Goal: Task Accomplishment & Management: Manage account settings

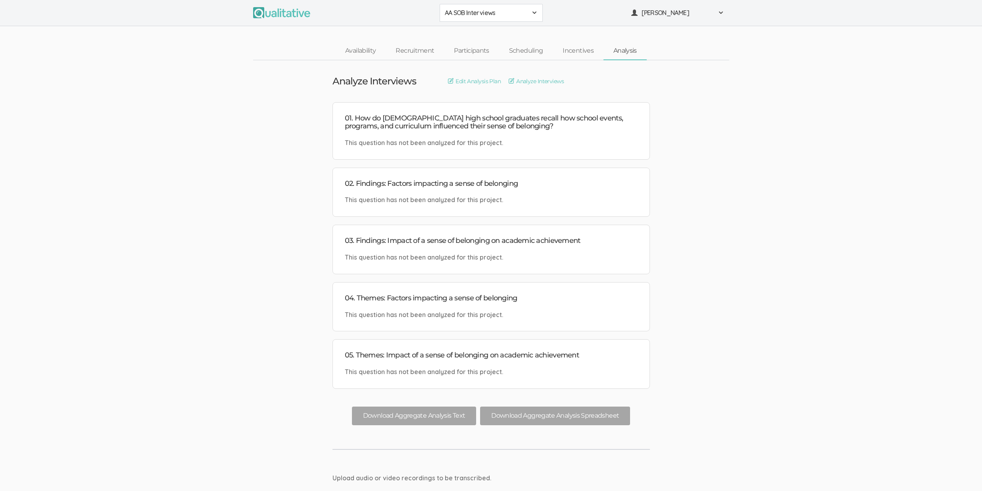
click at [475, 4] on button "AA SOB Interviews" at bounding box center [490, 13] width 103 height 18
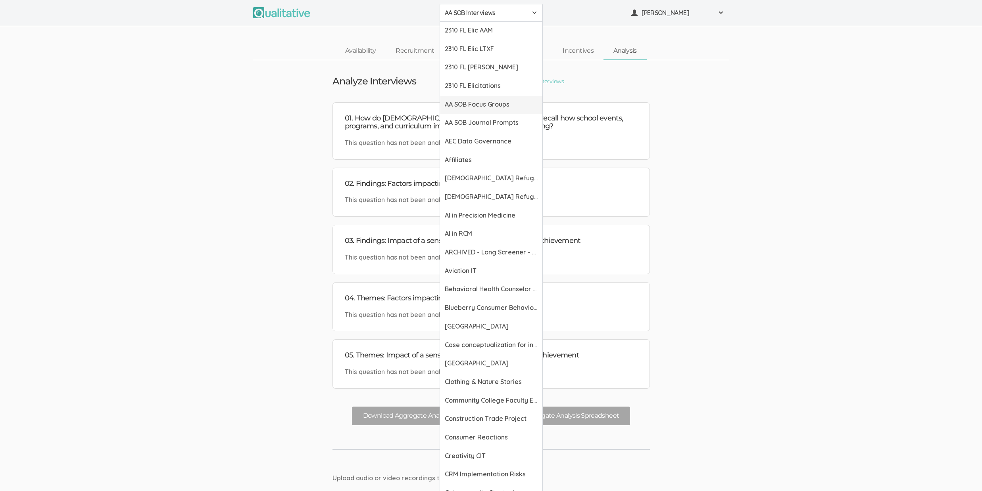
click at [483, 101] on span "AA SOB Focus Groups" at bounding box center [491, 104] width 93 height 9
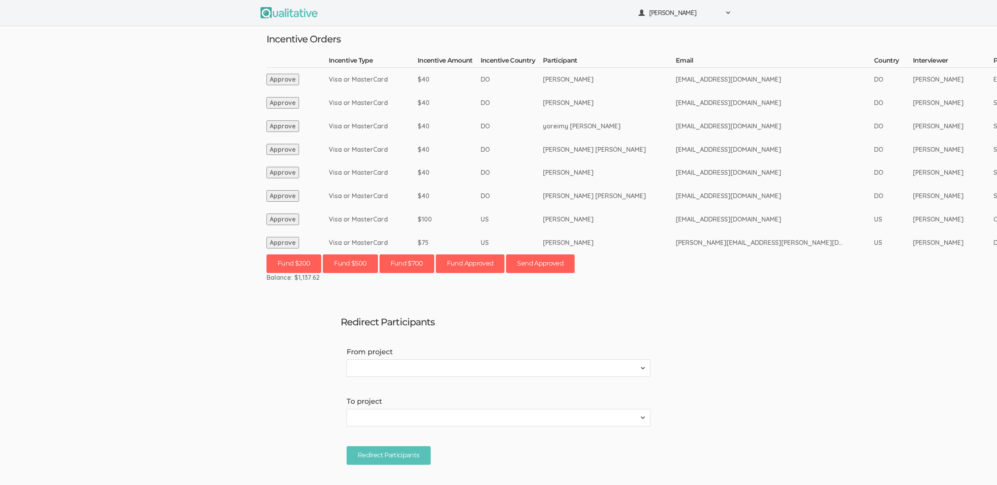
click at [874, 235] on td "US" at bounding box center [893, 242] width 39 height 23
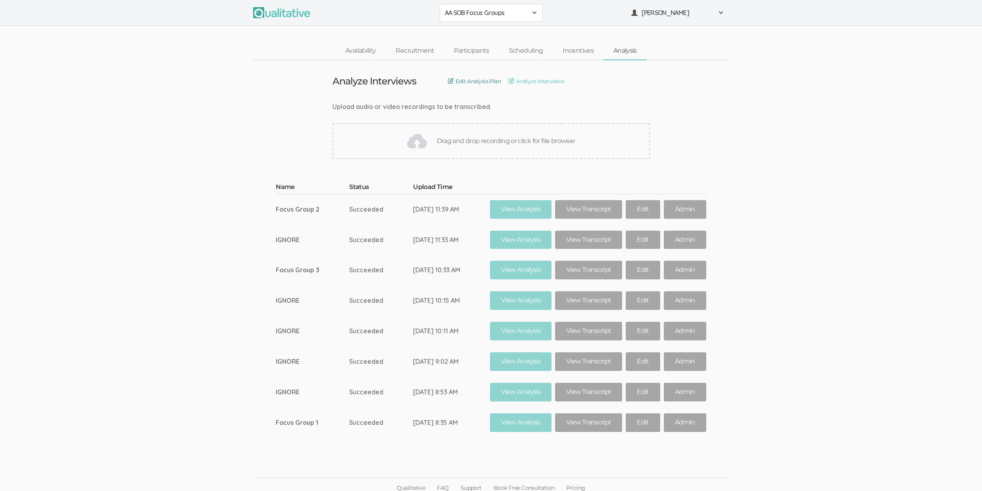
click at [465, 80] on span "Edit Analysis Plan" at bounding box center [477, 81] width 45 height 8
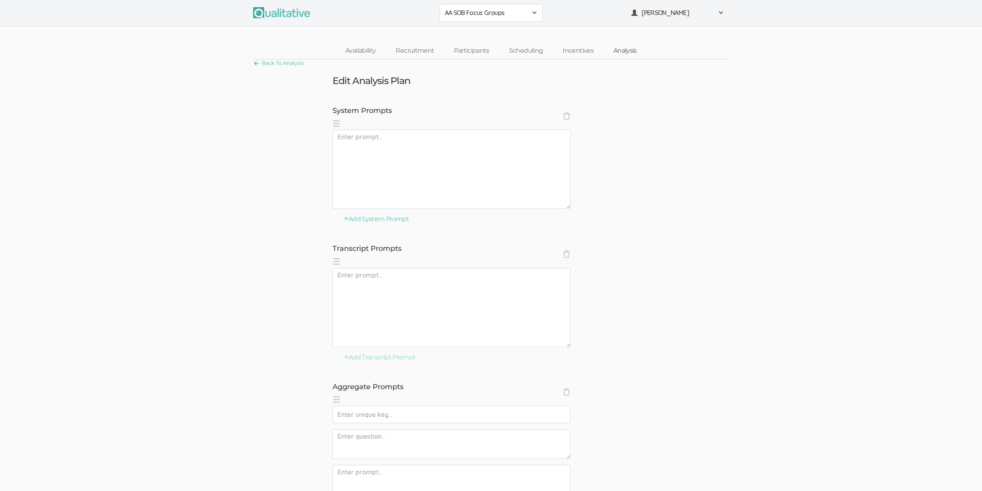
click at [626, 50] on link "Analysis" at bounding box center [624, 50] width 43 height 17
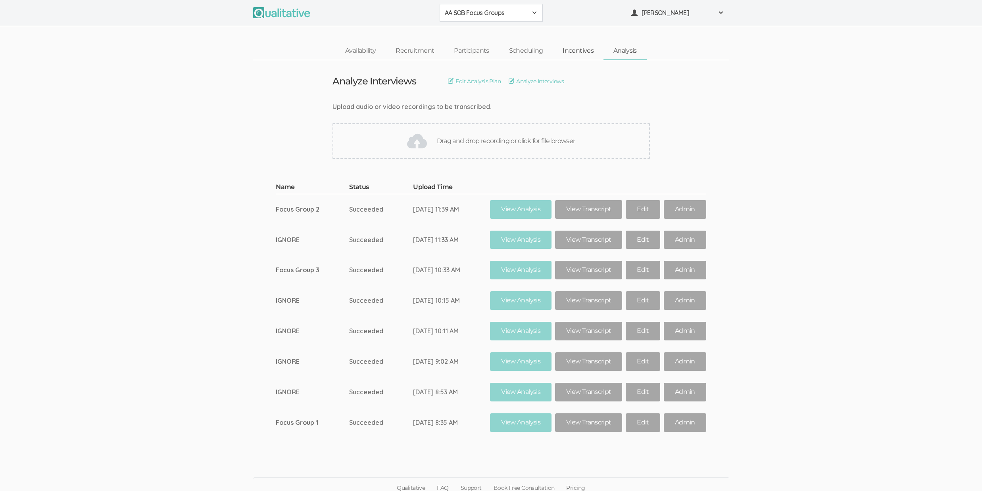
click at [578, 50] on link "Incentives" at bounding box center [577, 50] width 51 height 17
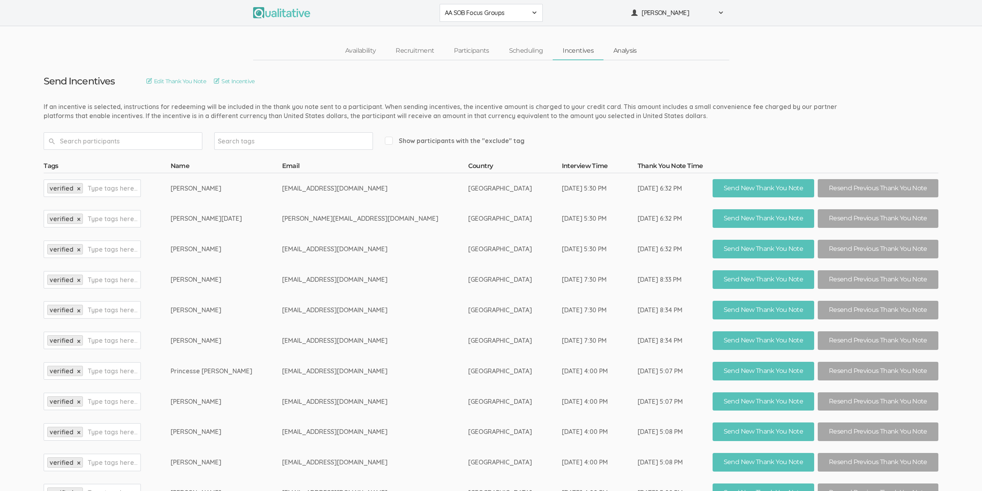
click at [634, 48] on link "Analysis" at bounding box center [624, 50] width 43 height 17
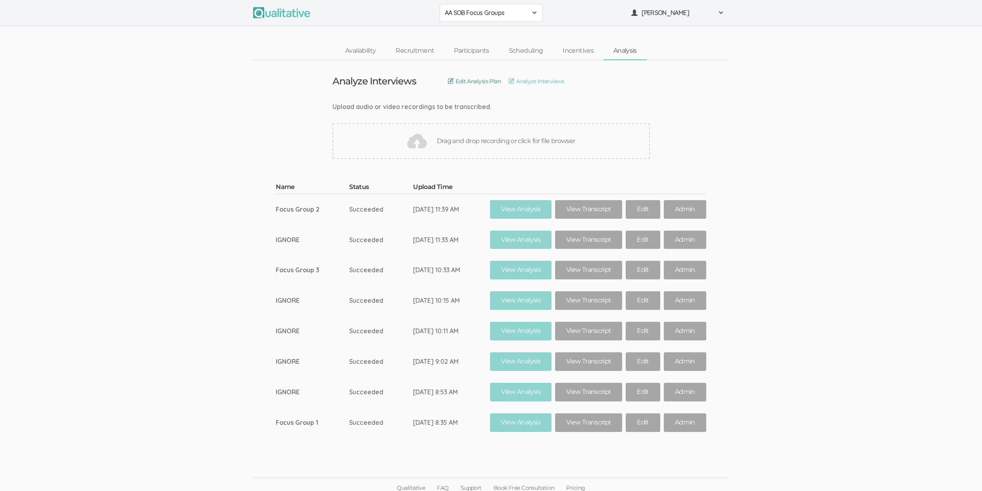
click at [485, 83] on span "Edit Analysis Plan" at bounding box center [477, 81] width 45 height 8
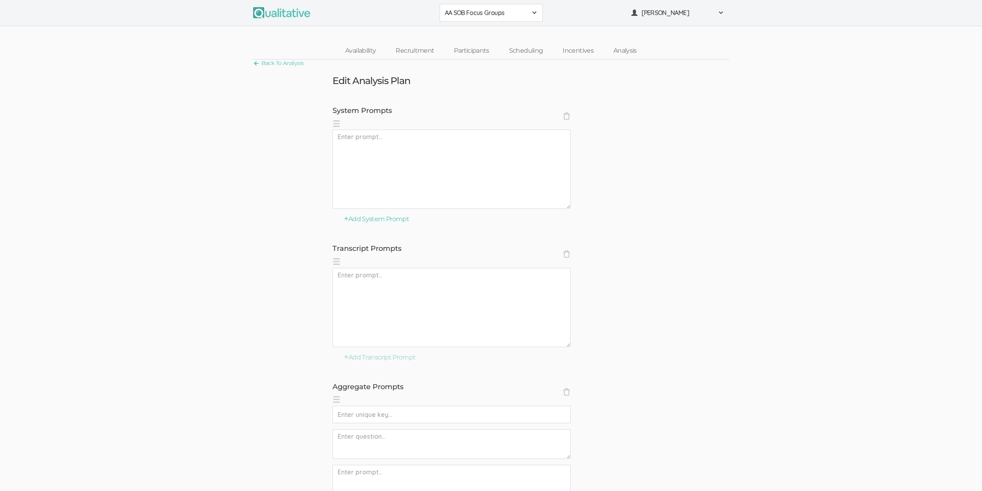
click at [448, 161] on textarea at bounding box center [451, 169] width 238 height 79
paste textarea "You are an African American high school graduate and an expert at analyzing qua…"
type textarea "You are an African American high school graduate and an expert at analyzing qua…"
click at [411, 290] on textarea at bounding box center [451, 307] width 238 height 79
paste textarea "The following is the tab-delimited transcript of a research interview with an A…"
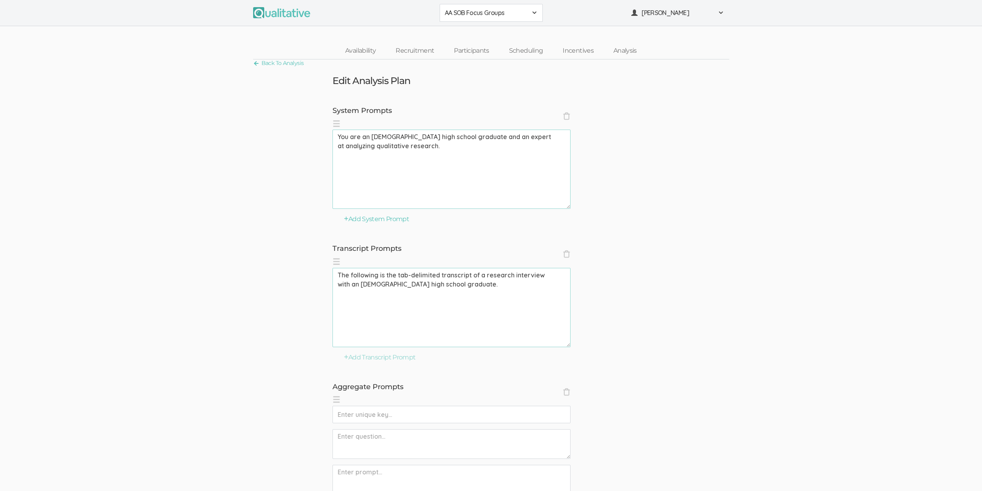
click at [525, 274] on textarea "The following is the tab-delimited transcript of a research interview with an A…" at bounding box center [451, 307] width 238 height 79
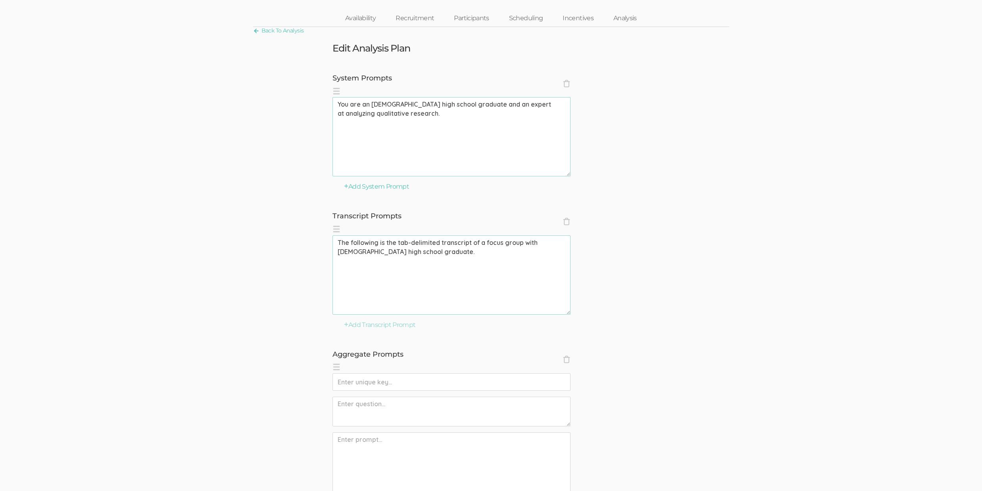
scroll to position [50, 0]
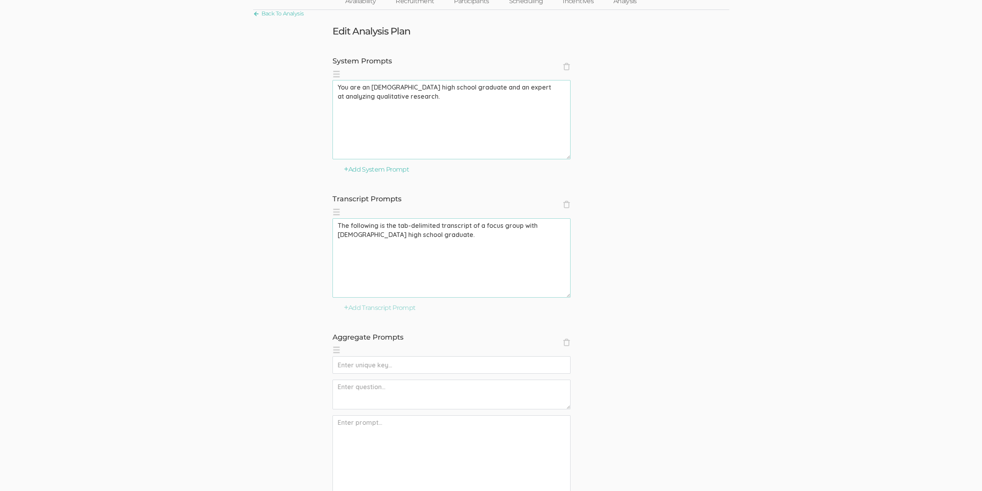
type textarea "The following is the tab-delimited transcript of a focus group with African Ame…"
click at [568, 345] on span "×" at bounding box center [566, 343] width 8 height 8
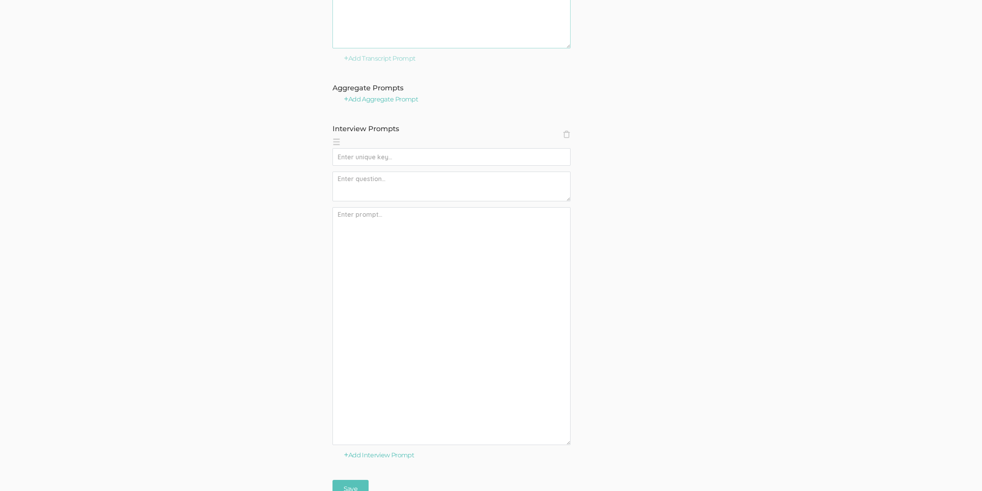
scroll to position [372, 0]
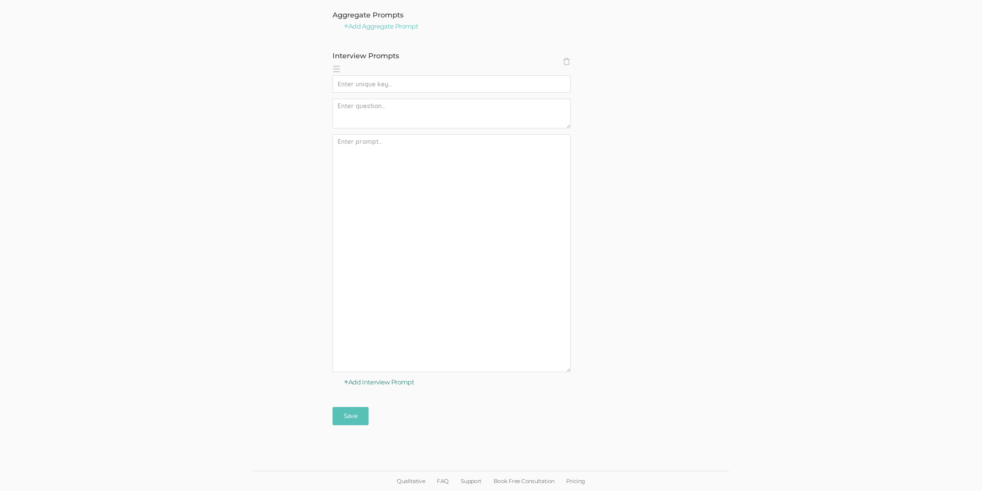
click at [377, 382] on button "Add Interview Prompt" at bounding box center [379, 382] width 71 height 9
click at [422, 85] on input "text" at bounding box center [451, 83] width 238 height 17
paste input "codes: sense of belonging factors"
type input "codes: sense of belonging factors"
click at [383, 243] on textarea at bounding box center [451, 253] width 238 height 238
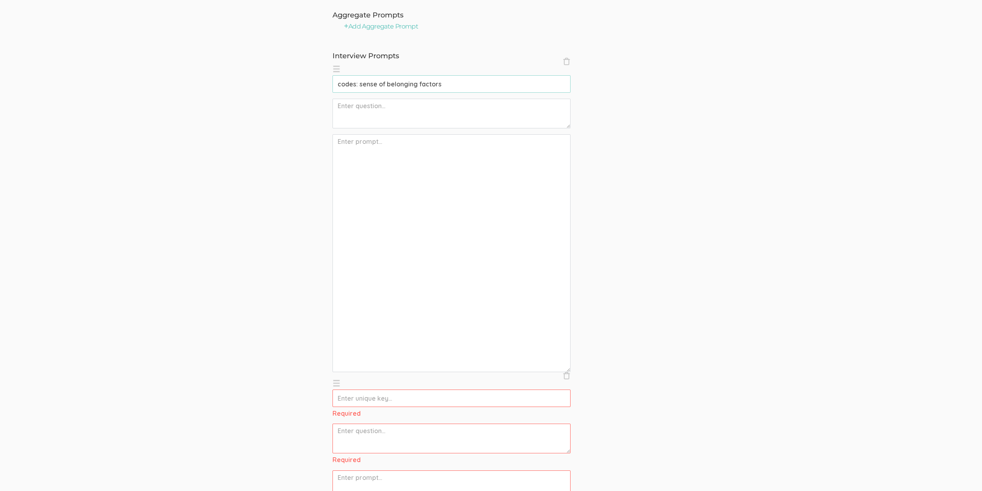
click at [378, 104] on textarea at bounding box center [451, 114] width 238 height 30
paste textarea "01. Codes: Factors impacting a sense of belonging"
type textarea "01. Codes: Factors impacting a sense of belonging"
click at [406, 271] on textarea at bounding box center [451, 253] width 238 height 238
paste textarea "Use this interview to do open coding (also known as initial coding or qualitati…"
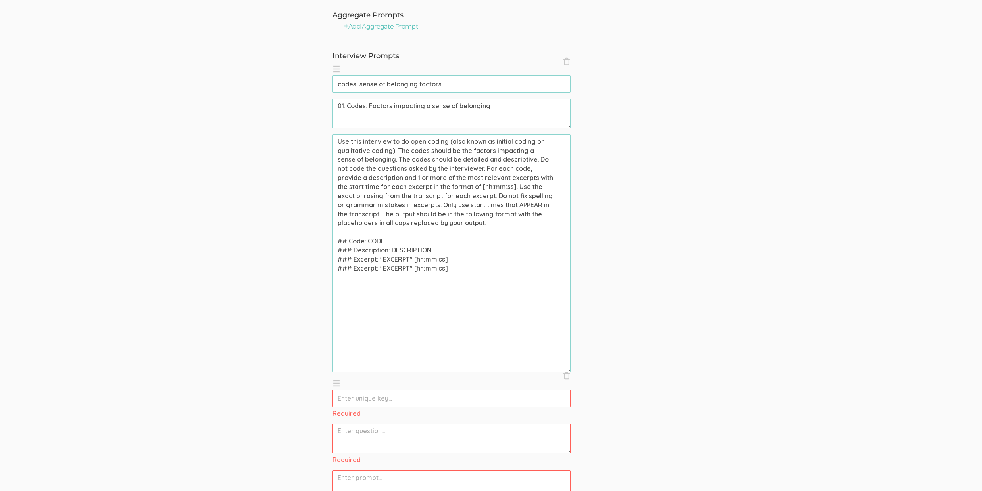
type textarea "Use this interview to do open coding (also known as initial coding or qualitati…"
click at [388, 396] on input "text" at bounding box center [451, 398] width 238 height 17
paste input "codes: academic achievement factors"
type input "codes: academic achievement factors"
click at [406, 438] on textarea at bounding box center [451, 428] width 238 height 30
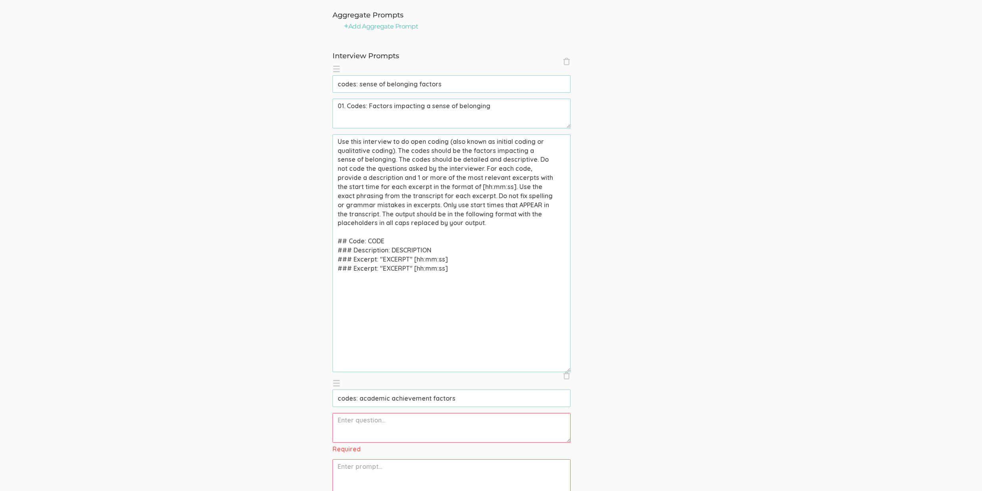
paste textarea "02. Codes: Impact of a sense of belonging on academic achievement"
type textarea "02. Codes: Impact of a sense of belonging on academic achievement"
paste textarea "Use this interview to do open coding (also known as initial coding or qualitati…"
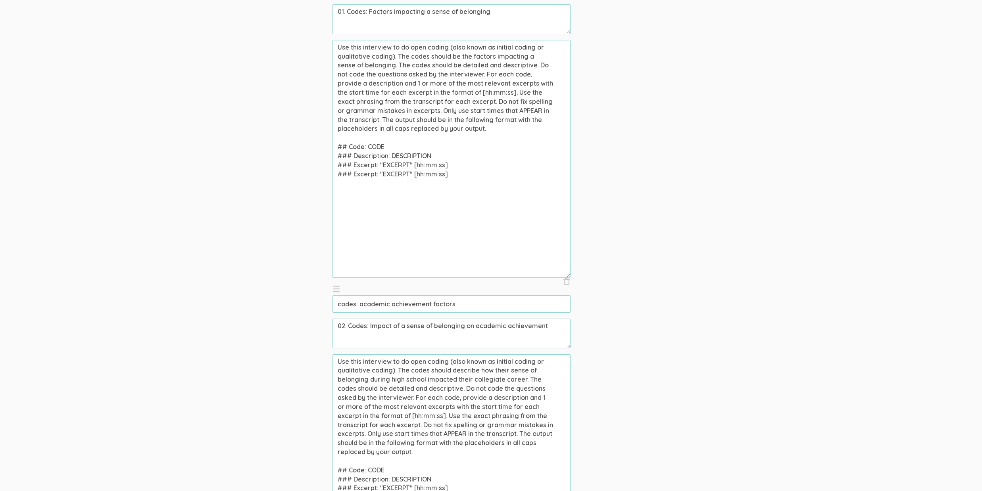
scroll to position [389, 0]
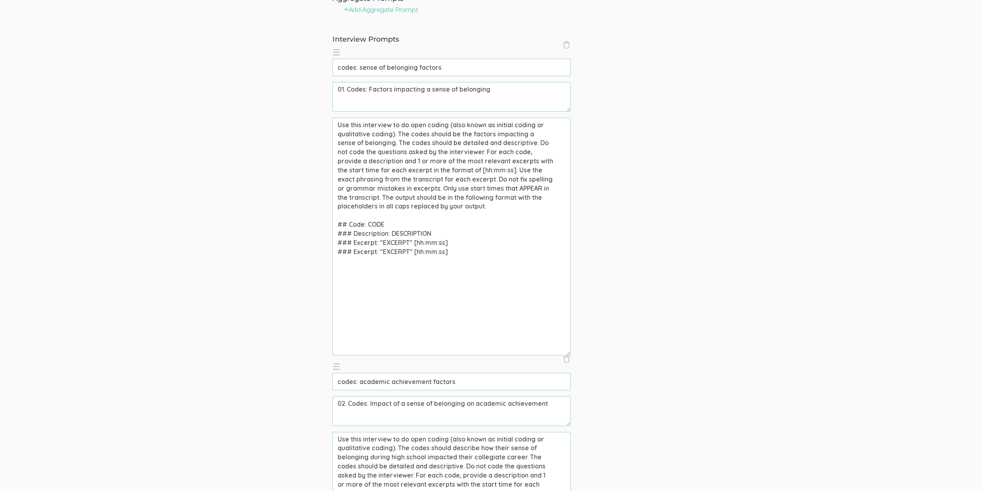
type textarea "Use this interview to do open coding (also known as initial coding or qualitati…"
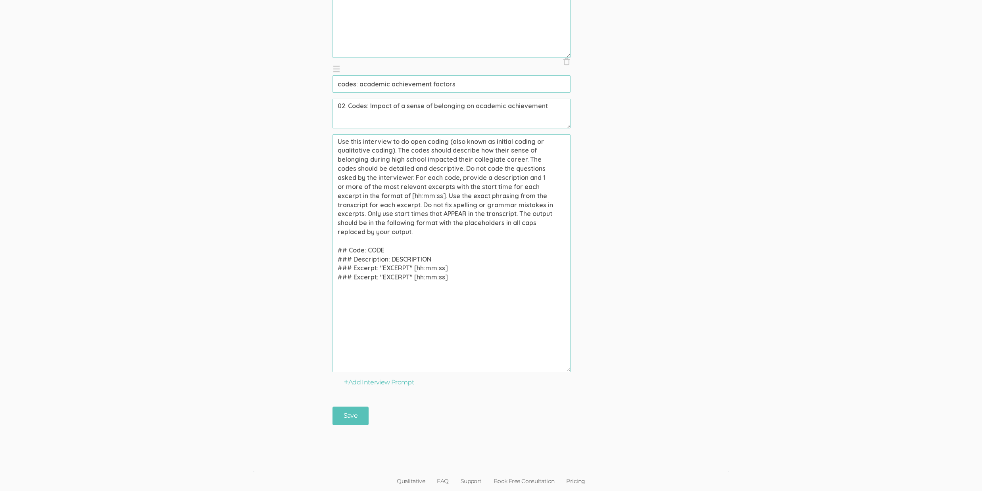
scroll to position [182, 0]
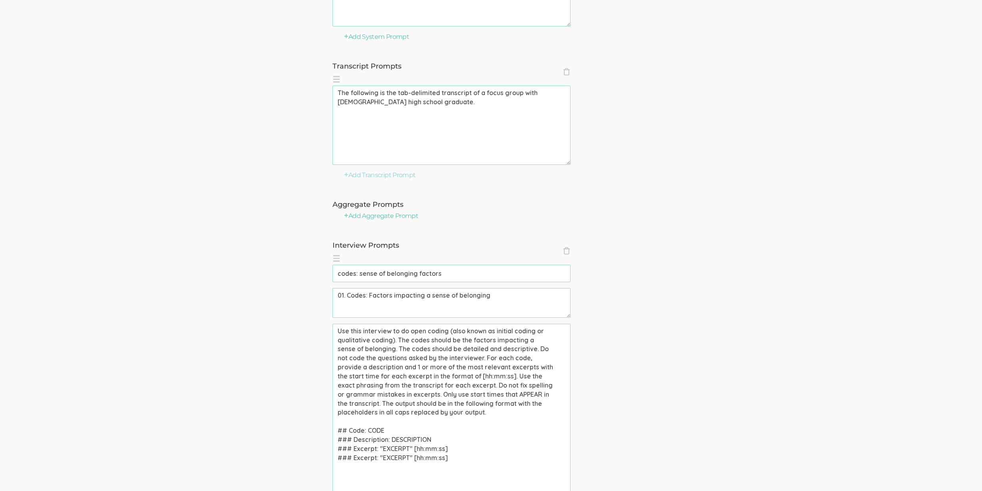
click at [382, 333] on textarea "Use this interview to do open coding (also known as initial coding or qualitati…" at bounding box center [451, 443] width 238 height 238
click at [456, 358] on textarea "Use this focus group to do open coding (also known as initial coding or qualita…" at bounding box center [451, 443] width 238 height 238
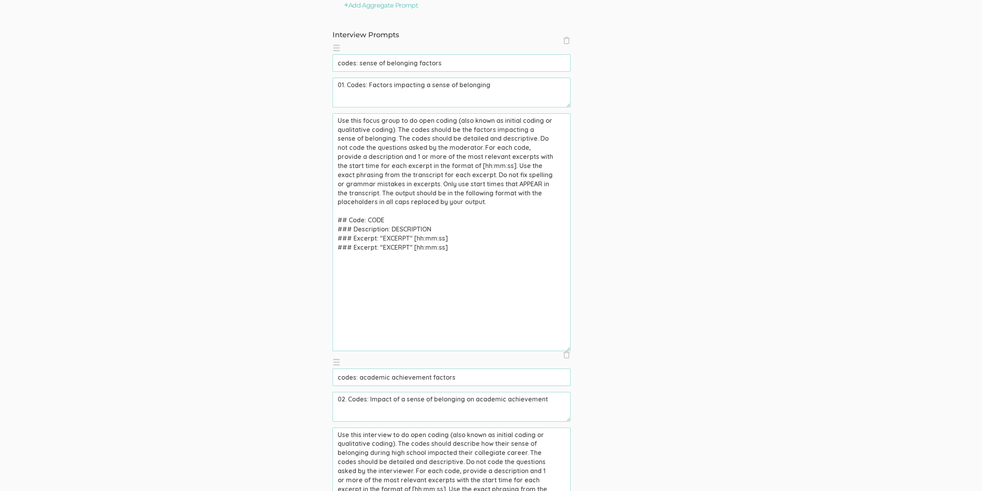
scroll to position [397, 0]
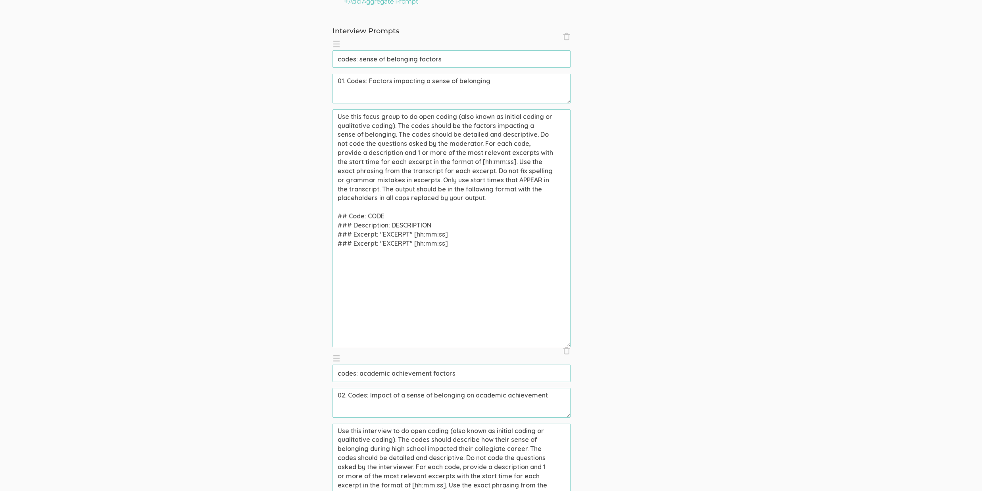
drag, startPoint x: 398, startPoint y: 118, endPoint x: 362, endPoint y: 115, distance: 35.8
click at [362, 115] on textarea "Use this focus group to do open coding (also known as initial coding or qualita…" at bounding box center [451, 228] width 238 height 238
type textarea "Use this focus group to do open coding (also known as initial coding or qualita…"
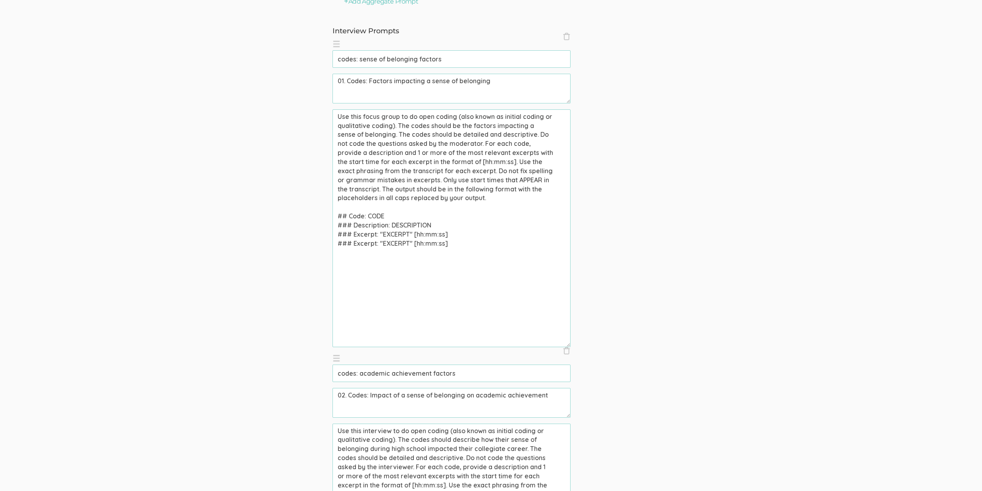
paste textarea "focus group"
drag, startPoint x: 391, startPoint y: 466, endPoint x: 399, endPoint y: 467, distance: 8.0
type textarea "Use this focus group to do open coding (also known as initial coding or qualita…"
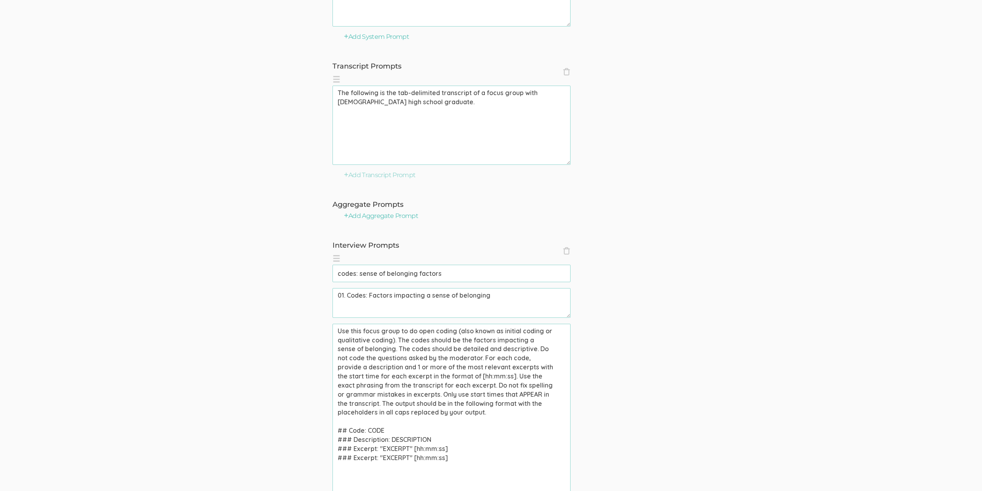
scroll to position [686, 0]
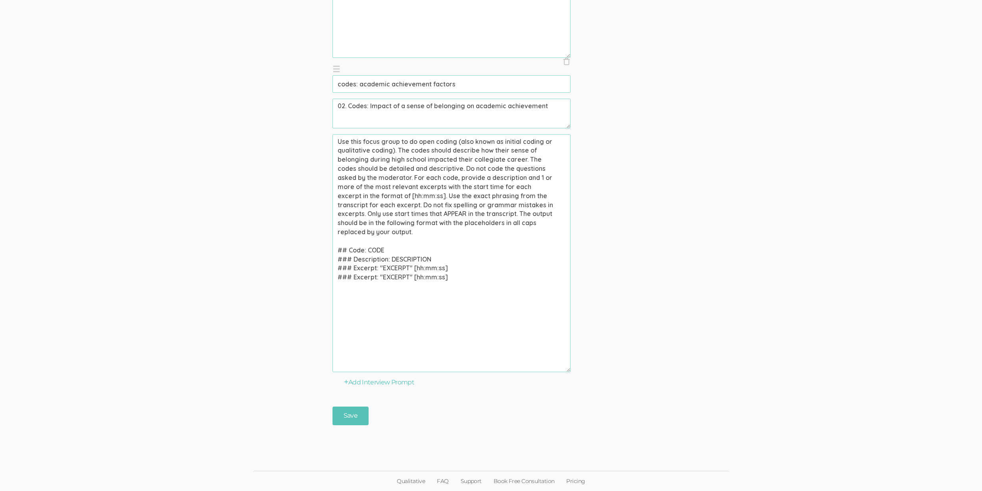
click at [354, 418] on input "Save" at bounding box center [350, 416] width 36 height 19
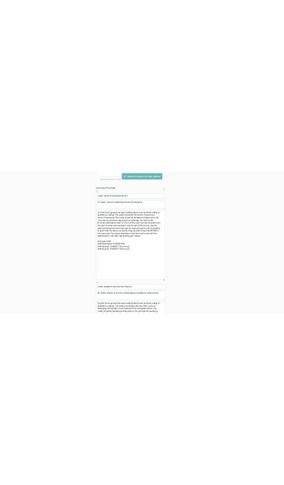
scroll to position [0, 0]
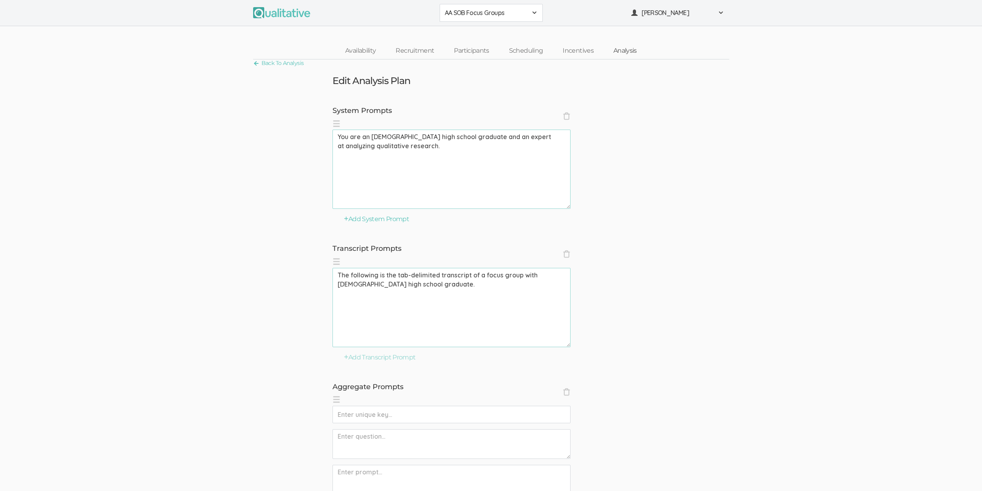
click at [615, 48] on link "Analysis" at bounding box center [624, 50] width 43 height 17
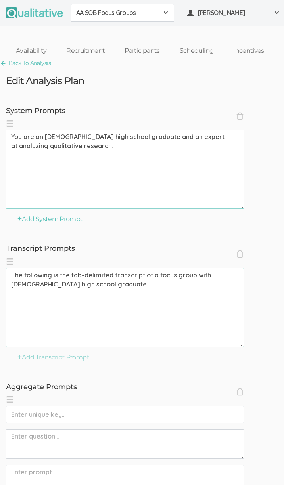
click at [129, 18] on button "AA SOB Focus Groups" at bounding box center [122, 13] width 103 height 18
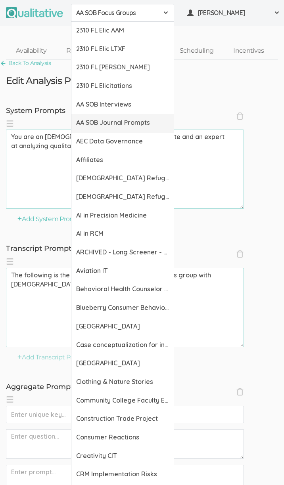
click at [133, 117] on link "AA SOB Journal Prompts" at bounding box center [122, 123] width 102 height 19
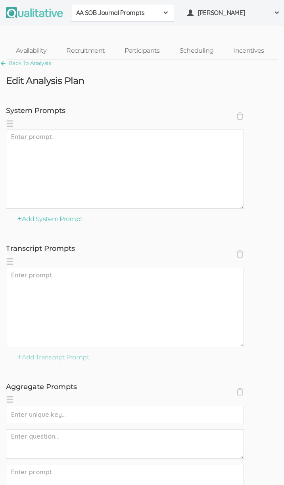
click at [118, 151] on textarea at bounding box center [125, 169] width 238 height 79
paste textarea "You are an African American high school graduate and an expert at analyzing qua…"
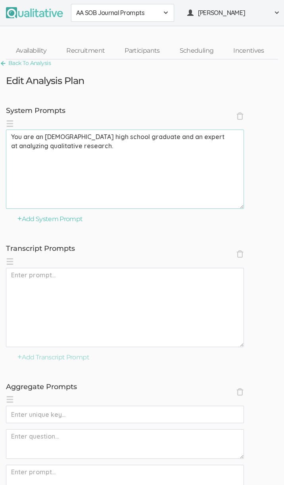
type textarea "You are an African American high school graduate and an expert at analyzing qua…"
click at [99, 313] on textarea at bounding box center [125, 307] width 238 height 79
paste textarea "The following is the tab-delimited transcript of a research interview with an A…"
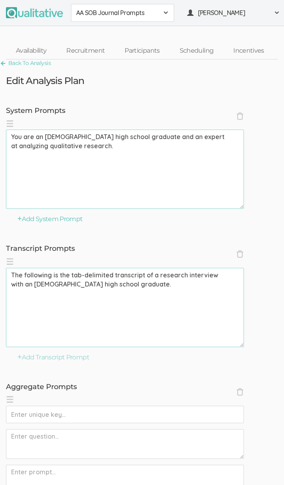
click at [96, 274] on textarea "The following is the tab-delimited transcript of a research interview with an A…" at bounding box center [125, 307] width 238 height 79
click at [228, 295] on textarea "The following is the tab-delimited transcript of a research interview with an A…" at bounding box center [125, 307] width 238 height 79
click at [171, 279] on textarea "The following is the tab-delimited transcript of a research interview with an A…" at bounding box center [125, 307] width 238 height 79
type textarea "The following are the tab-delimited survey responses from an African American h…"
click at [239, 392] on span "×" at bounding box center [240, 392] width 8 height 8
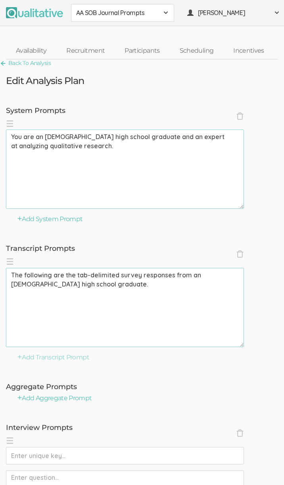
scroll to position [378, 0]
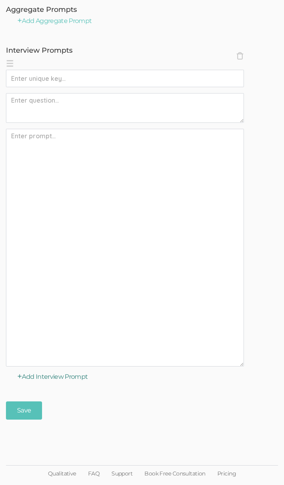
click at [79, 378] on button "Add Interview Prompt" at bounding box center [52, 377] width 71 height 9
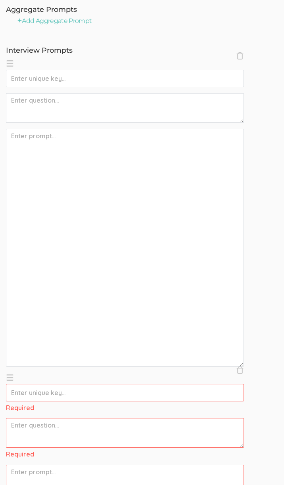
click at [83, 83] on input "text" at bounding box center [125, 78] width 238 height 17
paste input "codes: sense of belonging factors"
type input "codes: sense of belonging factors"
click at [69, 96] on textarea at bounding box center [125, 108] width 238 height 30
paste textarea "01. Codes: Factors impacting a sense of belonging"
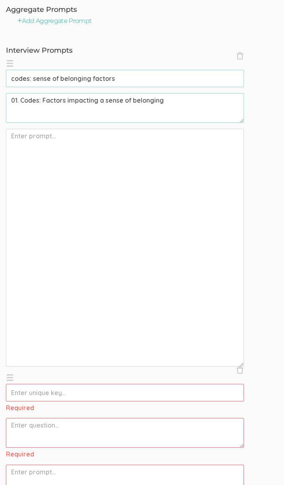
type textarea "01. Codes: Factors impacting a sense of belonging"
click at [80, 196] on textarea at bounding box center [125, 248] width 238 height 238
paste textarea "Use this interview to do open coding (also known as initial coding or qualitati…"
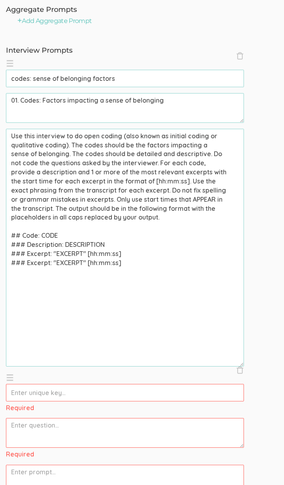
type textarea "Use this interview to do open coding (also known as initial coding or qualitati…"
click at [36, 396] on input "text" at bounding box center [125, 392] width 238 height 17
paste input "codes: academic achievement factors"
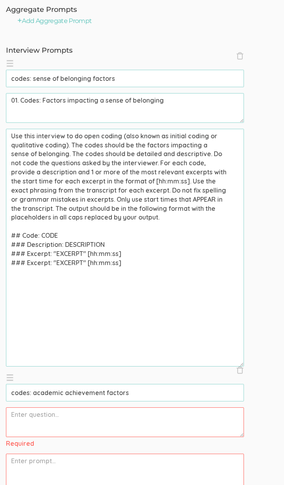
type input "codes: academic achievement factors"
click at [142, 412] on textarea at bounding box center [125, 423] width 238 height 30
paste textarea "02. Codes: Impact of a sense of belonging on academic achievement"
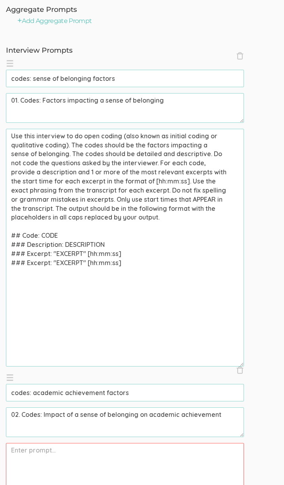
type textarea "02. Codes: Impact of a sense of belonging on academic achievement"
paste textarea "Use this interview to do open coding (also known as initial coding or qualitati…"
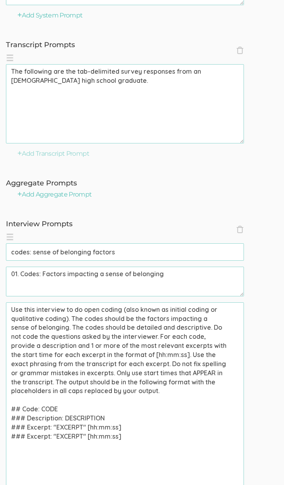
scroll to position [200, 0]
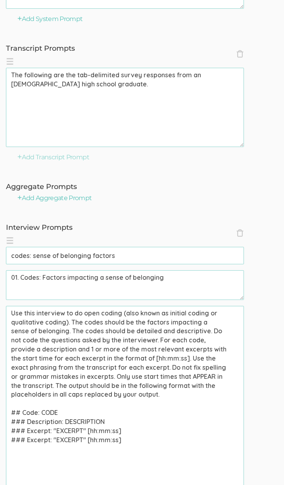
type textarea "Use this interview to do open coding (also known as initial coding or qualitati…"
click at [38, 310] on textarea "Use this interview to do open coding (also known as initial coding or qualitati…" at bounding box center [125, 425] width 238 height 238
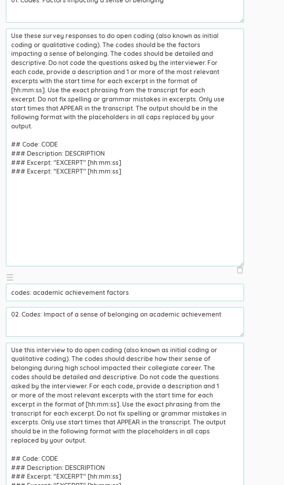
scroll to position [483, 0]
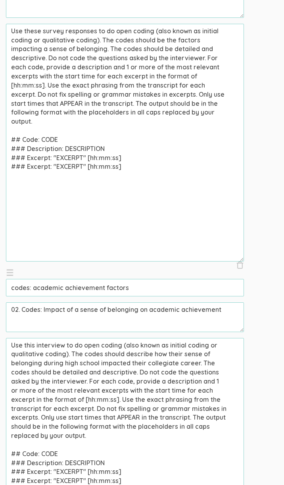
type textarea "Use these survey responses to do open coding (also known as initial coding or q…"
click at [46, 347] on textarea "Use this interview to do open coding (also known as initial coding or qualitati…" at bounding box center [125, 457] width 238 height 238
paste textarea "ese survey responses"
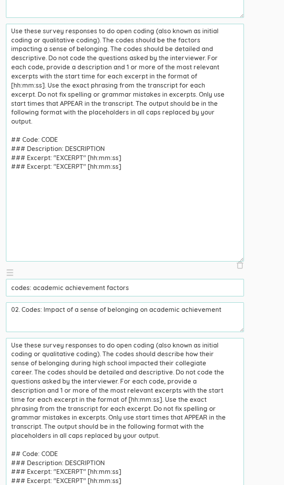
type textarea "Use these survey responses to do open coding (also known as initial coding or q…"
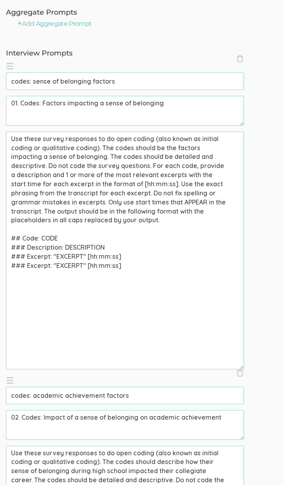
scroll to position [447, 0]
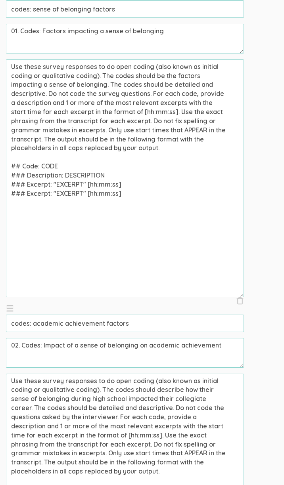
type textarea "Use these survey responses to do open coding (also known as initial coding or q…"
click at [113, 418] on textarea "Use these survey responses to do open coding (also known as initial coding or q…" at bounding box center [125, 493] width 238 height 238
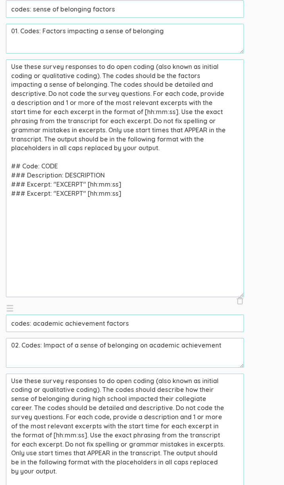
click at [75, 437] on textarea "Use these survey responses to do open coding (also known as initial coding or q…" at bounding box center [125, 493] width 238 height 238
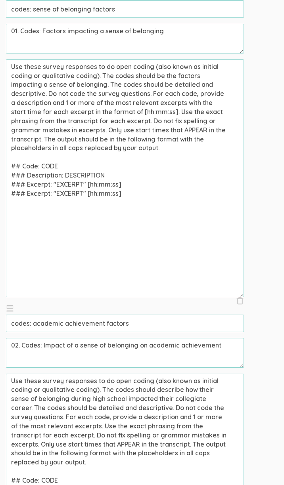
type textarea "Use these survey responses to do open coding (also known as initial coding or q…"
click at [159, 112] on textarea "Use these survey responses to do open coding (also known as initial coding or q…" at bounding box center [125, 178] width 238 height 238
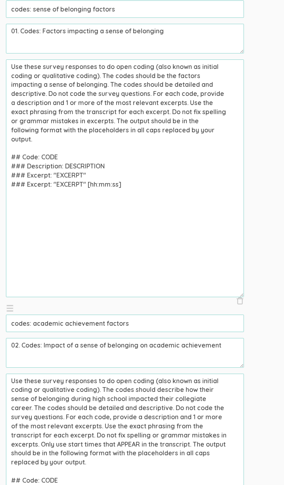
paste textarea
drag, startPoint x: 110, startPoint y: 84, endPoint x: 190, endPoint y: 241, distance: 175.4
click at [189, 240] on textarea "Use these survey responses to do open coding (also known as initial coding or q…" at bounding box center [125, 178] width 238 height 238
type textarea "Use these survey responses to do open coding (also known as initial coding or q…"
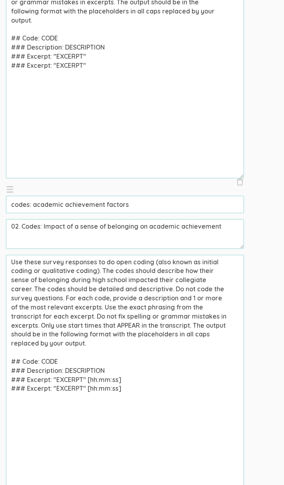
scroll to position [692, 0]
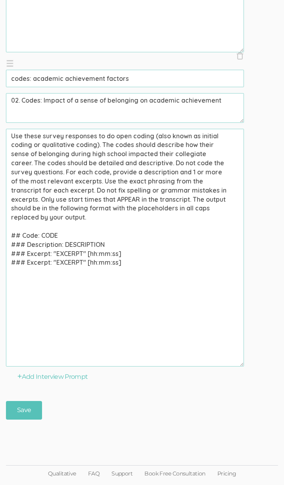
drag, startPoint x: 10, startPoint y: 410, endPoint x: 86, endPoint y: 522, distance: 135.8
paste textarea "The output should be in the following format with the placeholders in all caps …"
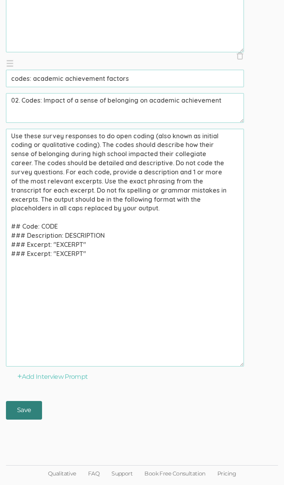
type textarea "Use these survey responses to do open coding (also known as initial coding or q…"
click at [28, 405] on input "Save" at bounding box center [24, 410] width 36 height 19
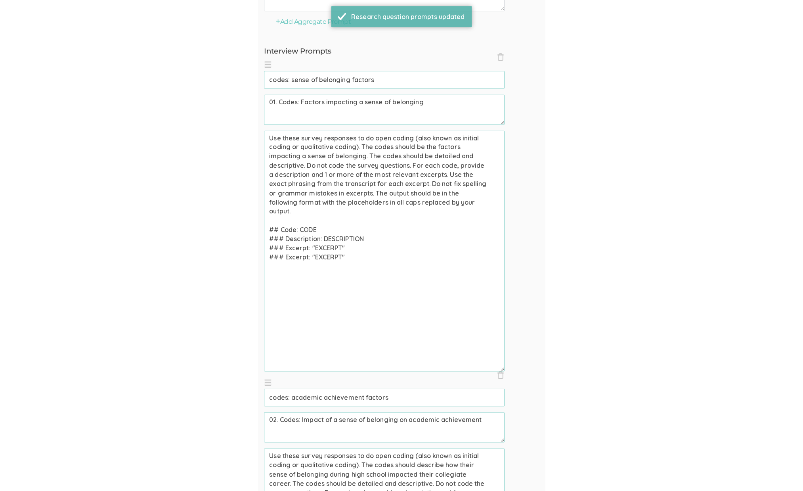
scroll to position [0, 0]
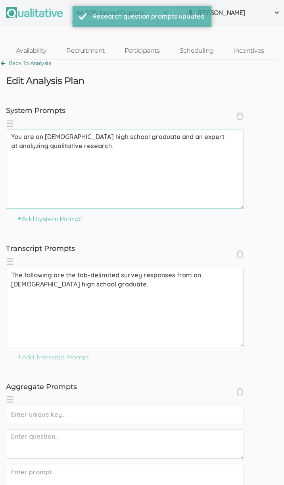
click at [17, 62] on link "Back To Analysis" at bounding box center [25, 63] width 51 height 11
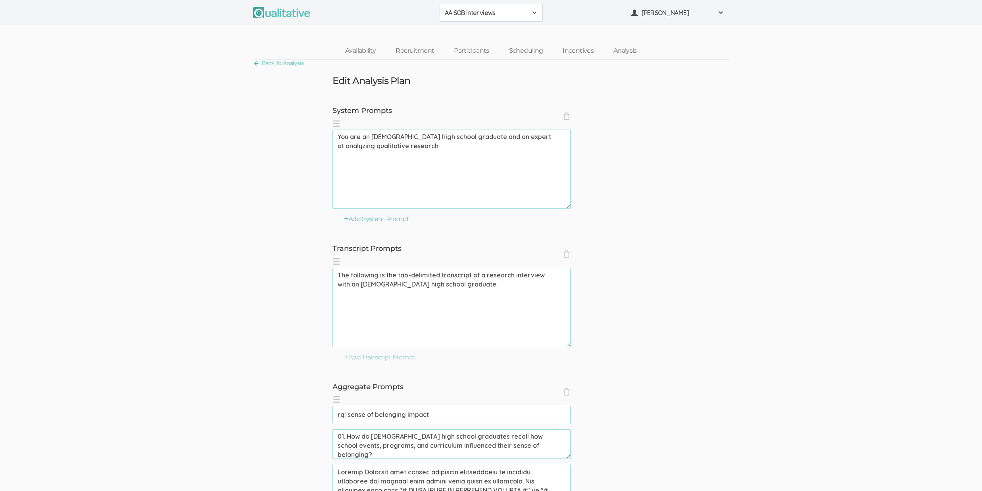
click at [447, 143] on textarea "You are an African American high school graduate and an expert at analyzing qua…" at bounding box center [451, 169] width 238 height 79
click at [402, 277] on textarea "The following is the tab-delimited transcript of a research interview with an A…" at bounding box center [451, 307] width 238 height 79
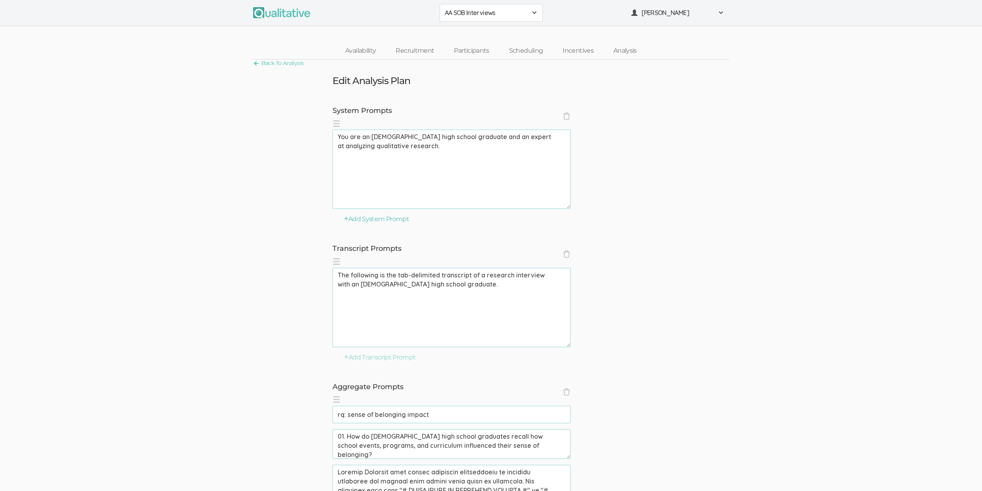
click at [402, 277] on textarea "The following is the tab-delimited transcript of a research interview with an A…" at bounding box center [451, 307] width 238 height 79
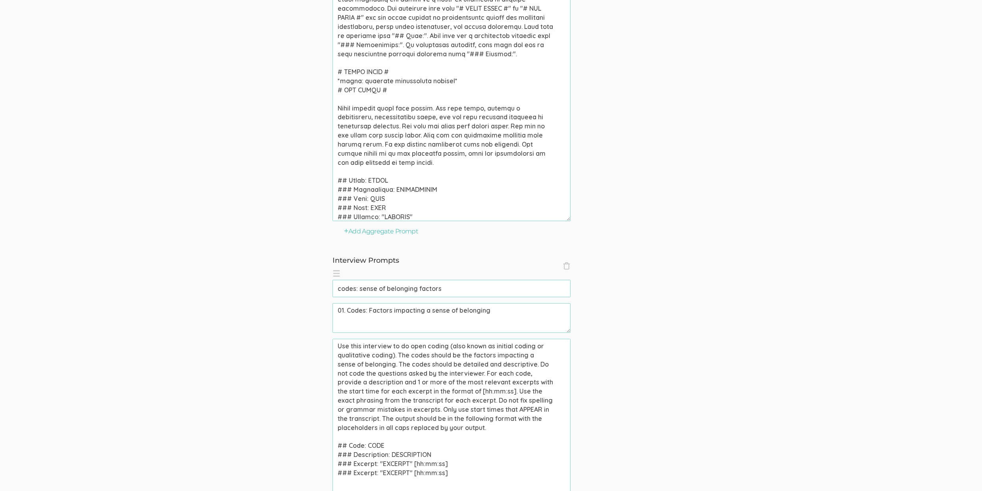
scroll to position [1753, 0]
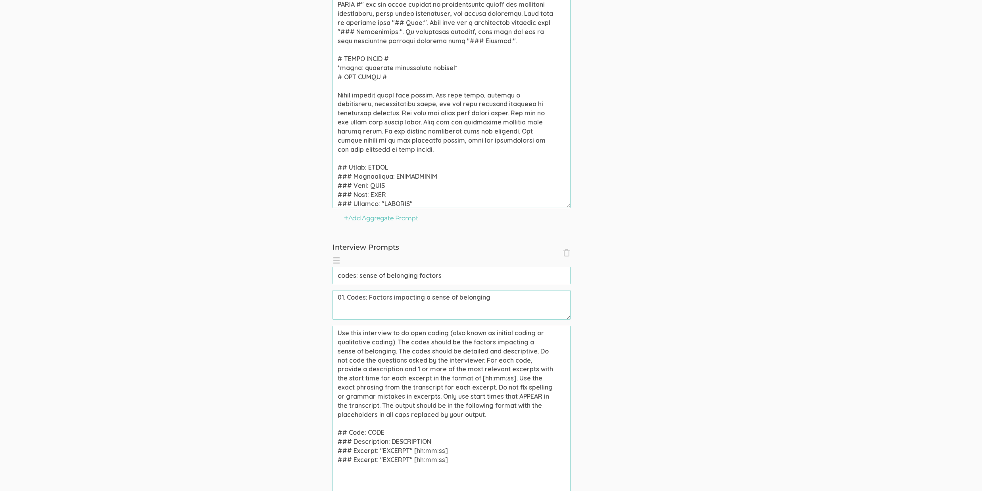
click at [428, 276] on input "codes: sense of belonging factors" at bounding box center [451, 275] width 238 height 17
click at [380, 303] on textarea "01. Codes: Factors impacting a sense of belonging" at bounding box center [451, 305] width 238 height 30
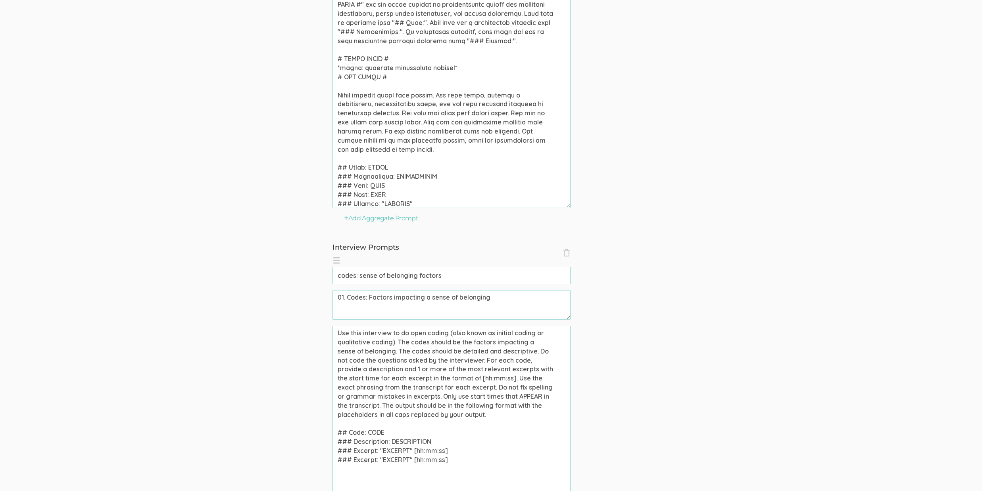
click at [380, 302] on textarea "01. Codes: Factors impacting a sense of belonging" at bounding box center [451, 305] width 238 height 30
click at [389, 355] on textarea "Use this interview to do open coding (also known as initial coding or qualitati…" at bounding box center [451, 445] width 238 height 238
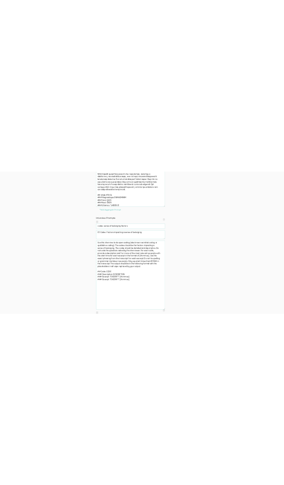
scroll to position [2057, 0]
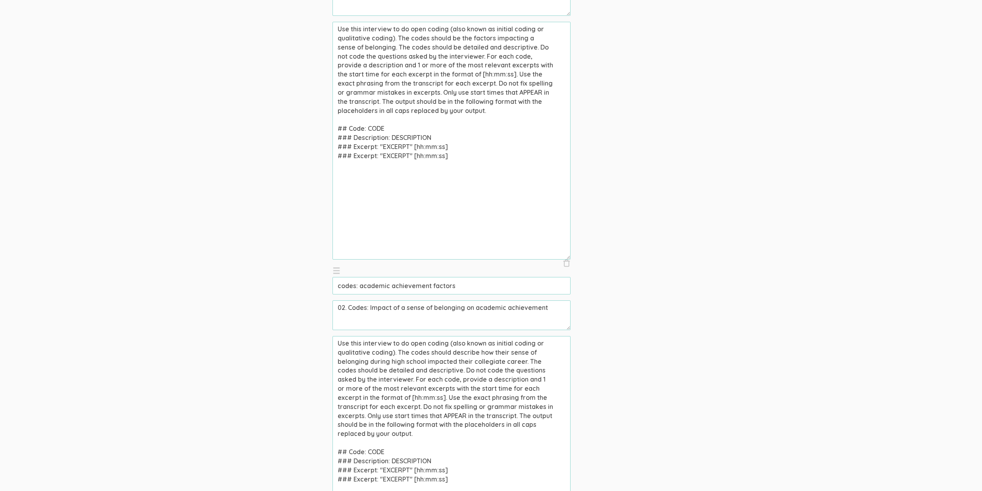
click at [380, 284] on input "codes: academic achievement factors" at bounding box center [451, 285] width 238 height 17
click at [400, 306] on textarea "02. Codes: Impact of a sense of belonging on academic achievement" at bounding box center [451, 316] width 238 height 30
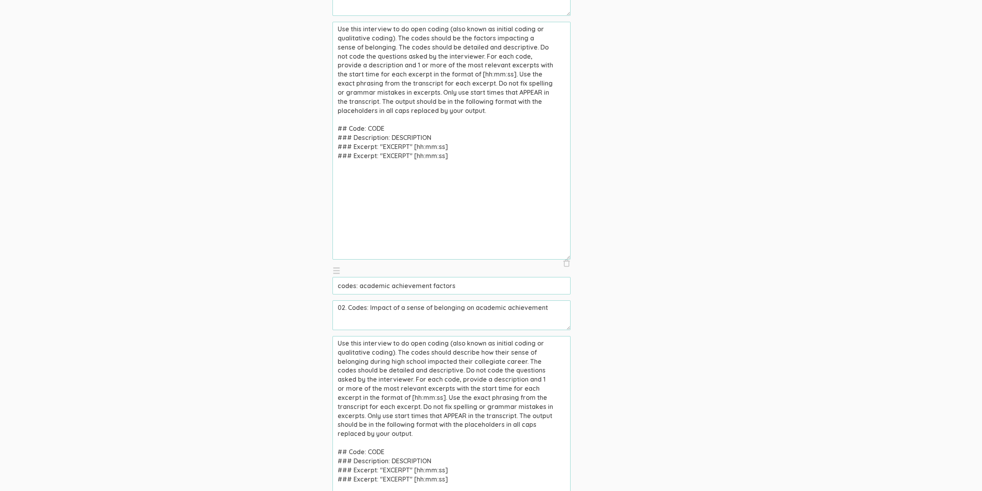
click at [400, 306] on textarea "02. Codes: Impact of a sense of belonging on academic achievement" at bounding box center [451, 316] width 238 height 30
click at [364, 366] on textarea "Use this interview to do open coding (also known as initial coding or qualitati…" at bounding box center [451, 455] width 238 height 238
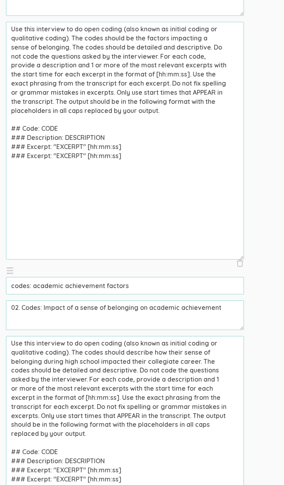
click at [265, 159] on ol "× Close codes: sense of belonging factors (success) 01. Codes: Factors impactin…" at bounding box center [142, 262] width 272 height 623
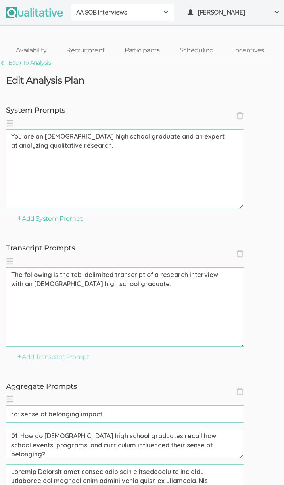
scroll to position [0, 0]
click at [276, 254] on label "Transcript Prompts" at bounding box center [142, 249] width 272 height 10
click at [120, 153] on textarea "You are an African American high school graduate and an expert at analyzing qua…" at bounding box center [125, 169] width 238 height 79
click at [101, 289] on textarea "The following is the tab-delimited transcript of a research interview with an A…" at bounding box center [125, 307] width 238 height 79
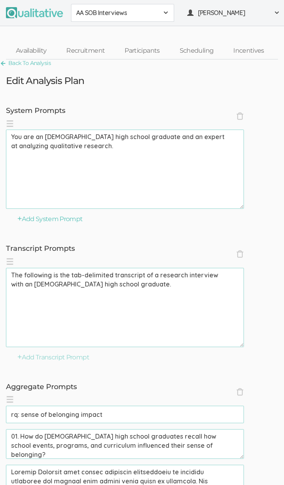
click at [101, 289] on textarea "The following is the tab-delimited transcript of a research interview with an A…" at bounding box center [125, 307] width 238 height 79
click at [267, 350] on div "Transcript Prompts × Close The following is the tab-delimited transcript of a r…" at bounding box center [142, 303] width 284 height 118
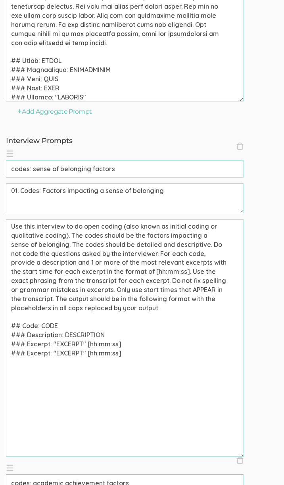
scroll to position [1856, 0]
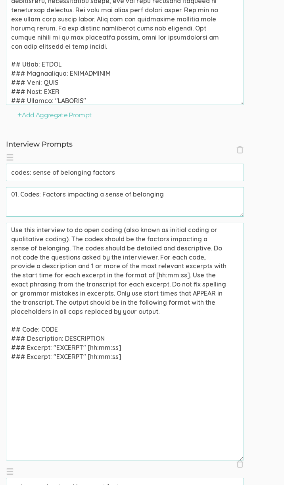
click at [77, 171] on input "codes: sense of belonging factors" at bounding box center [125, 172] width 238 height 17
click at [75, 196] on textarea "01. Codes: Factors impacting a sense of belonging" at bounding box center [125, 202] width 238 height 30
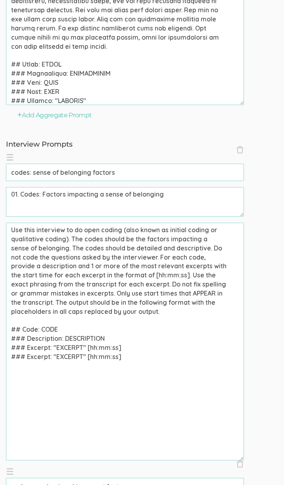
click at [75, 196] on textarea "01. Codes: Factors impacting a sense of belonging" at bounding box center [125, 202] width 238 height 30
click at [63, 293] on textarea "Use this interview to do open coding (also known as initial coding or qualitati…" at bounding box center [125, 342] width 238 height 238
click at [36, 209] on textarea "01. Codes: Factors impacting a sense of belonging" at bounding box center [125, 202] width 238 height 30
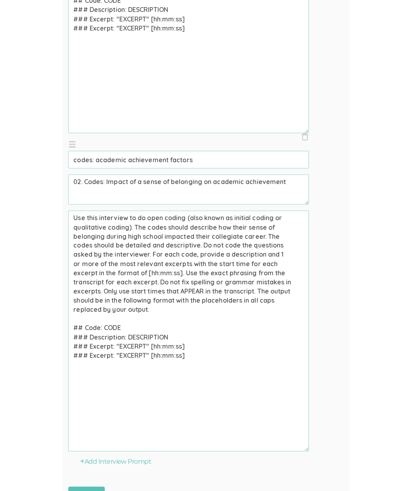
scroll to position [2186, 0]
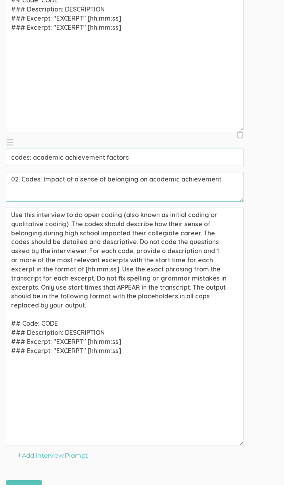
click at [36, 156] on input "codes: academic achievement factors" at bounding box center [125, 157] width 238 height 17
click at [75, 173] on textarea "02. Codes: Impact of a sense of belonging on academic achievement" at bounding box center [125, 187] width 238 height 30
click at [78, 180] on textarea "02. Codes: Impact of a sense of belonging on academic achievement" at bounding box center [125, 187] width 238 height 30
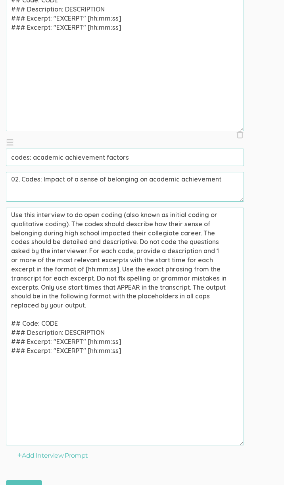
click at [78, 180] on textarea "02. Codes: Impact of a sense of belonging on academic achievement" at bounding box center [125, 187] width 238 height 30
click at [94, 299] on textarea "Use this interview to do open coding (also known as initial coding or qualitati…" at bounding box center [125, 327] width 238 height 238
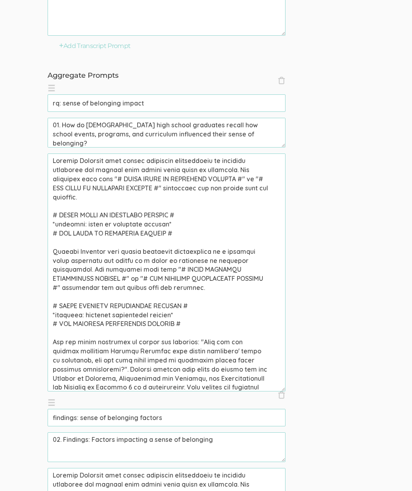
scroll to position [0, 0]
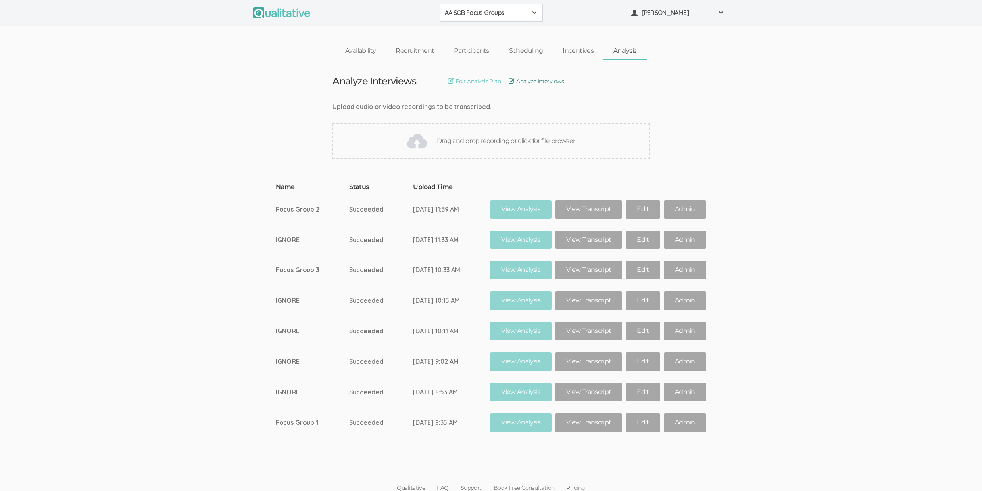
click at [528, 80] on link "Analyze Interviews" at bounding box center [535, 81] width 55 height 9
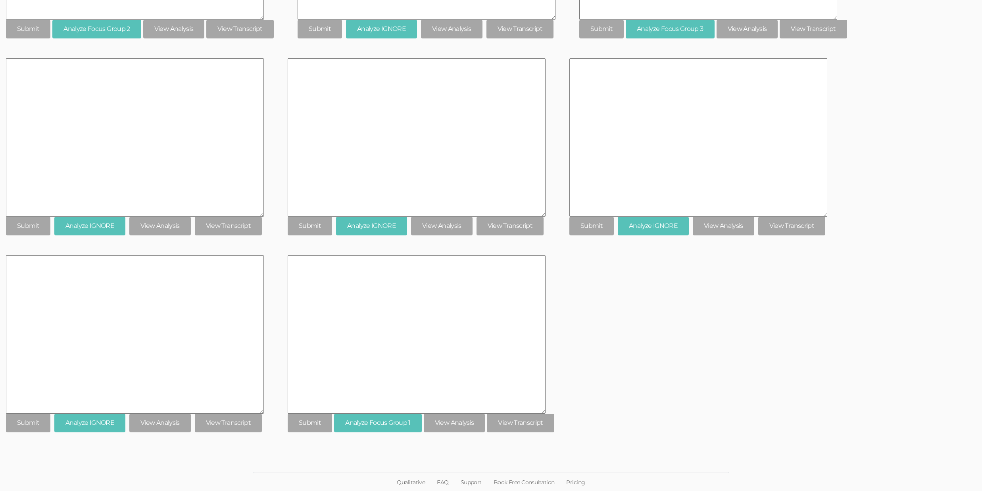
scroll to position [1364, 0]
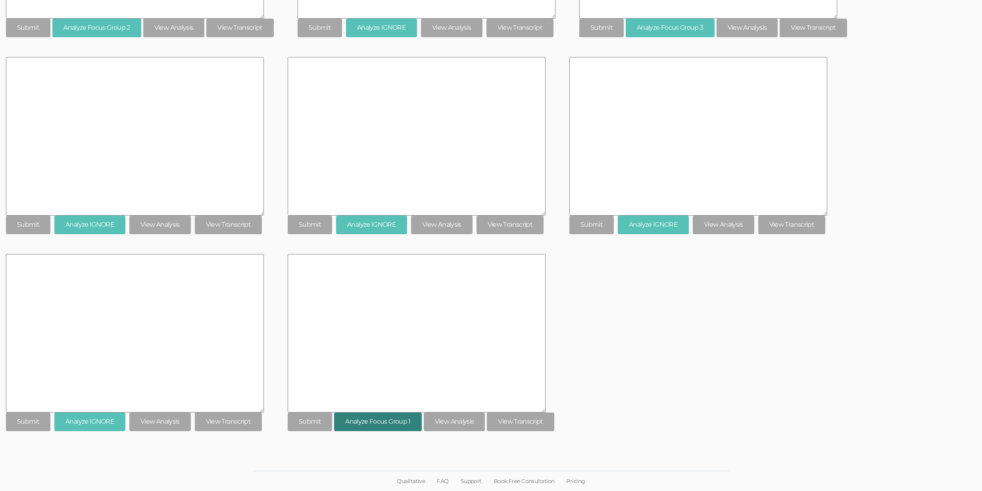
click at [374, 427] on button "Analyze Focus Group 1" at bounding box center [378, 422] width 88 height 19
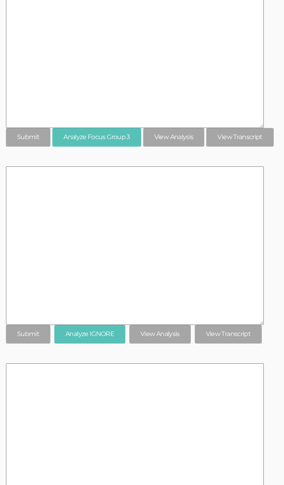
scroll to position [3340, 0]
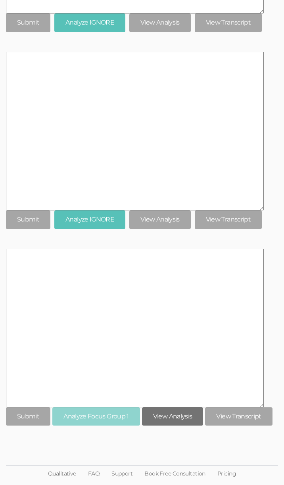
click at [182, 416] on link "View Analysis" at bounding box center [172, 417] width 61 height 19
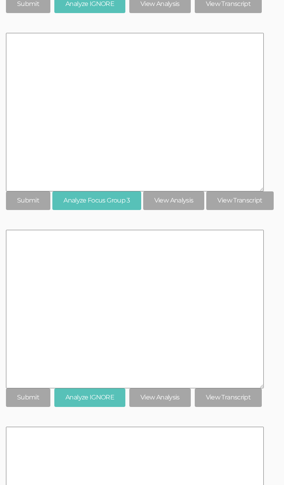
scroll to position [2516, 0]
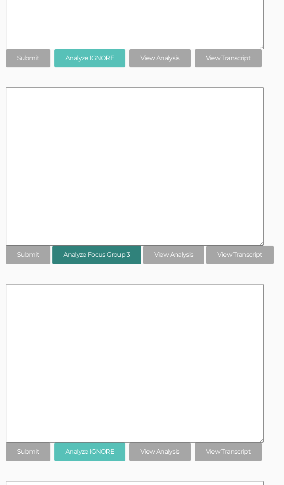
click at [114, 255] on button "Analyze Focus Group 3" at bounding box center [96, 255] width 89 height 19
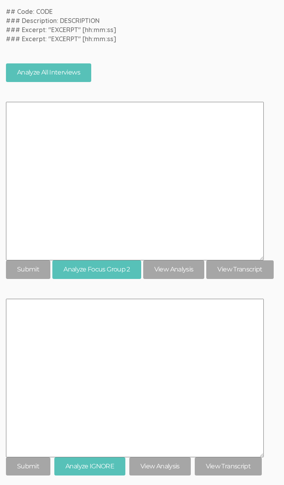
scroll to position [2102, 0]
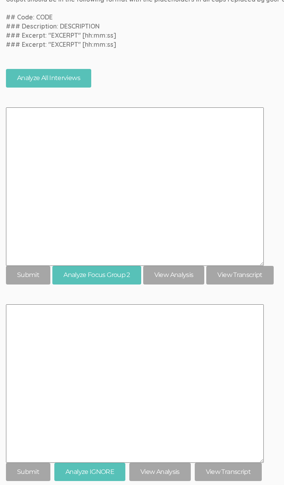
click at [274, 230] on form "Analyze Focus Group 2 View Analysis View Transcript" at bounding box center [147, 195] width 282 height 177
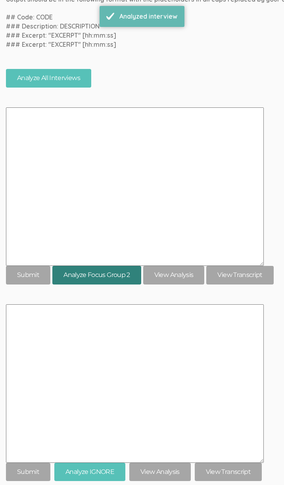
click at [103, 278] on button "Analyze Focus Group 2" at bounding box center [96, 275] width 89 height 19
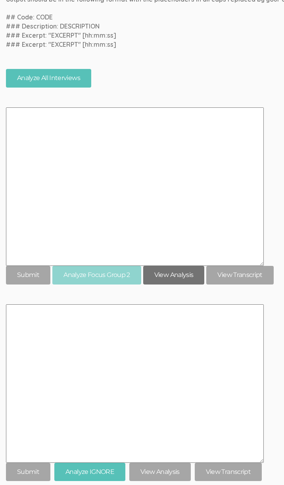
click at [162, 279] on link "View Analysis" at bounding box center [173, 275] width 61 height 19
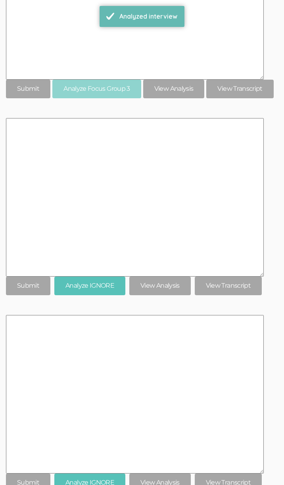
scroll to position [2389, 0]
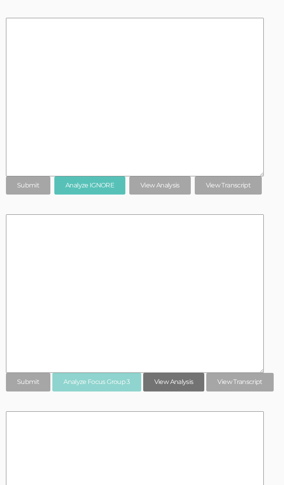
click at [155, 385] on link "View Analysis" at bounding box center [173, 382] width 61 height 19
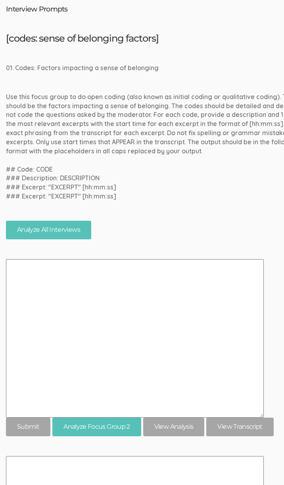
scroll to position [147, 0]
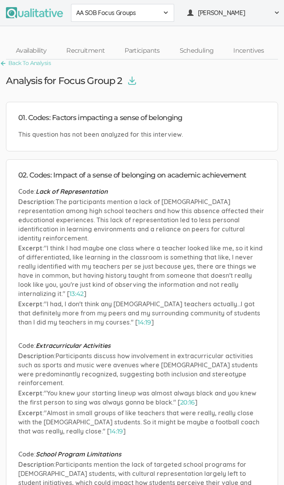
click at [165, 373] on p "Description : Participants discuss how involvement in extracurricular activitie…" at bounding box center [141, 370] width 247 height 36
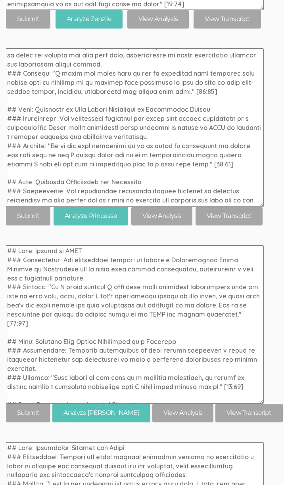
scroll to position [7288, 0]
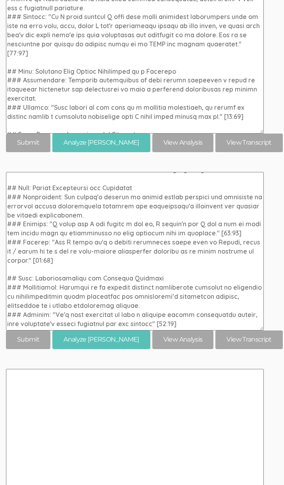
type textarea "## Code: Supportive Faculty and Staff ### Description: Faculty and staff offere…"
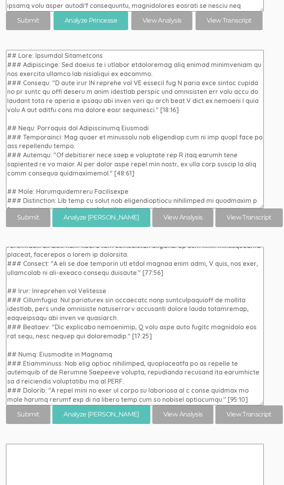
scroll to position [491, 0]
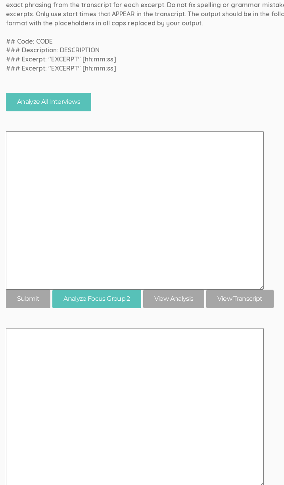
scroll to position [344, 0]
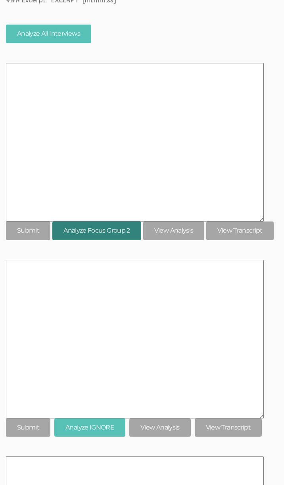
click at [101, 234] on button "Analyze Focus Group 2" at bounding box center [96, 231] width 89 height 19
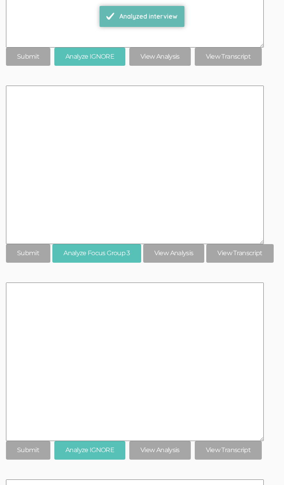
scroll to position [750, 0]
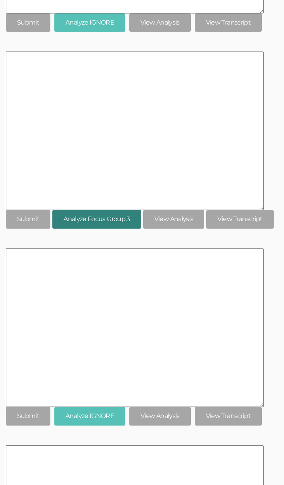
click at [77, 222] on button "Analyze Focus Group 3" at bounding box center [96, 219] width 89 height 19
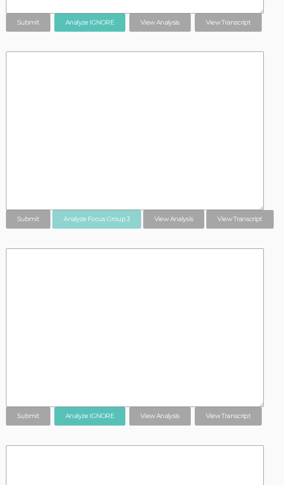
click at [275, 245] on div "[codes: sense of belonging factors] 01. Codes: Factors impacting a sense of bel…" at bounding box center [164, 323] width 317 height 1783
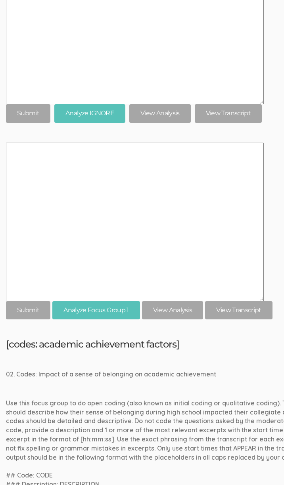
scroll to position [1675, 0]
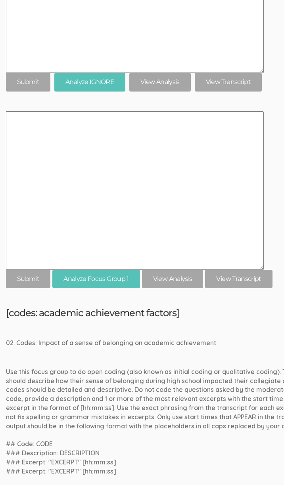
click at [250, 317] on h5 "[codes: academic achievement factors]" at bounding box center [164, 313] width 317 height 10
click at [81, 301] on td "Aggregate Prompts Interview Prompts [codes: sense of belonging factors] 01. Cod…" at bounding box center [164, 259] width 329 height 3664
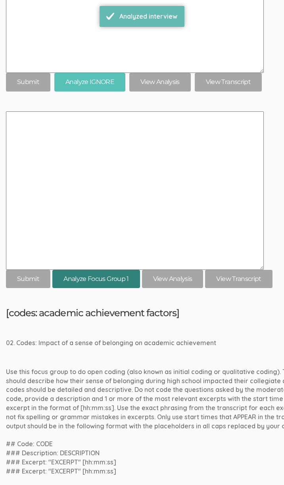
click at [94, 275] on button "Analyze Focus Group 1" at bounding box center [96, 279] width 88 height 19
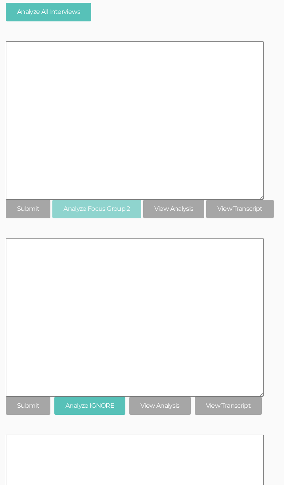
scroll to position [366, 0]
click at [169, 207] on link "View Analysis" at bounding box center [173, 209] width 61 height 19
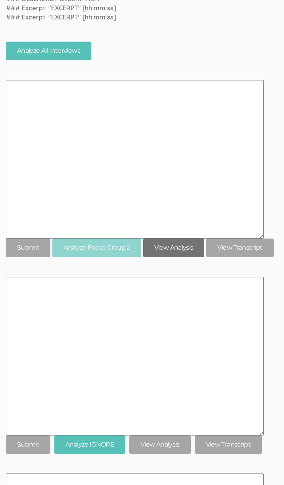
scroll to position [348, 0]
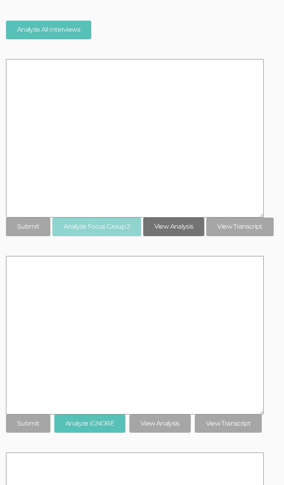
click at [179, 231] on link "View Analysis" at bounding box center [173, 227] width 61 height 19
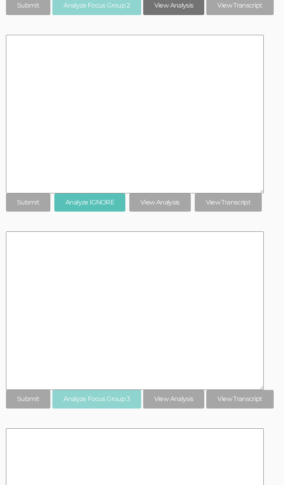
scroll to position [651, 0]
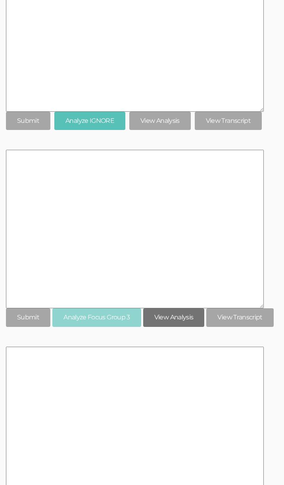
click at [180, 320] on link "View Analysis" at bounding box center [173, 318] width 61 height 19
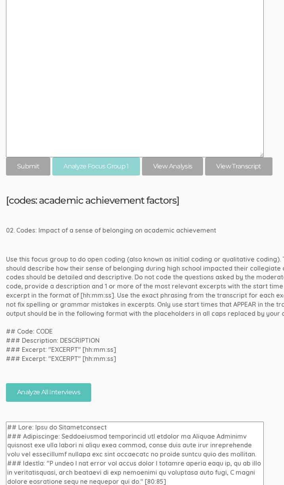
scroll to position [1740, 0]
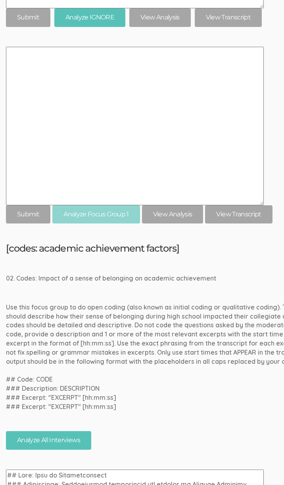
click at [181, 220] on link "View Analysis" at bounding box center [172, 214] width 61 height 19
click at [121, 313] on div "Use this focus group to do open coding (also known as initial coding or qualita…" at bounding box center [164, 357] width 317 height 109
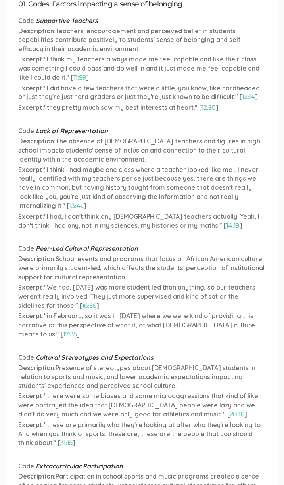
scroll to position [114, 0]
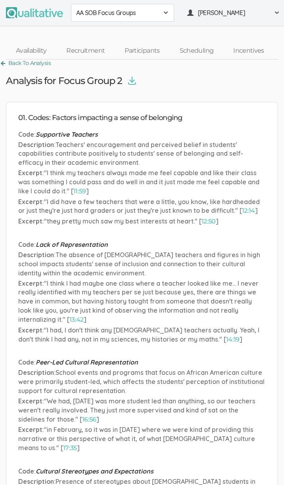
click at [47, 60] on link "Back To Analysis" at bounding box center [25, 63] width 51 height 11
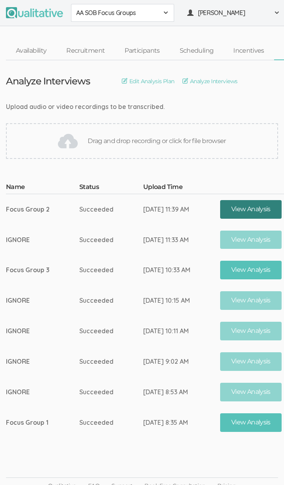
click at [255, 209] on link "View Analysis" at bounding box center [250, 209] width 61 height 19
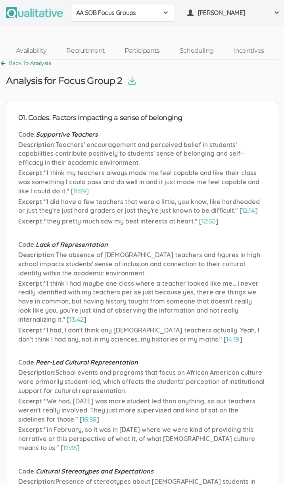
click at [23, 66] on link "Back To Analysis" at bounding box center [25, 63] width 51 height 11
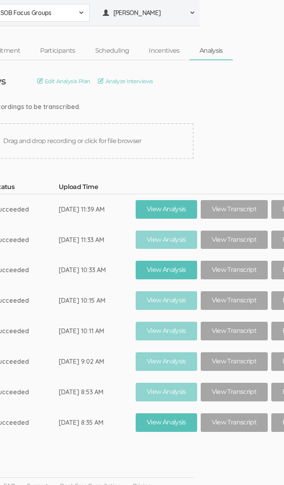
scroll to position [0, 84]
click at [211, 215] on link "View Transcript" at bounding box center [234, 209] width 67 height 19
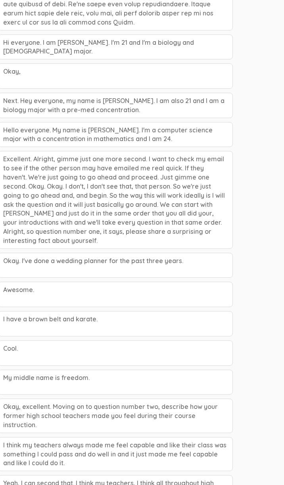
scroll to position [0, 45]
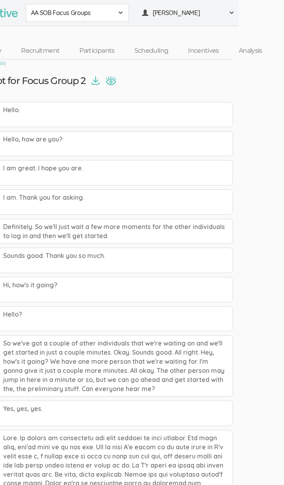
click at [94, 84] on img at bounding box center [96, 81] width 8 height 9
click at [239, 341] on html "AA SOB Focus Groups 2310 FL Elic AAM 2310 FL Elic LTXF 2310 FL Elic WNHF 2310 F…" at bounding box center [97, 242] width 284 height 485
click at [253, 50] on link "Analysis" at bounding box center [250, 50] width 43 height 17
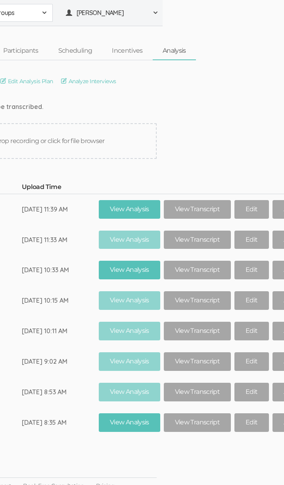
scroll to position [0, 157]
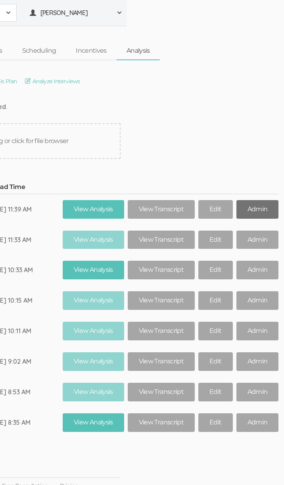
click at [271, 215] on link "Admin" at bounding box center [257, 209] width 42 height 19
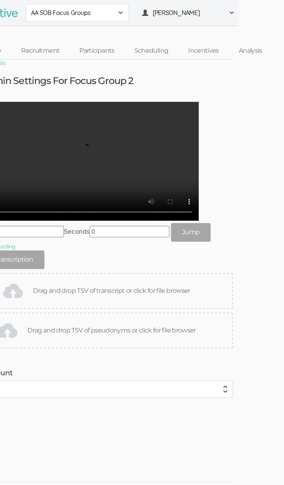
scroll to position [0, 6]
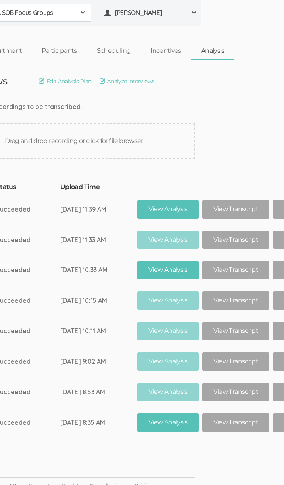
scroll to position [0, 82]
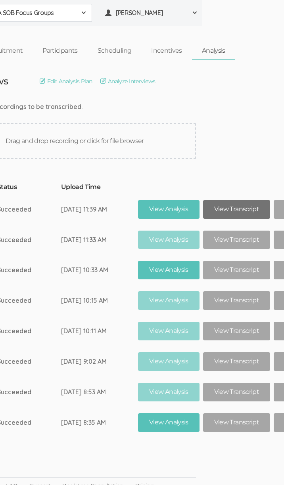
click at [222, 212] on link "View Transcript" at bounding box center [236, 209] width 67 height 19
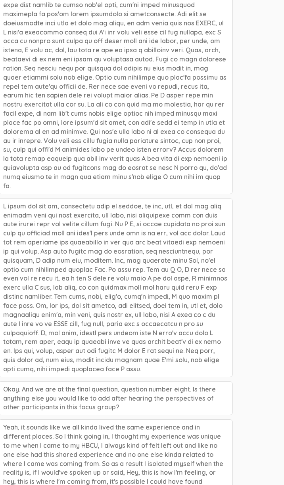
scroll to position [3730, 45]
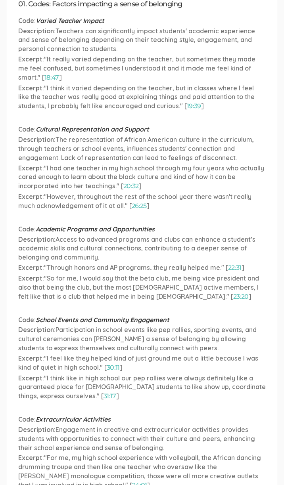
scroll to position [114, 0]
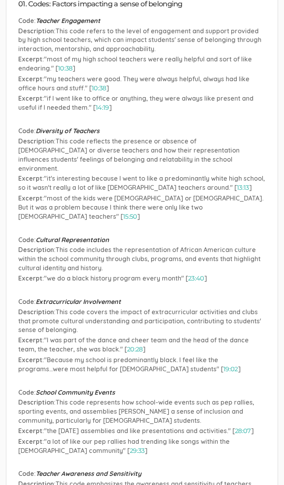
scroll to position [114, 0]
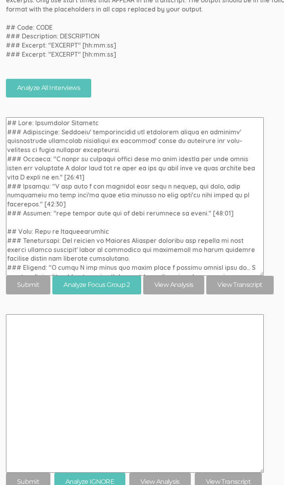
scroll to position [487, 0]
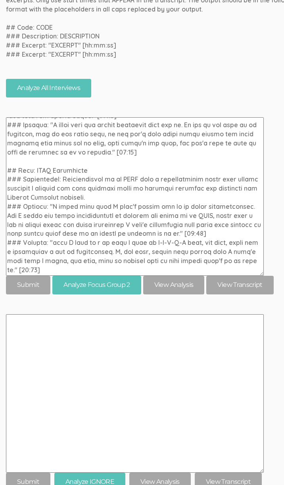
click at [166, 243] on textarea at bounding box center [135, 196] width 258 height 159
type textarea "## Code: Supportive Teachers ### Description: Teachers' encouragement and perce…"
click at [6, 276] on input "submit" at bounding box center [28, 285] width 44 height 19
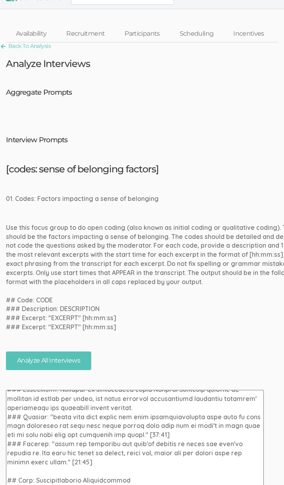
scroll to position [0, 0]
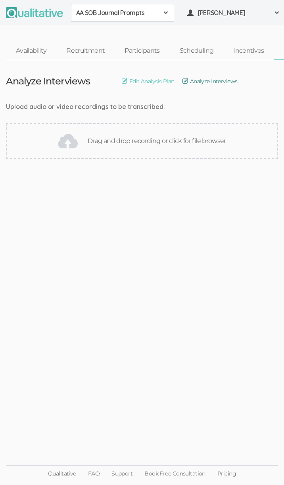
click at [217, 79] on link "Analyze Interviews" at bounding box center [209, 81] width 55 height 9
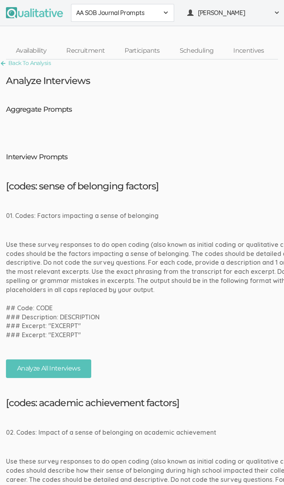
click at [159, 213] on div "01. Codes: Factors impacting a sense of belonging" at bounding box center [164, 215] width 317 height 9
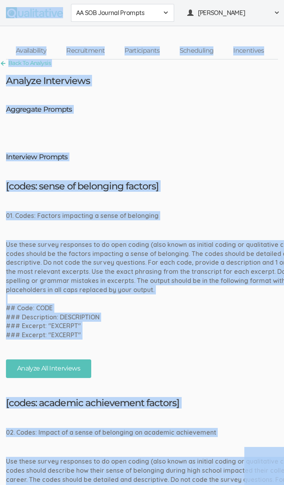
copy body "AA SOB Journal Prompts 2310 FL Elic AAM 2310 FL Elic LTXF 2310 FL Elic WNHF 231…"
click at [190, 247] on div "Use these survey responses to do open coding (also known as initial coding or q…" at bounding box center [164, 290] width 317 height 100
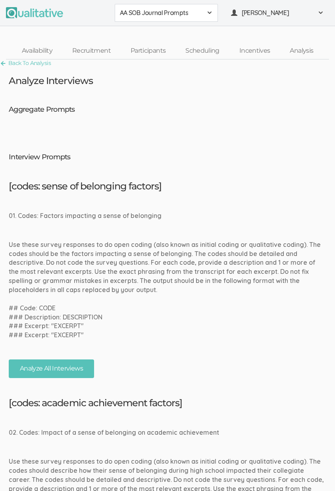
click at [290, 48] on nav "Availability Recruitment Participants Scheduling Incentives Analysis" at bounding box center [167, 50] width 323 height 17
click at [290, 48] on link "Analysis" at bounding box center [301, 50] width 43 height 17
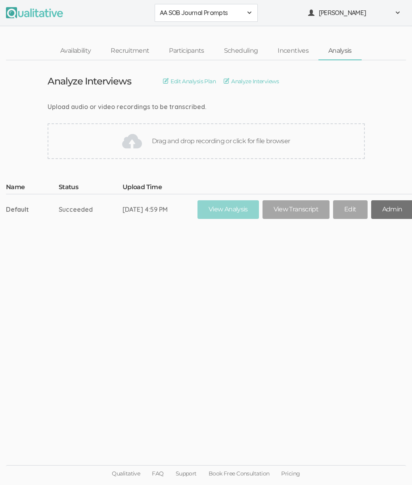
click at [290, 213] on link "Admin" at bounding box center [392, 209] width 42 height 19
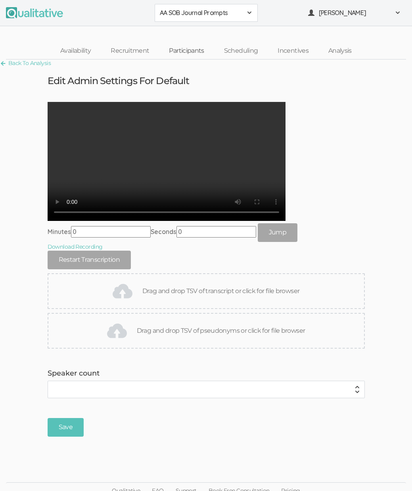
click at [202, 52] on link "Participants" at bounding box center [186, 50] width 55 height 17
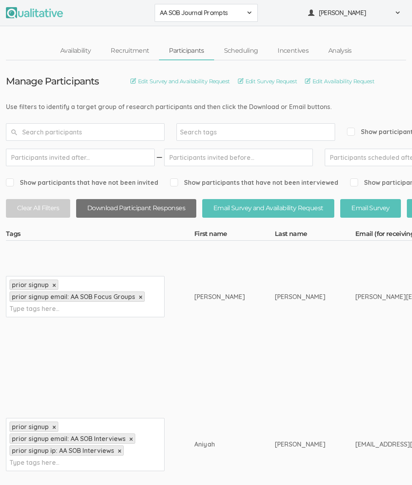
click at [134, 211] on button "Download Participant Responses" at bounding box center [136, 208] width 120 height 19
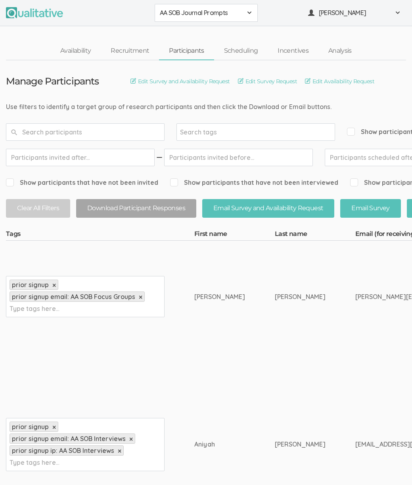
click at [211, 297] on td "Sarah" at bounding box center [234, 297] width 81 height 112
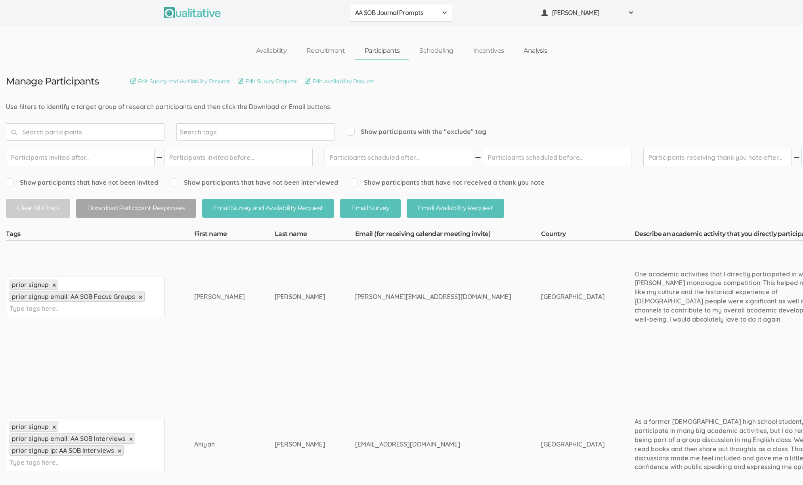
click at [290, 50] on link "Analysis" at bounding box center [535, 50] width 43 height 17
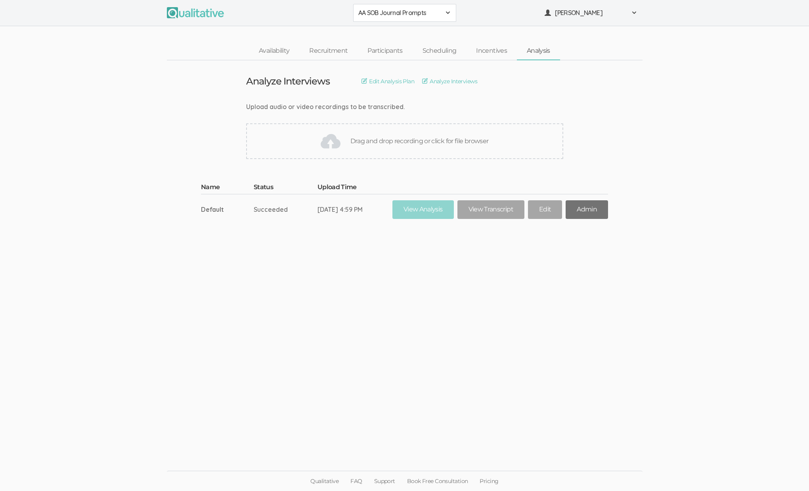
click at [290, 210] on link "Admin" at bounding box center [587, 209] width 42 height 19
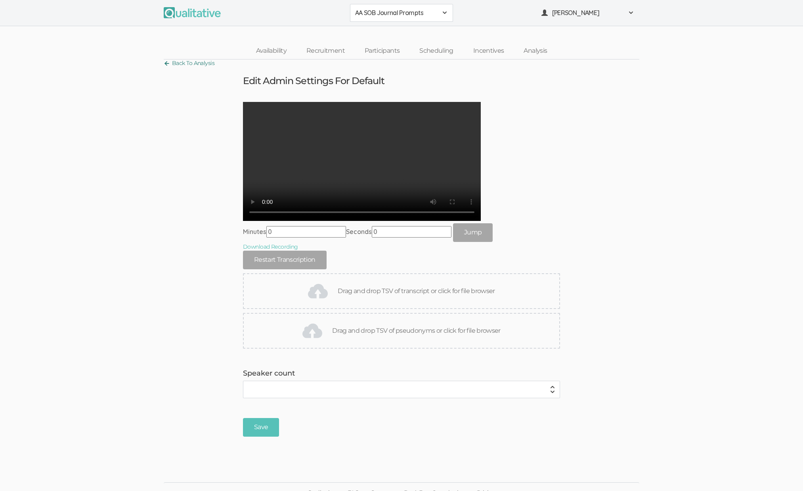
click at [177, 59] on link "Back To Analysis" at bounding box center [189, 63] width 51 height 11
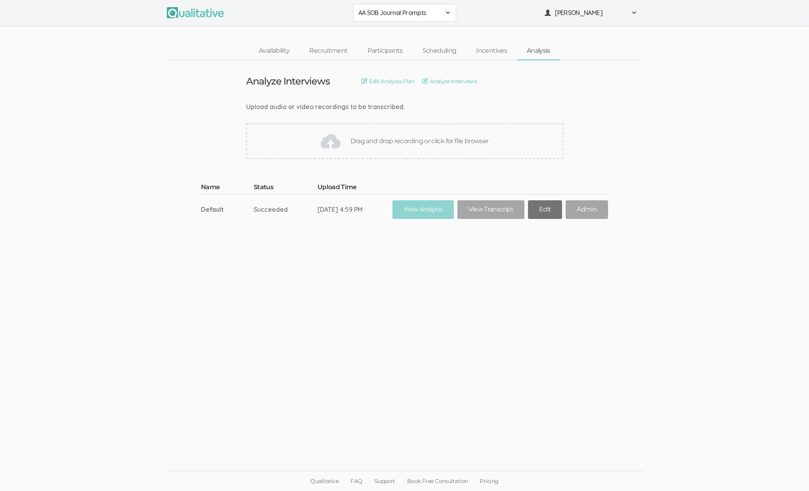
click at [290, 203] on link "Edit" at bounding box center [545, 209] width 34 height 19
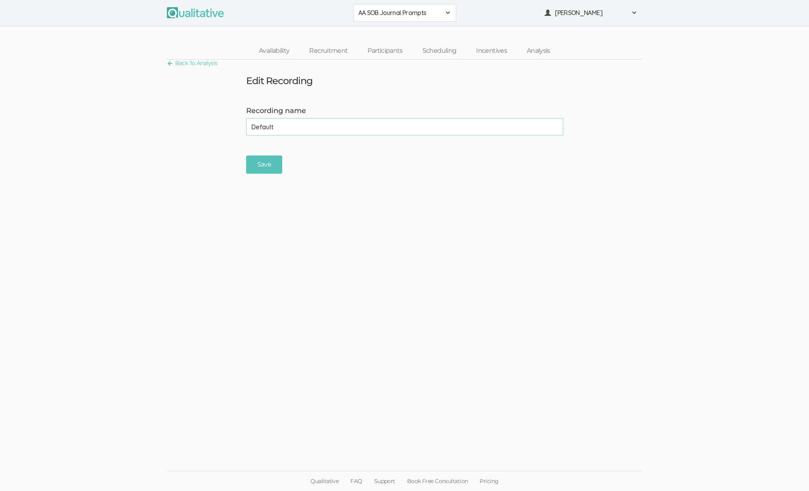
click at [290, 123] on input "Default" at bounding box center [404, 126] width 317 height 17
type input "Megan"
click at [246, 155] on input "Save" at bounding box center [264, 164] width 36 height 19
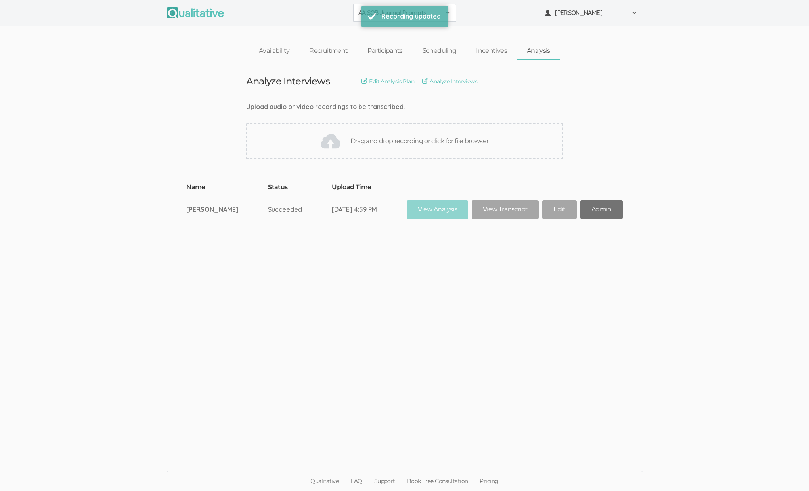
drag, startPoint x: 585, startPoint y: 209, endPoint x: 587, endPoint y: 213, distance: 4.6
click at [290, 209] on link "Admin" at bounding box center [602, 209] width 42 height 19
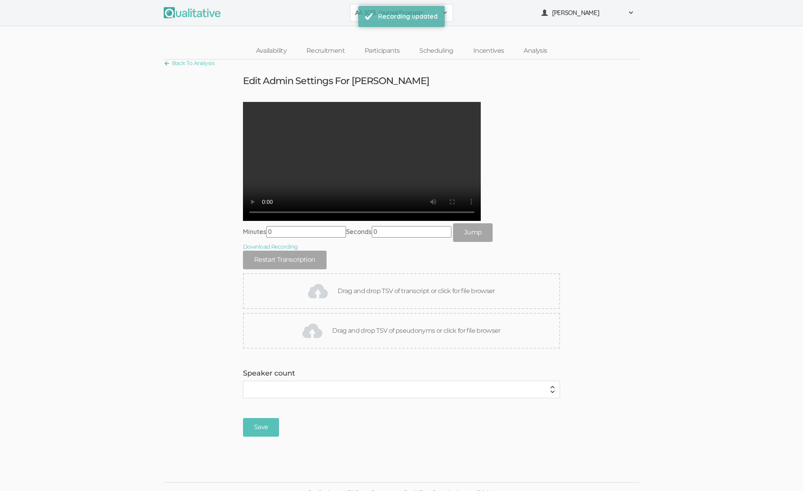
click at [290, 305] on ui-view "Back To Analysis Edit Admin Settings For Megan Minutes 0 Seconds 0 Jump Downloa…" at bounding box center [401, 250] width 803 height 383
click at [290, 443] on ui-view "Back To Analysis Edit Admin Settings For Megan Minutes 0 Seconds 0 Jump Downloa…" at bounding box center [401, 250] width 803 height 383
click at [290, 52] on link "Analysis" at bounding box center [535, 50] width 43 height 17
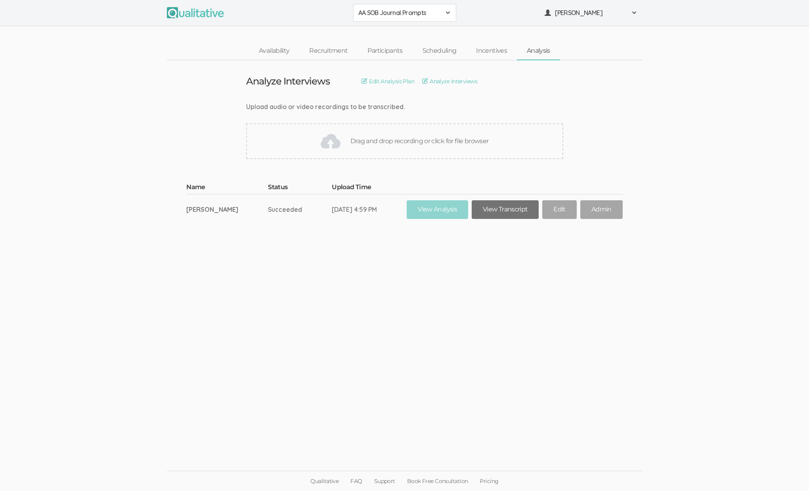
click at [290, 212] on link "View Transcript" at bounding box center [505, 209] width 67 height 19
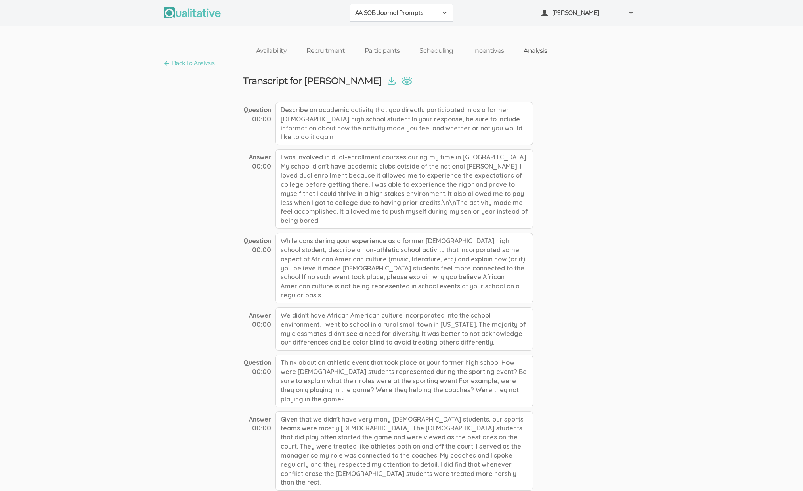
click at [290, 50] on link "Analysis" at bounding box center [535, 50] width 43 height 17
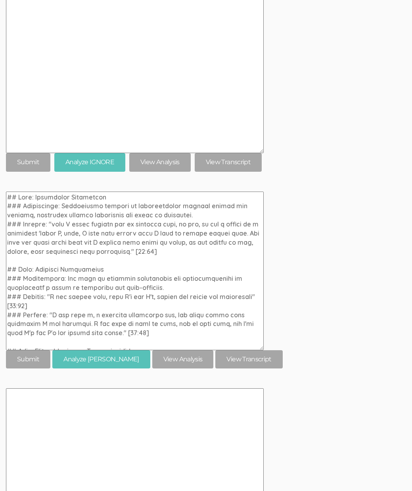
scroll to position [4678, 0]
click at [245, 352] on link "View Transcript" at bounding box center [248, 360] width 67 height 19
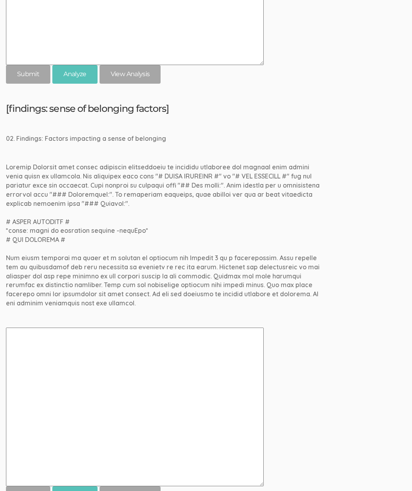
scroll to position [0, 0]
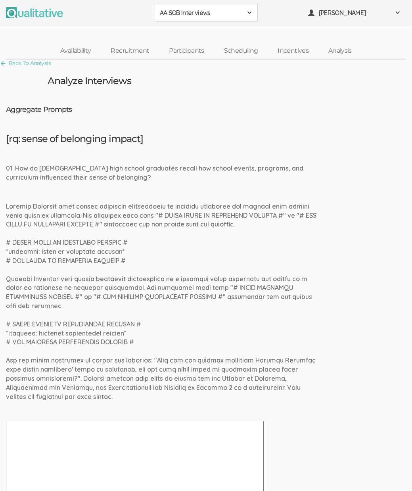
click at [348, 142] on h5 "[rq: sense of belonging impact]" at bounding box center [206, 139] width 400 height 10
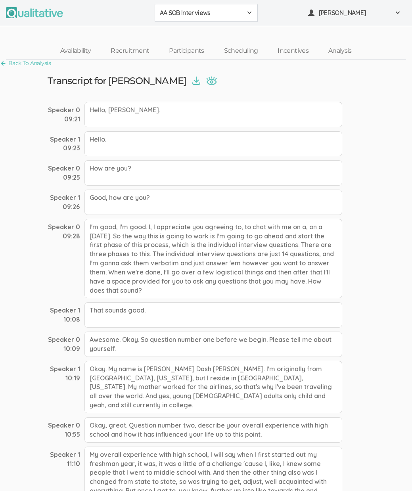
click at [192, 83] on img at bounding box center [196, 81] width 8 height 9
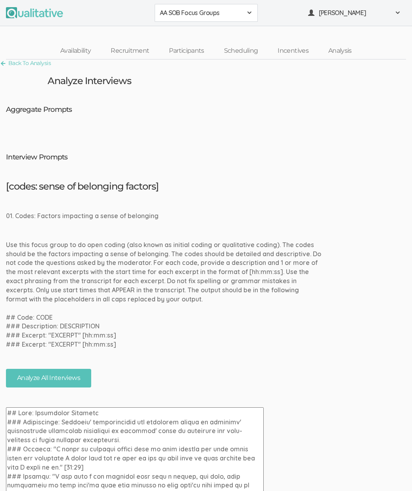
scroll to position [332, 0]
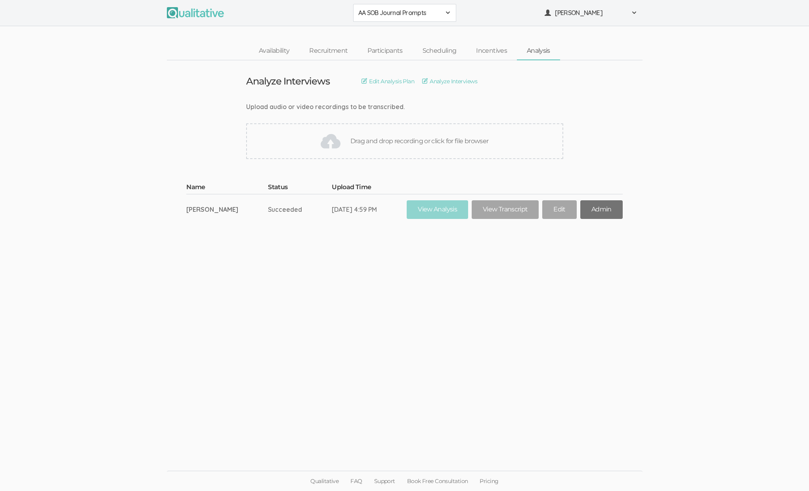
click at [582, 212] on link "Admin" at bounding box center [602, 209] width 42 height 19
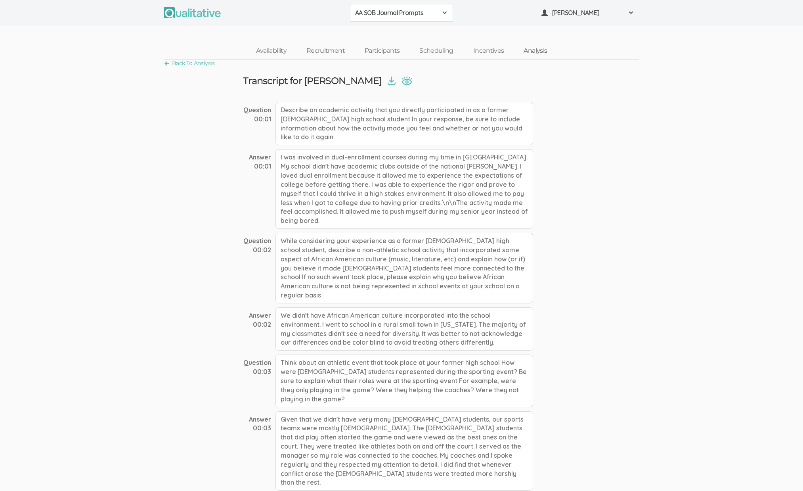
click at [540, 54] on link "Analysis" at bounding box center [535, 50] width 43 height 17
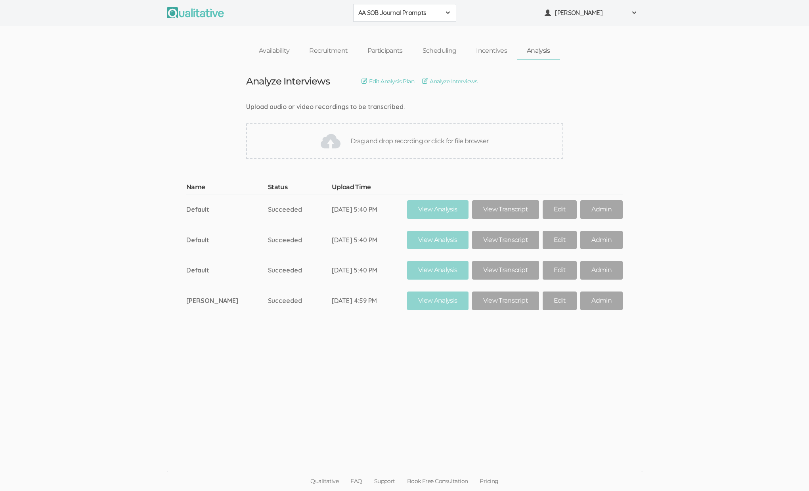
click at [194, 368] on ui-view "Analyze Interviews Edit Analysis Plan Analyze Interviews Upload audio or video …" at bounding box center [404, 245] width 809 height 371
click at [273, 395] on ui-view "Analyze Interviews Edit Analysis Plan Analyze Interviews Upload audio or video …" at bounding box center [404, 245] width 809 height 371
click at [285, 376] on ui-view "Analyze Interviews Edit Analysis Plan Analyze Interviews Upload audio or video …" at bounding box center [404, 245] width 809 height 371
click at [279, 395] on ui-view "Analyze Interviews Edit Analysis Plan Analyze Interviews Upload audio or video …" at bounding box center [404, 245] width 809 height 371
click at [265, 384] on ui-view "Analyze Interviews Edit Analysis Plan Analyze Interviews Upload audio or video …" at bounding box center [404, 245] width 809 height 371
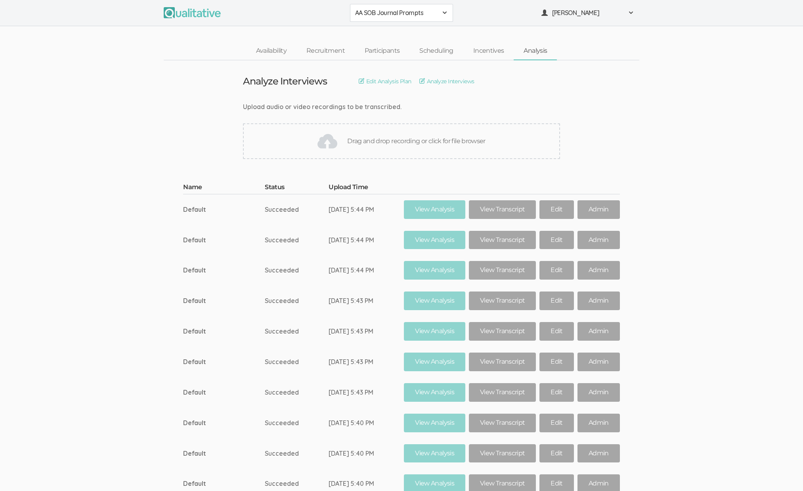
click at [662, 380] on ui-view "Name Status Upload Time Default Succeeded Sep 22, 5:44 PM View Analysis View Tr…" at bounding box center [401, 350] width 803 height 359
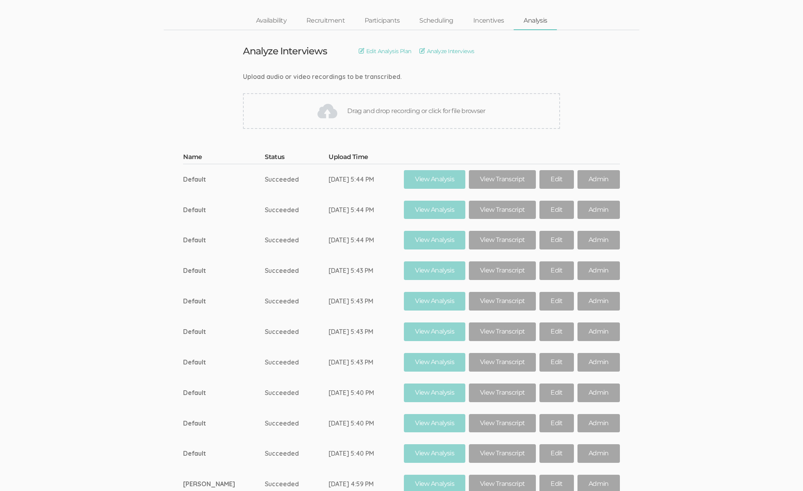
scroll to position [98, 0]
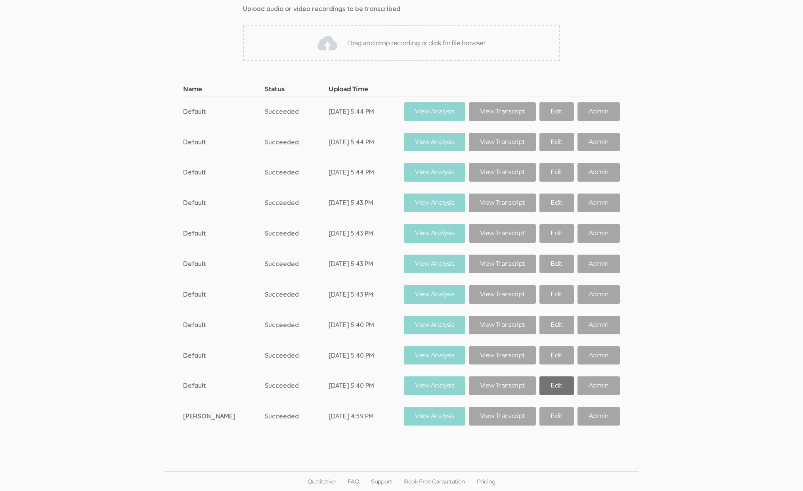
click at [547, 387] on link "Edit" at bounding box center [557, 385] width 34 height 19
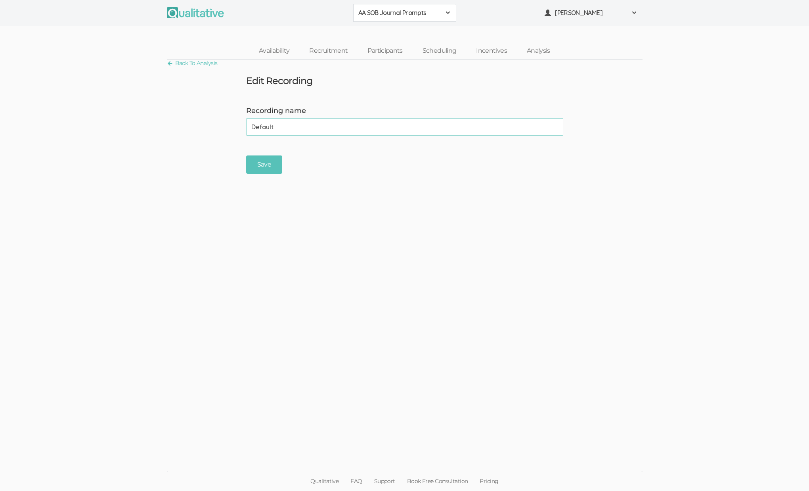
click at [295, 124] on input "Default" at bounding box center [404, 126] width 317 height 17
type input "Jamarion"
click at [264, 167] on input "Save" at bounding box center [264, 164] width 36 height 19
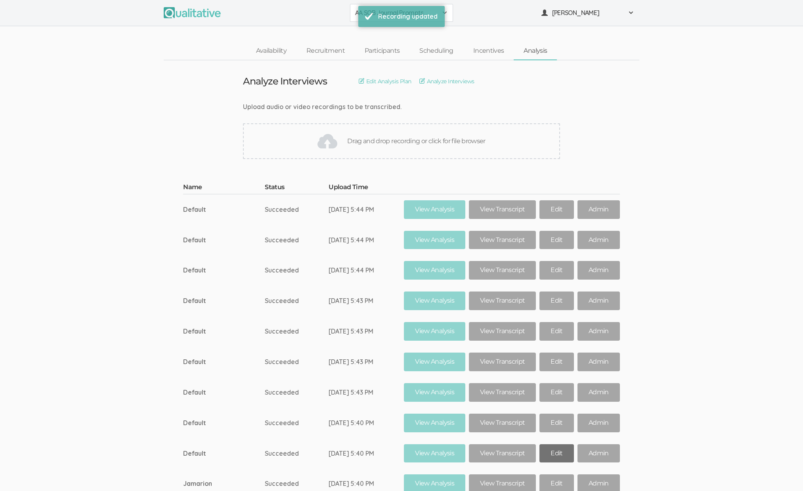
click at [547, 457] on link "Edit" at bounding box center [557, 453] width 34 height 19
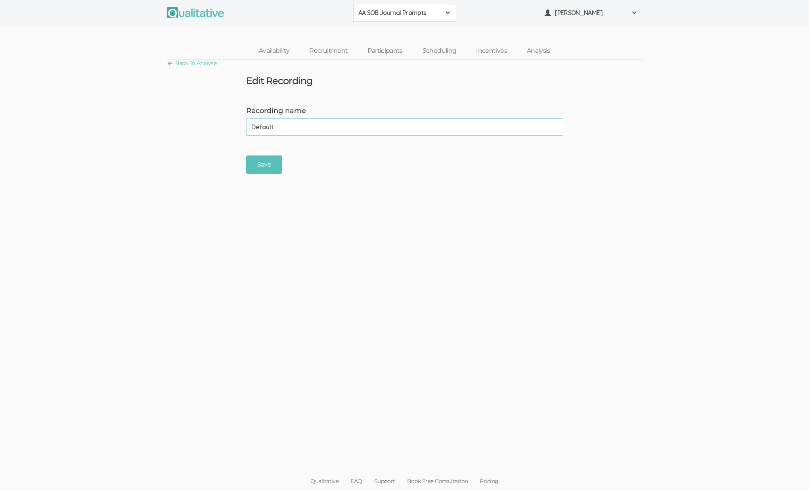
click at [286, 132] on input "Default" at bounding box center [404, 126] width 317 height 17
type input "Shanija"
click at [263, 165] on input "Save" at bounding box center [264, 164] width 36 height 19
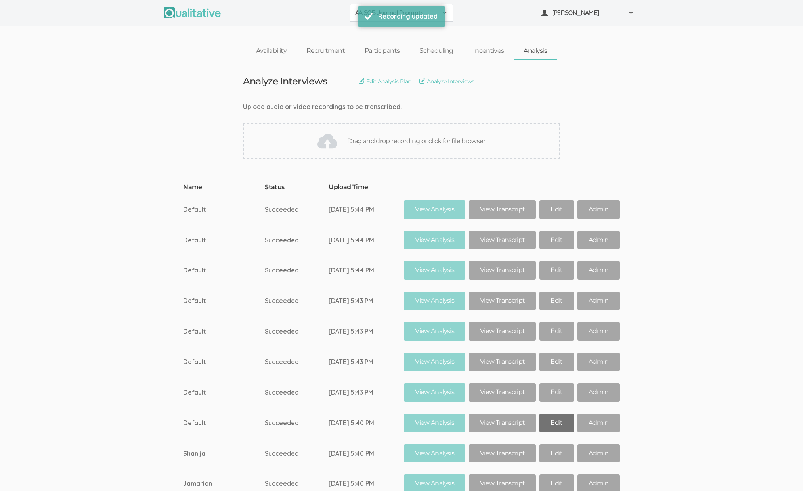
click at [554, 425] on link "Edit" at bounding box center [557, 423] width 34 height 19
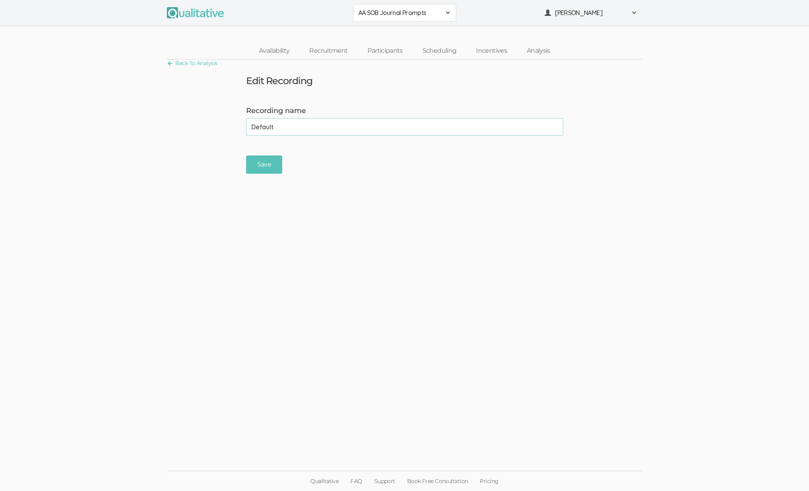
click at [299, 125] on input "Default" at bounding box center [404, 126] width 317 height 17
type input "Rose-Marie"
click at [267, 180] on ui-view "Back To Analysis Edit Recording Recording name Rose-Marie (success) Save" at bounding box center [404, 245] width 809 height 372
click at [264, 166] on input "Save" at bounding box center [264, 164] width 36 height 19
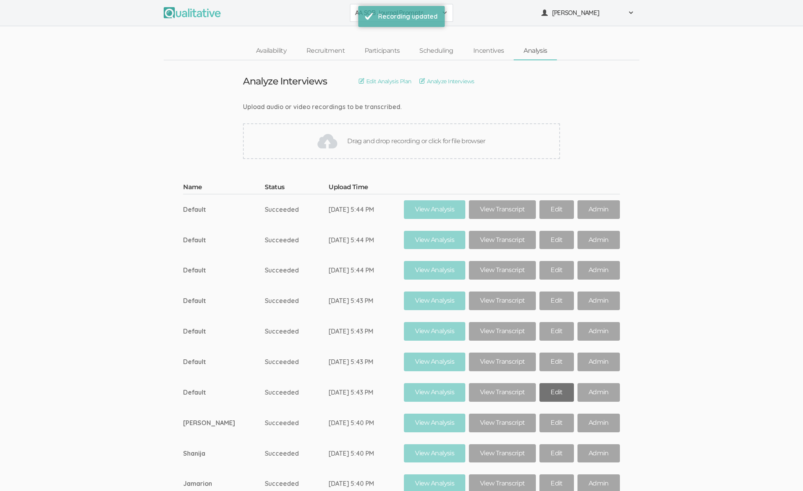
click at [547, 396] on link "Edit" at bounding box center [557, 392] width 34 height 19
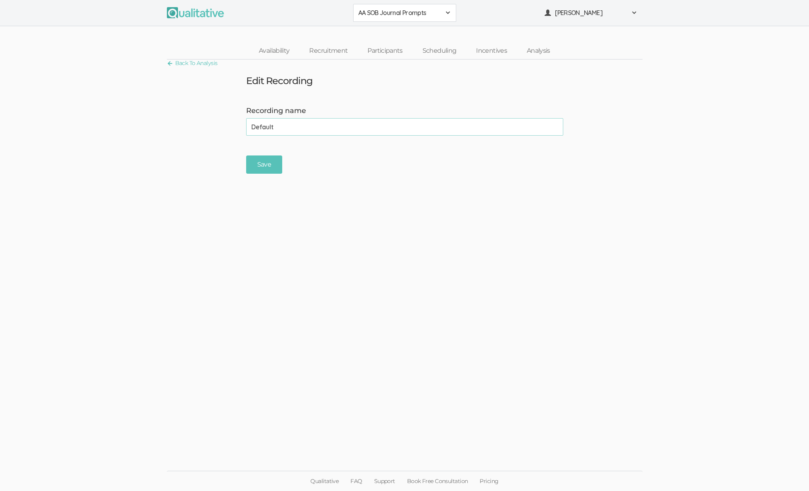
click at [286, 125] on input "Default" at bounding box center [404, 126] width 317 height 17
type input "Princesse"
click at [270, 170] on input "Save" at bounding box center [264, 164] width 36 height 19
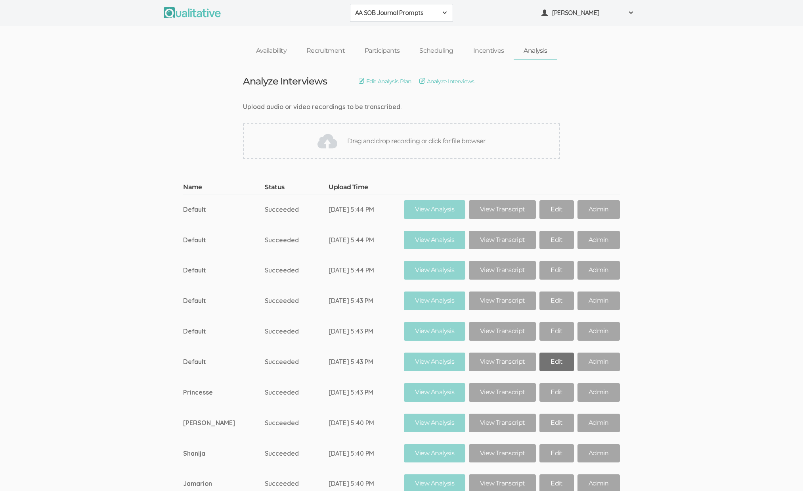
click at [540, 366] on link "Edit" at bounding box center [557, 362] width 34 height 19
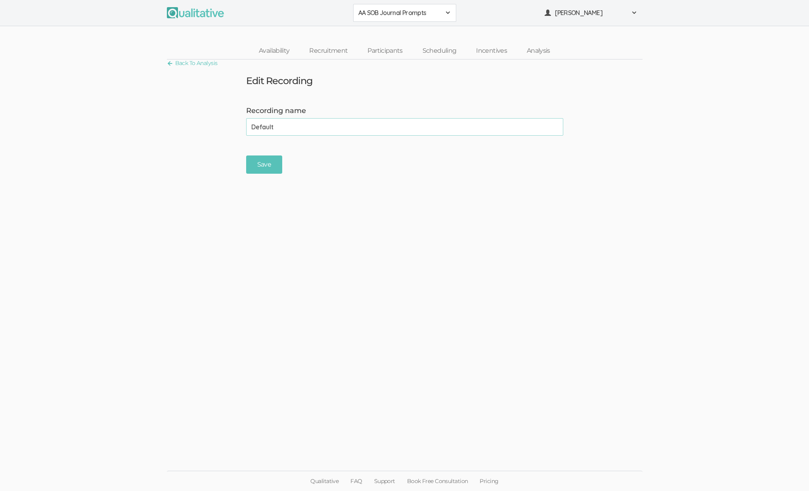
click at [277, 129] on input "Default" at bounding box center [404, 126] width 317 height 17
type input "Zenzile"
click at [262, 166] on input "Save" at bounding box center [264, 164] width 36 height 19
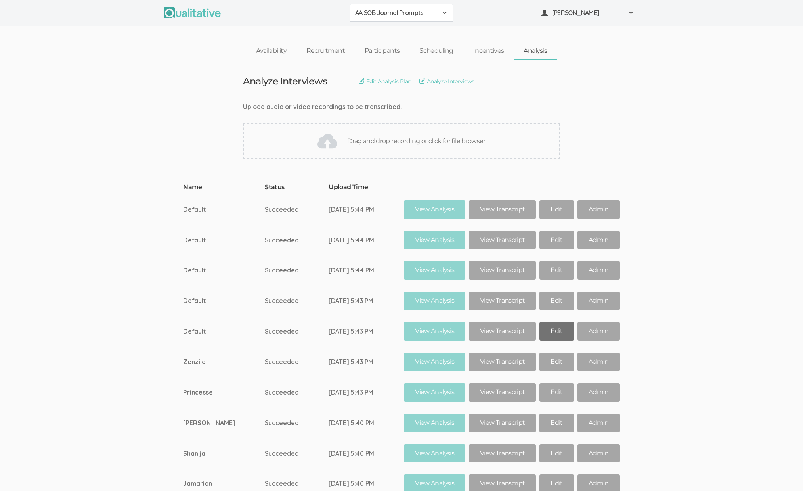
click at [548, 332] on link "Edit" at bounding box center [557, 331] width 34 height 19
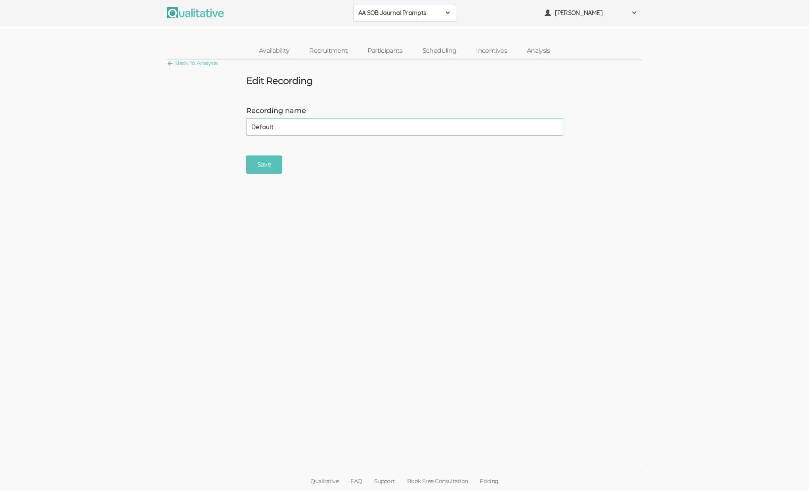
click at [307, 140] on form "Recording name Default (success) Save" at bounding box center [404, 140] width 809 height 68
click at [304, 134] on input "Default" at bounding box center [404, 126] width 317 height 17
click at [303, 133] on input "Default" at bounding box center [404, 126] width 317 height 17
paste input "Nigel"
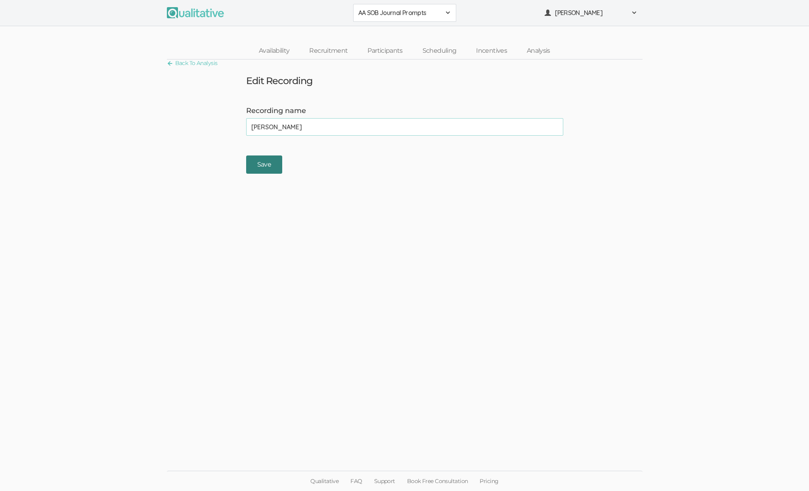
type input "Nigel"
click at [257, 165] on input "Save" at bounding box center [264, 164] width 36 height 19
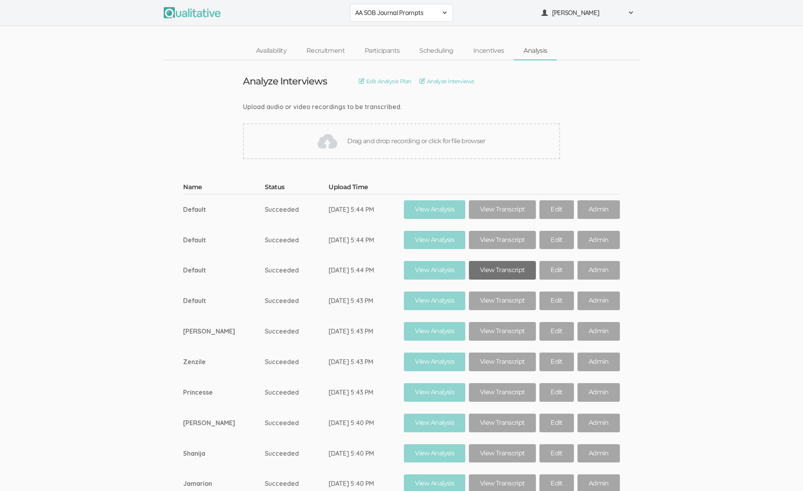
click at [515, 277] on link "View Transcript" at bounding box center [502, 270] width 67 height 19
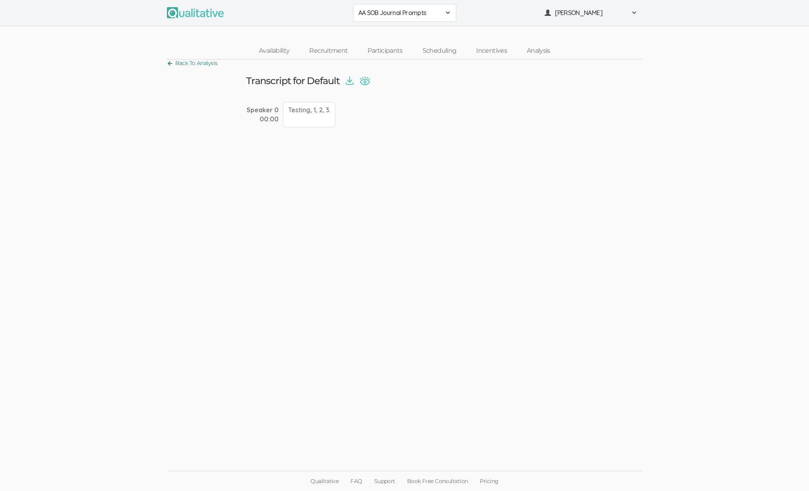
click at [190, 62] on link "Back To Analysis" at bounding box center [192, 63] width 51 height 11
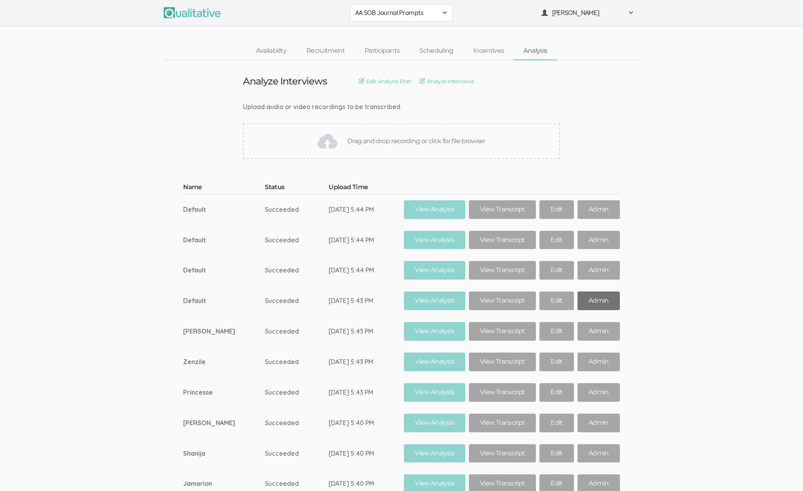
click at [578, 300] on link "Admin" at bounding box center [599, 300] width 42 height 19
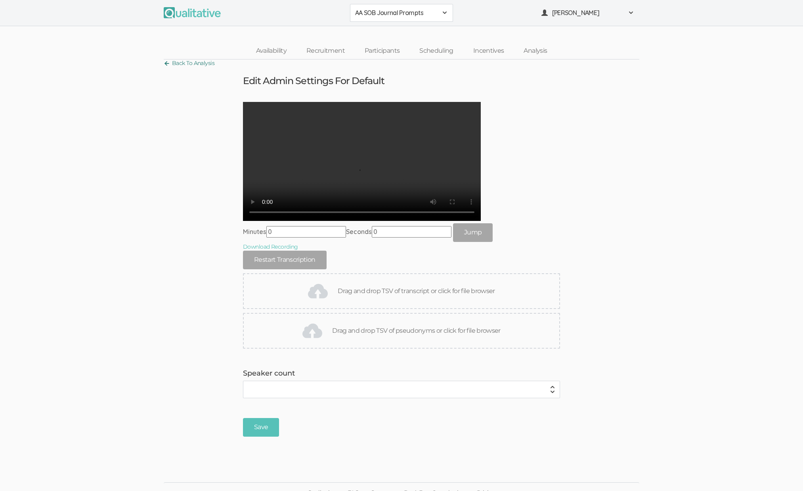
click at [188, 65] on link "Back To Analysis" at bounding box center [189, 63] width 51 height 11
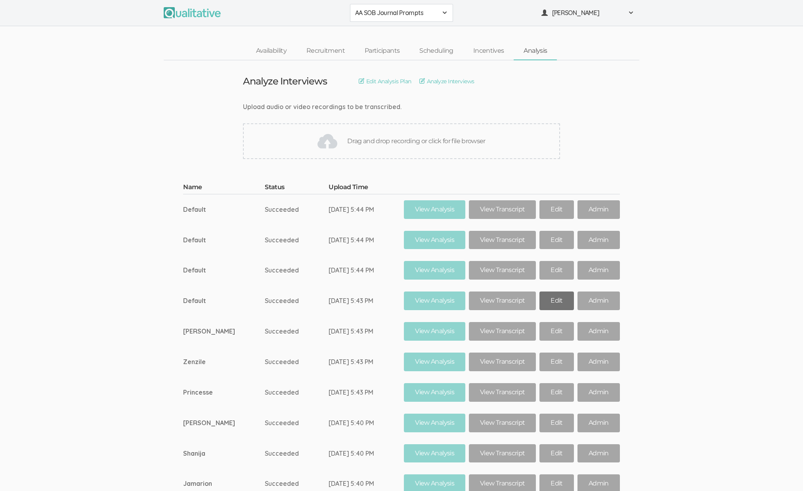
click at [549, 296] on link "Edit" at bounding box center [557, 300] width 34 height 19
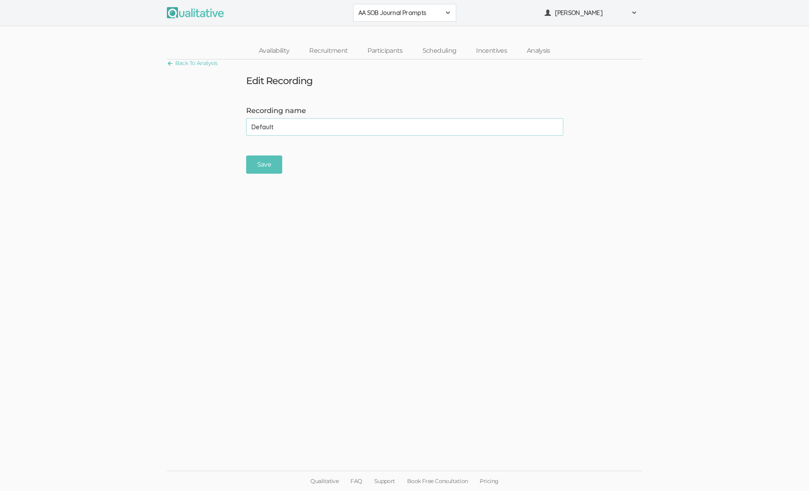
click at [309, 121] on input "Default" at bounding box center [404, 126] width 317 height 17
type input "Bryce"
click at [248, 165] on input "Save" at bounding box center [264, 164] width 36 height 19
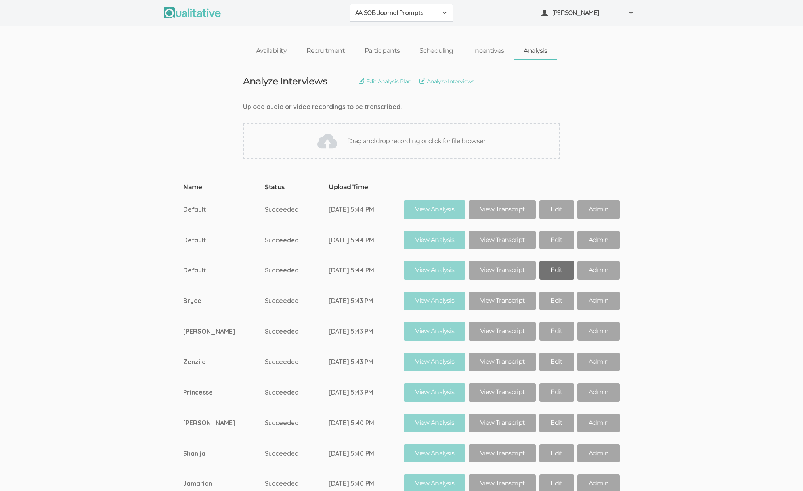
click at [551, 272] on link "Edit" at bounding box center [557, 270] width 34 height 19
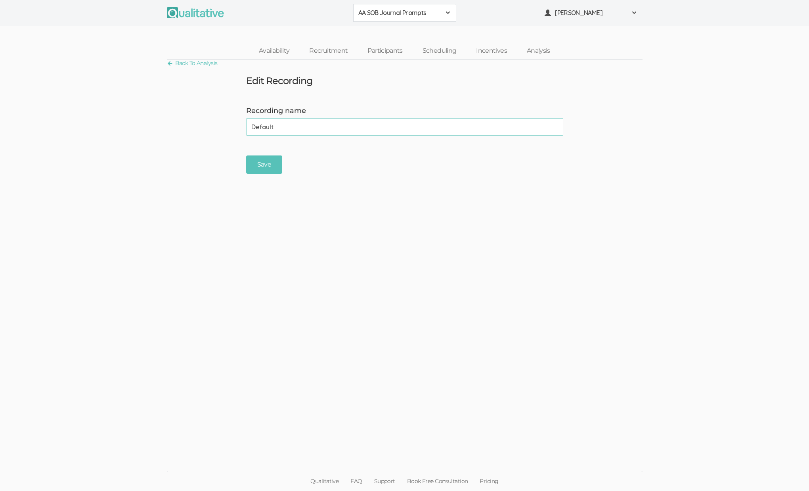
click at [265, 122] on input "Default" at bounding box center [404, 126] width 317 height 17
type input "Nicholas"
click at [268, 174] on ui-view "Back To Analysis Edit Recording Recording name Nicholas (success) Save" at bounding box center [404, 245] width 809 height 372
click at [257, 157] on input "Save" at bounding box center [264, 164] width 36 height 19
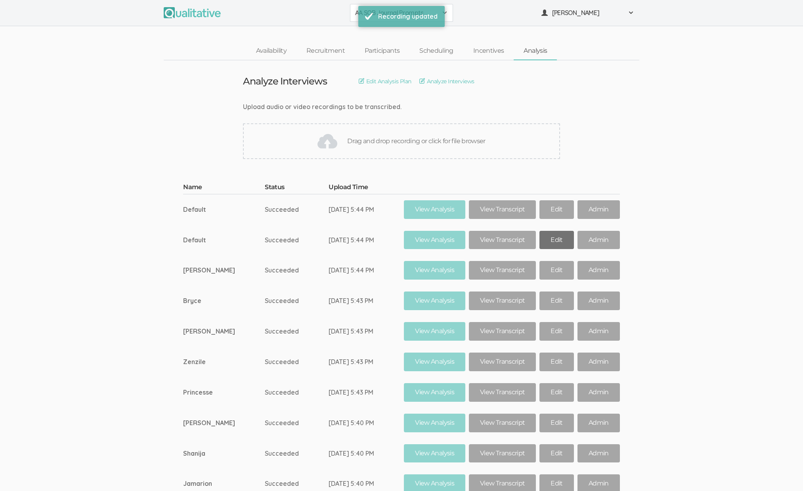
click at [546, 236] on link "Edit" at bounding box center [557, 240] width 34 height 19
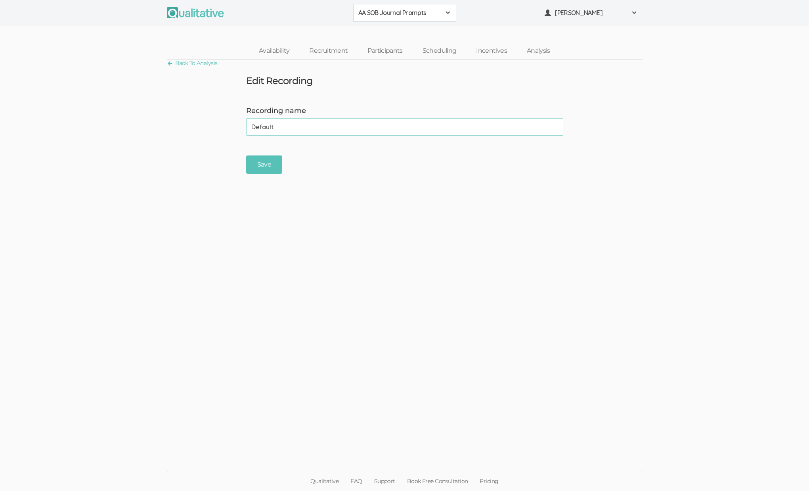
click at [291, 122] on input "Default" at bounding box center [404, 126] width 317 height 17
type input "Aniyah"
click at [265, 161] on input "Save" at bounding box center [264, 164] width 36 height 19
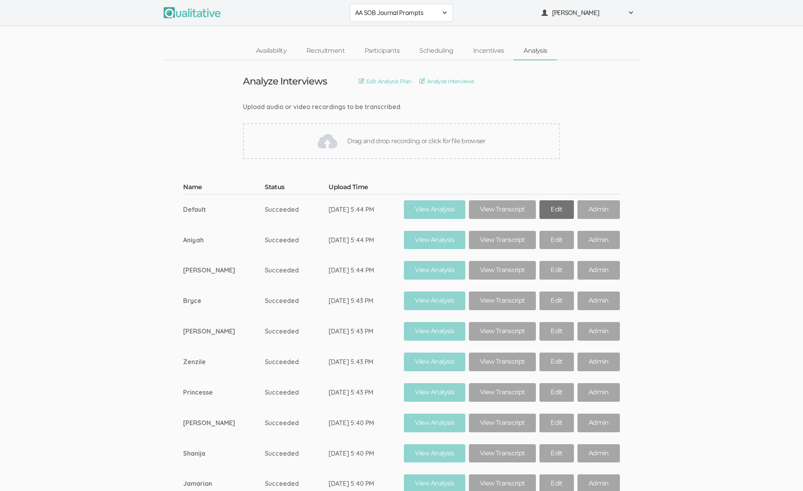
click at [541, 210] on link "Edit" at bounding box center [557, 209] width 34 height 19
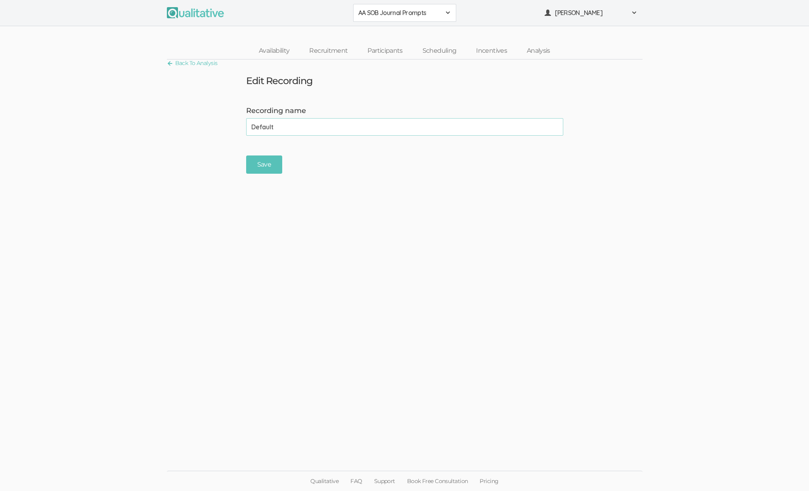
click at [314, 132] on input "Default" at bounding box center [404, 126] width 317 height 17
type input "Sarah"
click at [258, 166] on input "Save" at bounding box center [264, 164] width 36 height 19
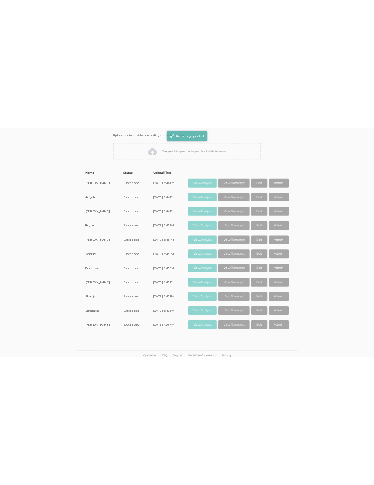
scroll to position [98, 0]
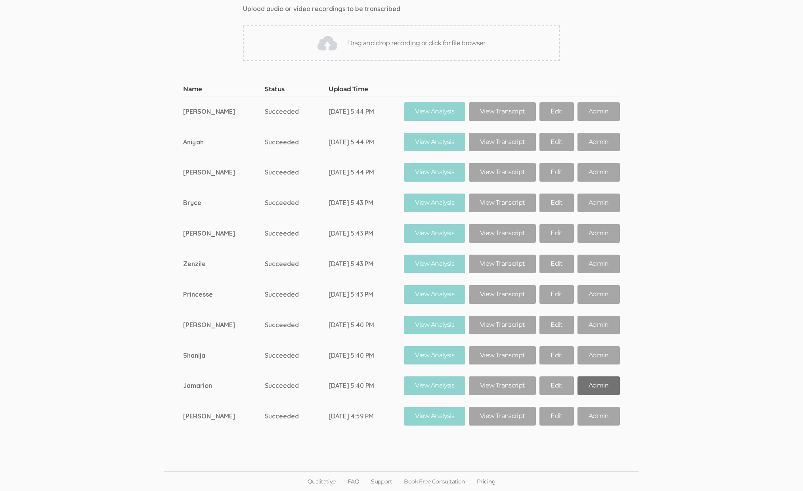
click at [591, 390] on link "Admin" at bounding box center [599, 385] width 42 height 19
click at [598, 356] on link "Admin" at bounding box center [599, 355] width 42 height 19
click at [589, 322] on link "Admin" at bounding box center [599, 325] width 42 height 19
click at [594, 293] on link "Admin" at bounding box center [599, 294] width 42 height 19
click at [596, 265] on link "Admin" at bounding box center [599, 264] width 42 height 19
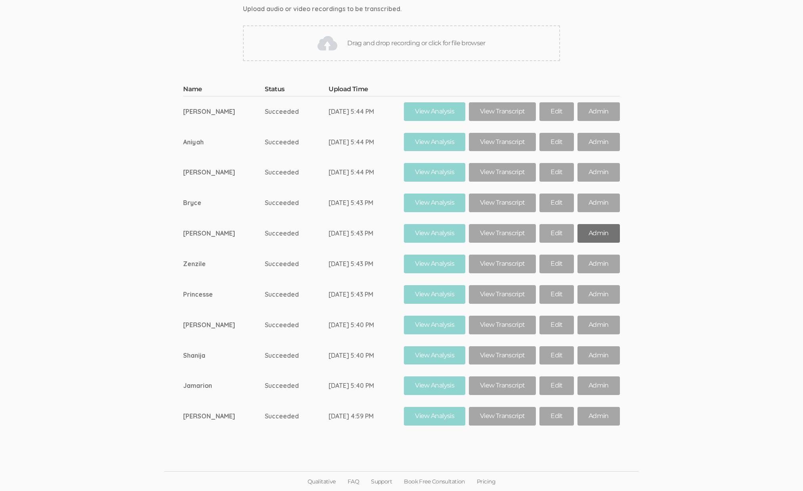
click at [594, 232] on link "Admin" at bounding box center [599, 233] width 42 height 19
click at [598, 207] on link "Admin" at bounding box center [599, 203] width 42 height 19
click at [595, 172] on link "Admin" at bounding box center [599, 172] width 42 height 19
click at [593, 144] on link "Admin" at bounding box center [599, 142] width 42 height 19
click at [593, 115] on link "Admin" at bounding box center [599, 111] width 42 height 19
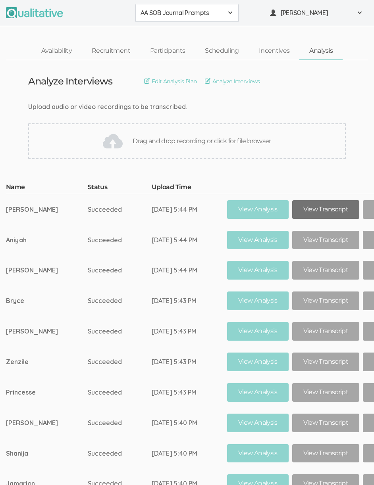
click at [320, 215] on link "View Transcript" at bounding box center [325, 209] width 67 height 19
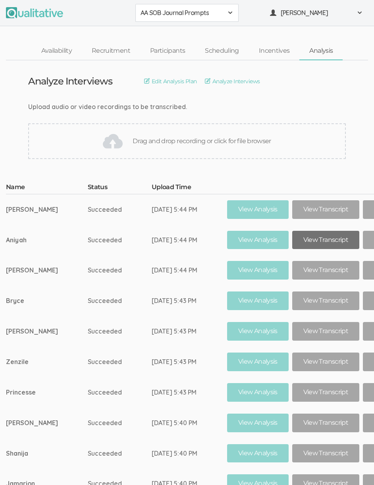
click at [316, 242] on link "View Transcript" at bounding box center [325, 240] width 67 height 19
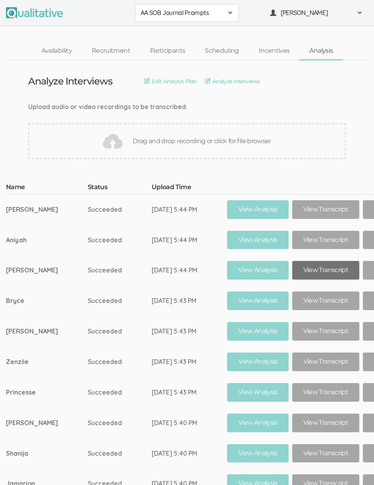
click at [305, 271] on link "View Transcript" at bounding box center [325, 270] width 67 height 19
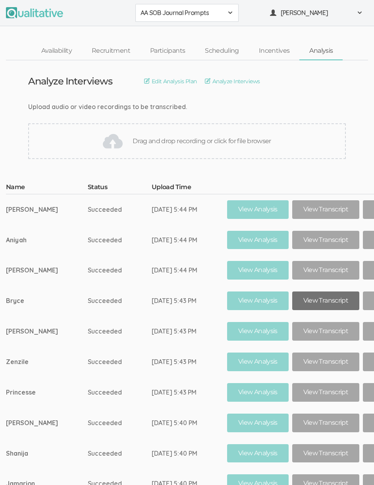
click at [308, 301] on link "View Transcript" at bounding box center [325, 300] width 67 height 19
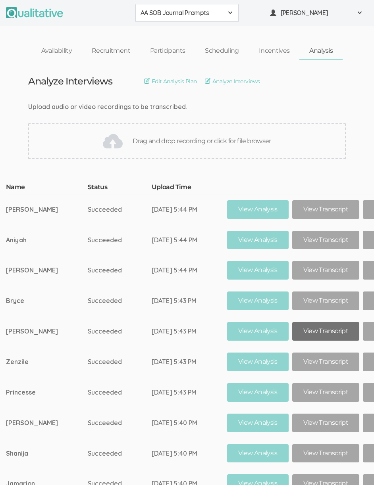
click at [303, 329] on link "View Transcript" at bounding box center [325, 331] width 67 height 19
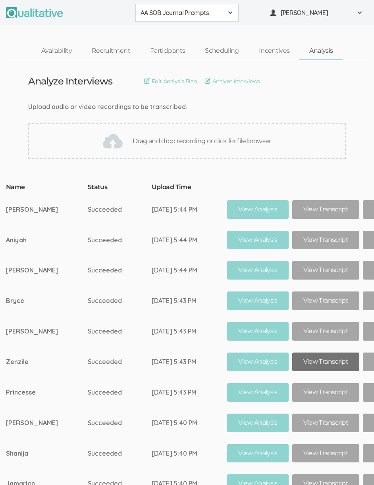
click at [300, 360] on link "View Transcript" at bounding box center [325, 362] width 67 height 19
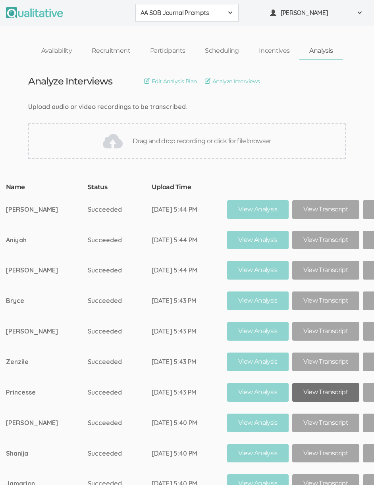
click at [296, 389] on link "View Transcript" at bounding box center [325, 392] width 67 height 19
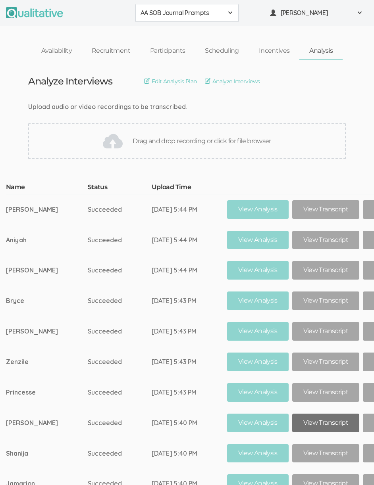
click at [297, 422] on link "View Transcript" at bounding box center [325, 423] width 67 height 19
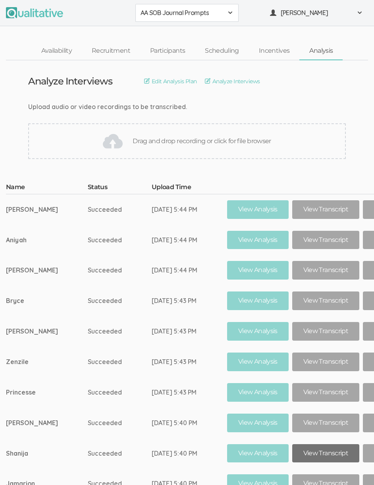
click at [298, 445] on link "View Transcript" at bounding box center [325, 453] width 67 height 19
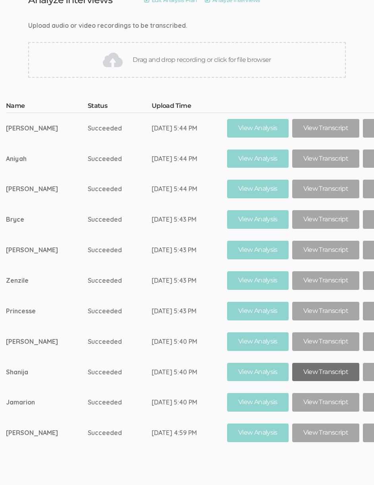
scroll to position [104, 0]
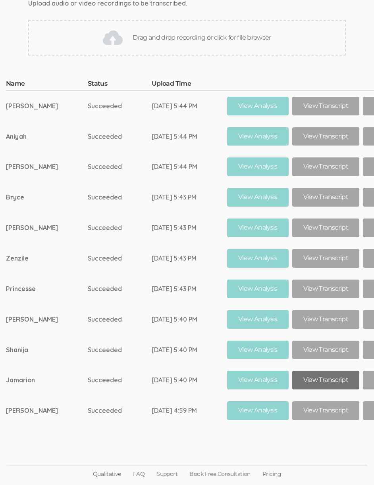
click at [331, 380] on link "View Transcript" at bounding box center [325, 380] width 67 height 19
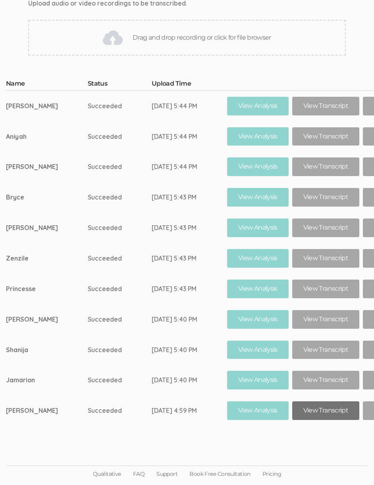
click at [314, 410] on link "View Transcript" at bounding box center [325, 410] width 67 height 19
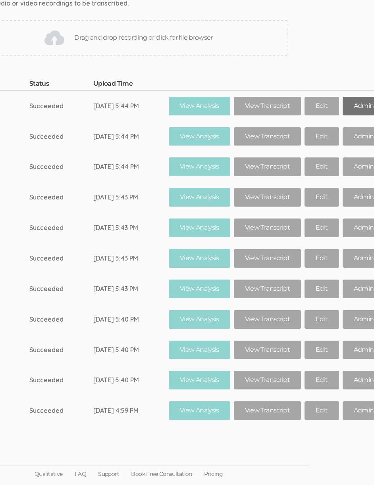
click at [361, 111] on link "Admin" at bounding box center [363, 106] width 42 height 19
click at [93, 367] on td "Sep 22, 5:40 PM" at bounding box center [130, 380] width 75 height 31
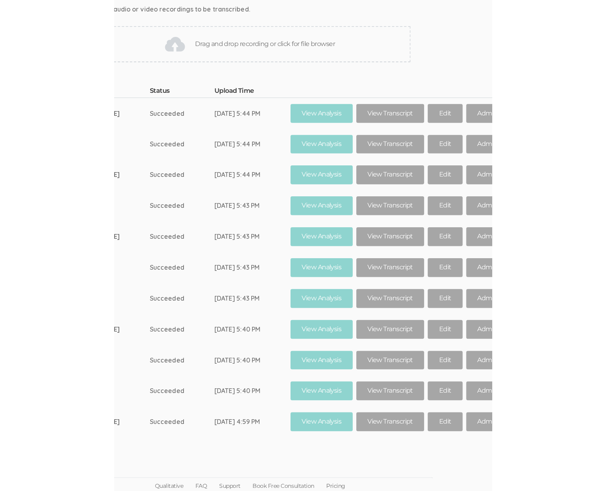
scroll to position [98, 0]
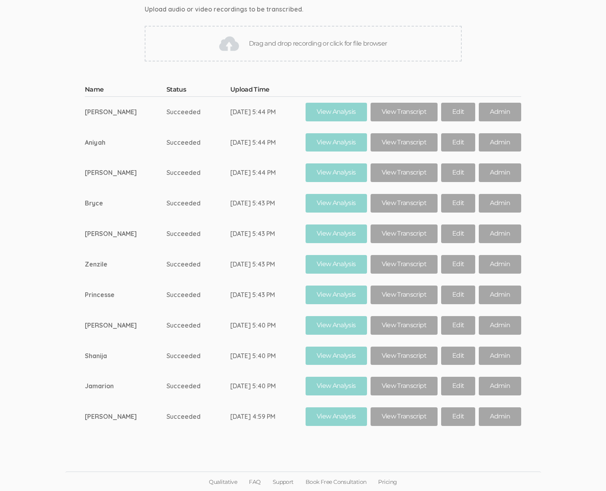
click at [155, 247] on td "Nigel" at bounding box center [126, 234] width 82 height 31
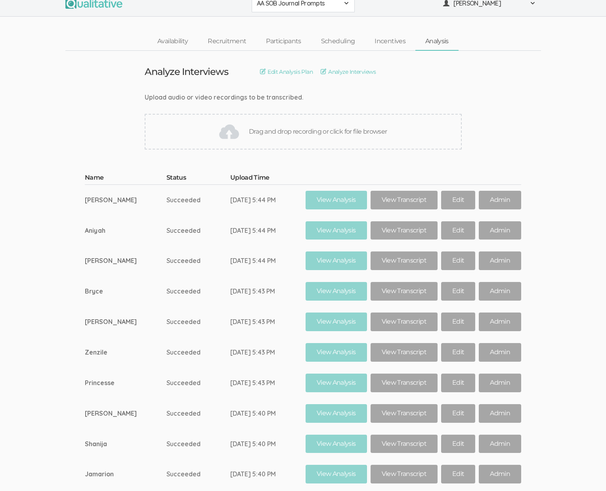
scroll to position [0, 0]
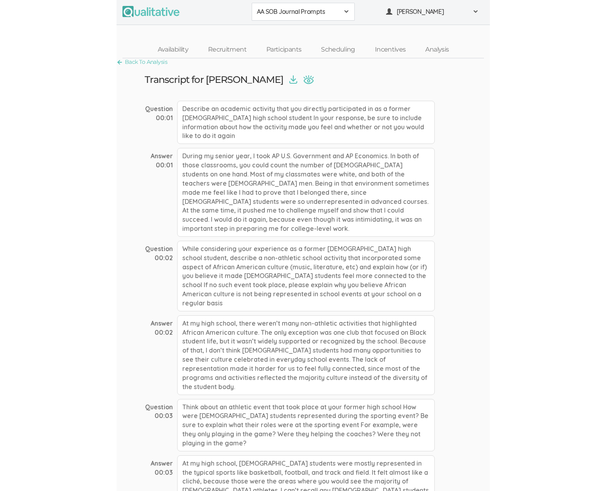
scroll to position [2, 0]
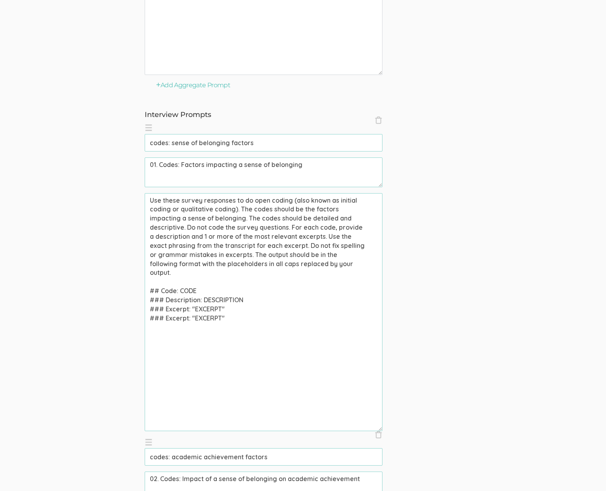
scroll to position [943, 0]
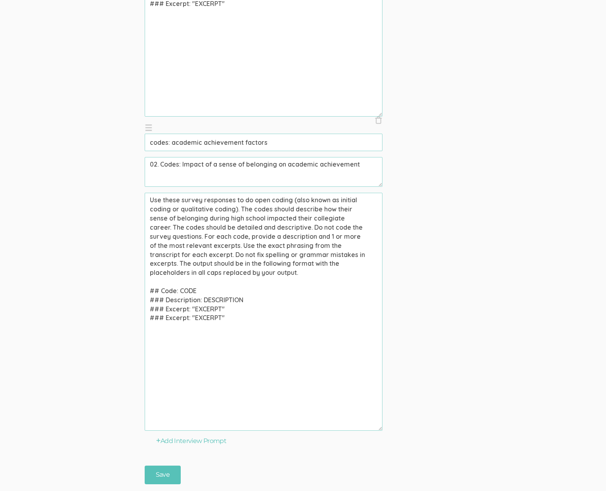
click at [332, 249] on textarea "Use these survey responses to do open coding (also known as initial coding or q…" at bounding box center [264, 312] width 238 height 238
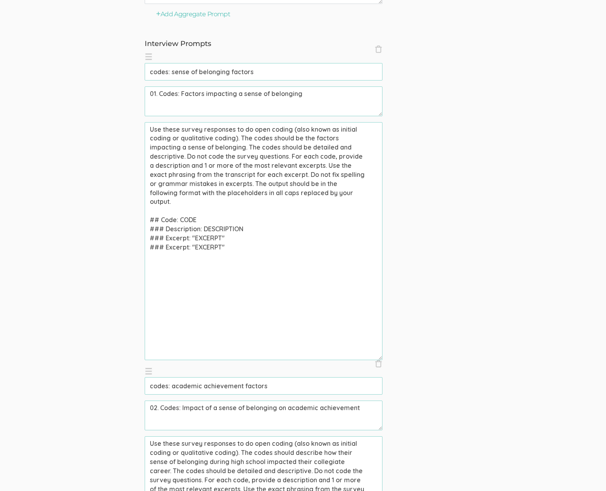
scroll to position [675, 0]
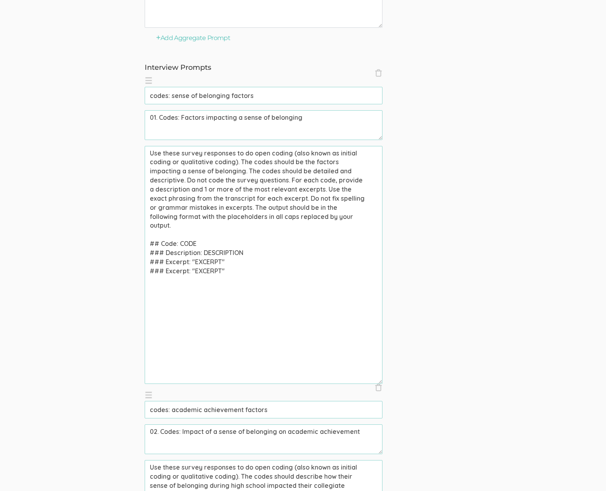
type textarea "Use these survey responses to do open coding (also known as initial coding or q…"
click at [217, 200] on textarea "Use these survey responses to do open coding (also known as initial coding or q…" at bounding box center [264, 265] width 238 height 238
paste textarea "survey responses"
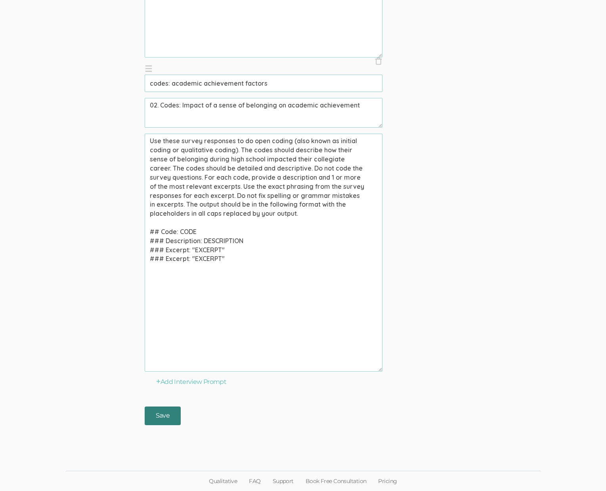
type textarea "Use these survey responses to do open coding (also known as initial coding or q…"
click at [171, 415] on input "Save" at bounding box center [163, 415] width 36 height 19
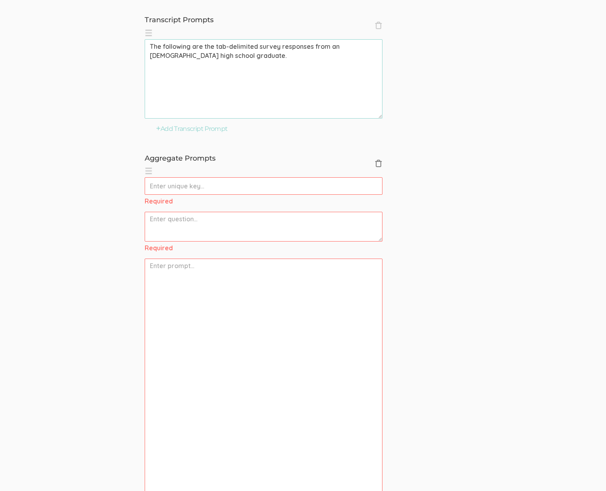
click at [378, 165] on span "×" at bounding box center [379, 163] width 8 height 8
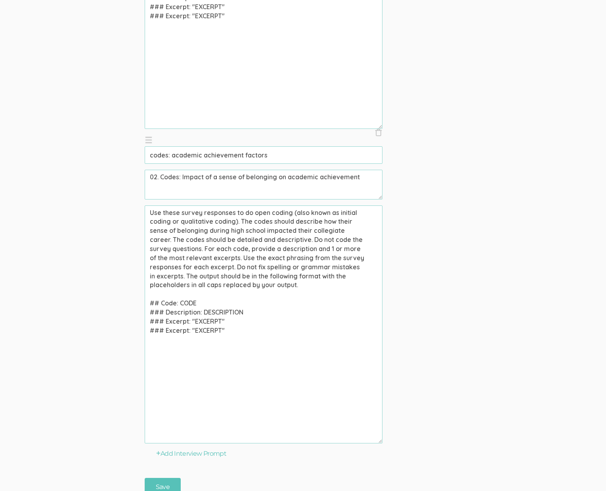
scroll to position [687, 0]
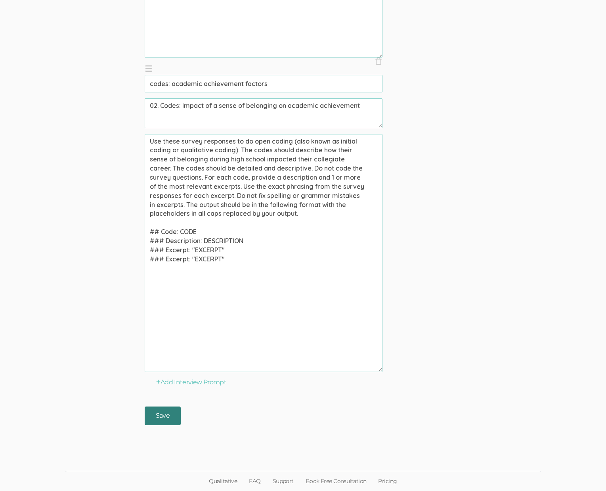
click at [155, 419] on input "Save" at bounding box center [163, 415] width 36 height 19
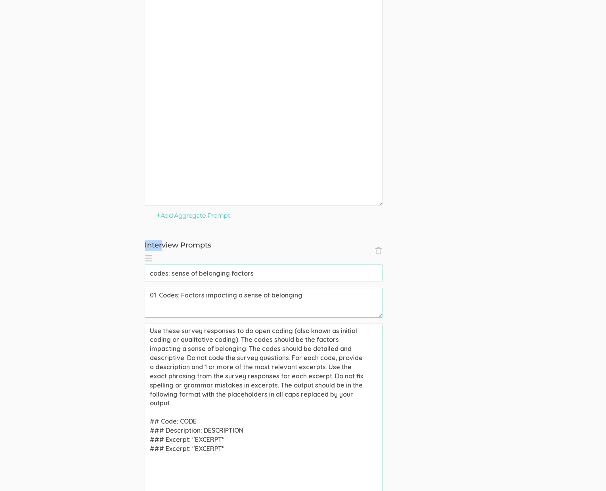
click at [518, 255] on form "System Prompts × Close You are an African American high school graduate and an …" at bounding box center [303, 268] width 606 height 1321
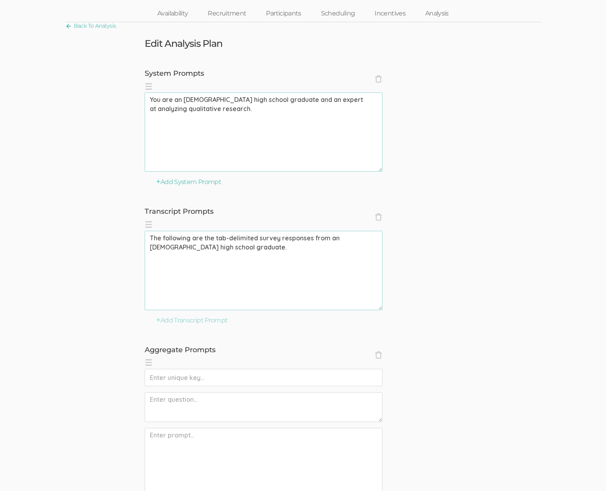
scroll to position [0, 0]
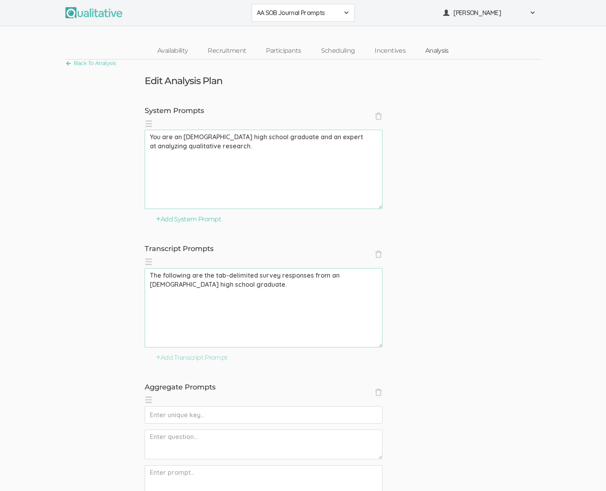
click at [431, 56] on link "Analysis" at bounding box center [437, 50] width 43 height 17
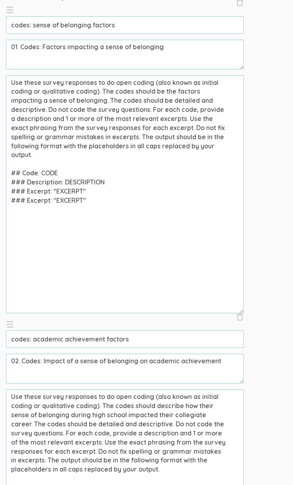
scroll to position [599, 0]
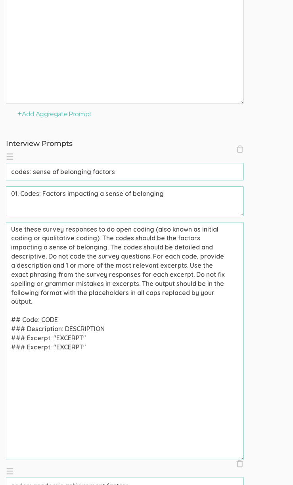
click at [140, 238] on textarea "Use these survey responses to do open coding (also known as initial coding or q…" at bounding box center [125, 341] width 238 height 238
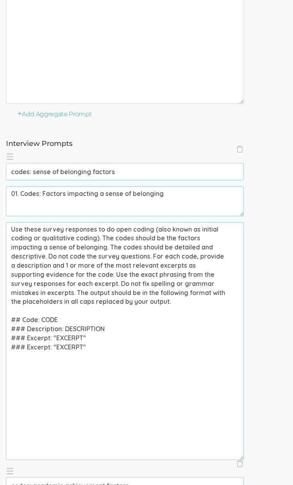
type textarea "Use these survey responses to do open coding (also known as initial coding or q…"
click at [157, 174] on input "codes: sense of belonging factors" at bounding box center [125, 171] width 238 height 17
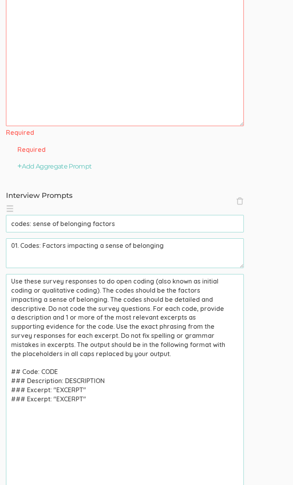
scroll to position [232, 0]
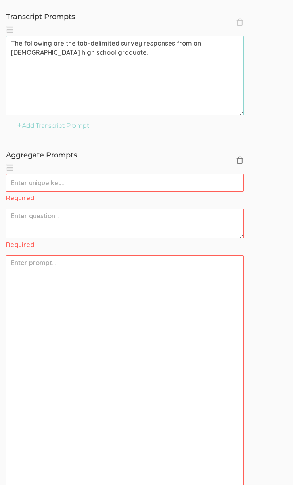
click at [240, 160] on span "×" at bounding box center [240, 160] width 8 height 8
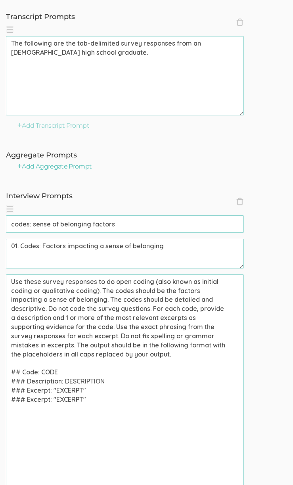
click at [135, 221] on input "codes: sense of belonging factors" at bounding box center [125, 223] width 238 height 17
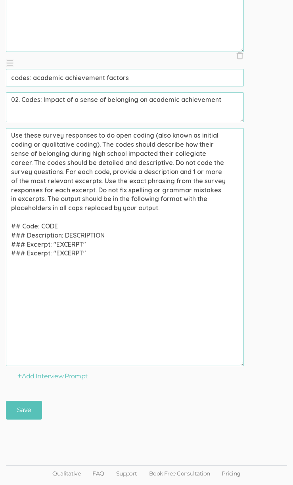
scroll to position [691, 0]
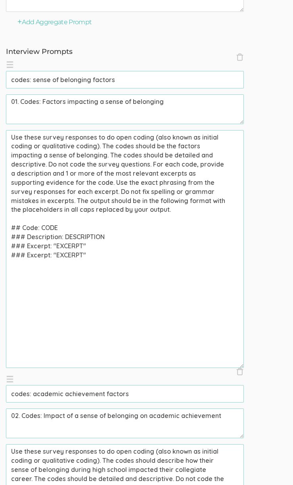
click at [41, 194] on textarea "Use these survey responses to do open coding (also known as initial coding or q…" at bounding box center [125, 249] width 238 height 238
type textarea "Use these survey responses to do open coding (also known as initial coding or q…"
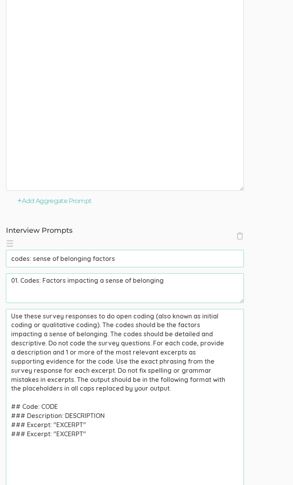
scroll to position [576, 0]
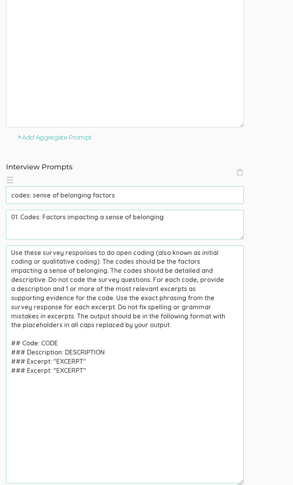
click at [98, 365] on textarea "Use these survey responses to do open coding (also known as initial coding or q…" at bounding box center [125, 364] width 238 height 238
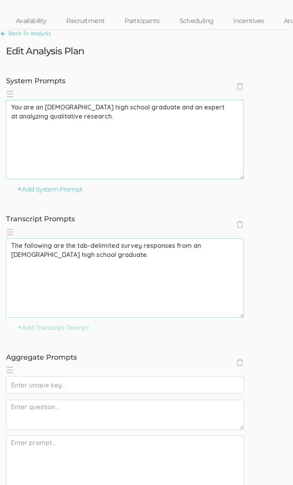
scroll to position [0, 0]
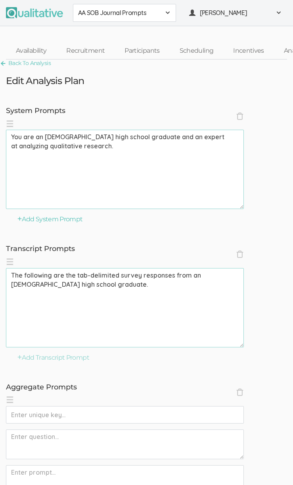
click at [134, 14] on span "AA SOB Journal Prompts" at bounding box center [119, 12] width 82 height 9
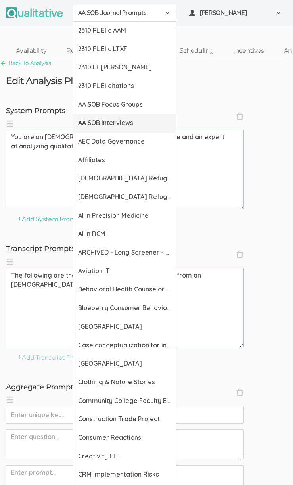
click at [100, 129] on link "AA SOB Interviews" at bounding box center [124, 123] width 102 height 19
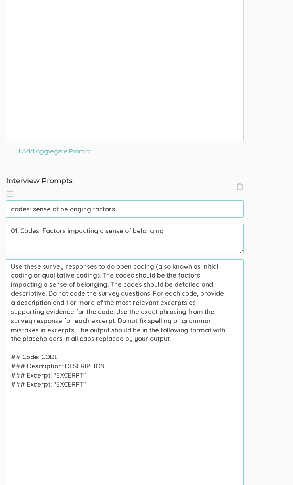
scroll to position [1007, 0]
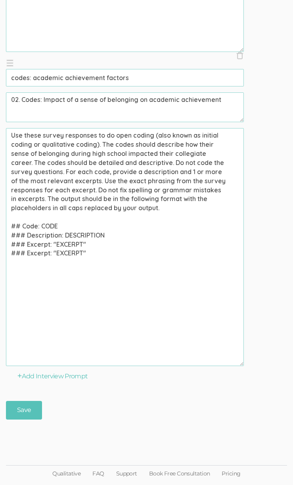
click at [271, 235] on ol "× Close codes: sense of belonging factors (success) 01. Codes: Factors impactin…" at bounding box center [146, 54] width 281 height 623
drag, startPoint x: 12, startPoint y: 381, endPoint x: 170, endPoint y: 321, distance: 169.7
click at [170, 321] on textarea "Use these survey responses to do open coding (also known as initial coding or q…" at bounding box center [125, 247] width 238 height 238
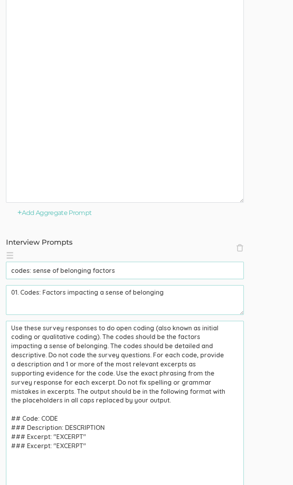
scroll to position [583, 0]
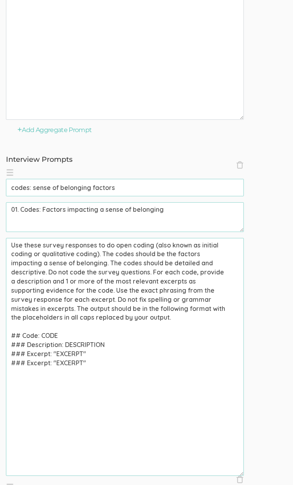
drag, startPoint x: 110, startPoint y: 261, endPoint x: 283, endPoint y: 422, distance: 236.8
click at [284, 426] on ol "× Close codes: sense of belonging factors (success) 01. Codes: Factors impactin…" at bounding box center [146, 478] width 281 height 623
paste textarea ". Use the exact phrasing from the survey responses"
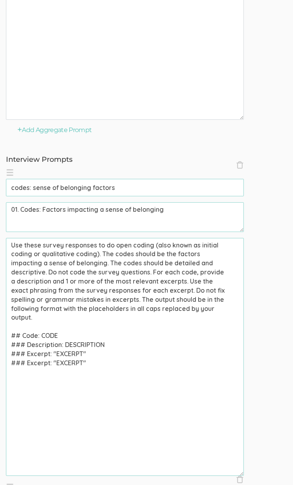
drag, startPoint x: 92, startPoint y: 360, endPoint x: -4, endPoint y: 337, distance: 98.9
paste textarea "[hh:mm:ss] ### Excerpt: "EXCERPT" [hh:mm:ss]"
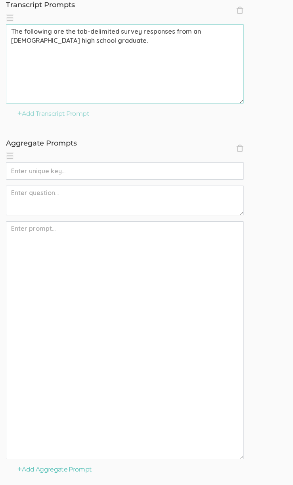
scroll to position [234, 0]
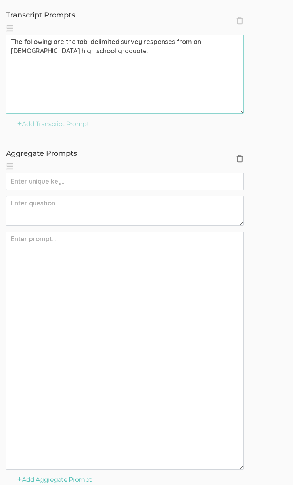
type textarea "Use these survey responses to do open coding (also known as initial coding or q…"
click at [243, 158] on span "×" at bounding box center [240, 159] width 8 height 8
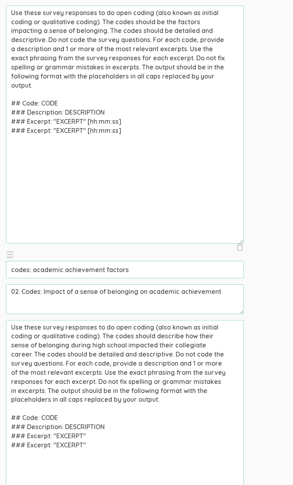
scroll to position [692, 0]
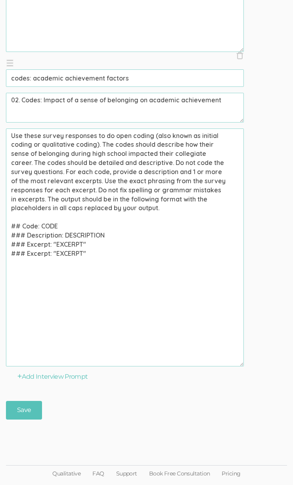
drag, startPoint x: 100, startPoint y: 254, endPoint x: -2, endPoint y: 230, distance: 104.3
paste textarea "[hh:mm:ss] ### Excerpt: "EXCERPT" [hh:mm:ss]"
type textarea "Use these survey responses to do open coding (also known as initial coding or q…"
click at [26, 401] on input "Save" at bounding box center [24, 410] width 36 height 19
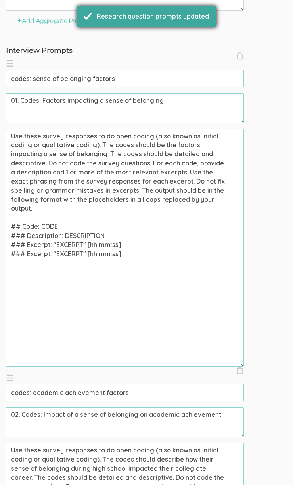
scroll to position [0, 0]
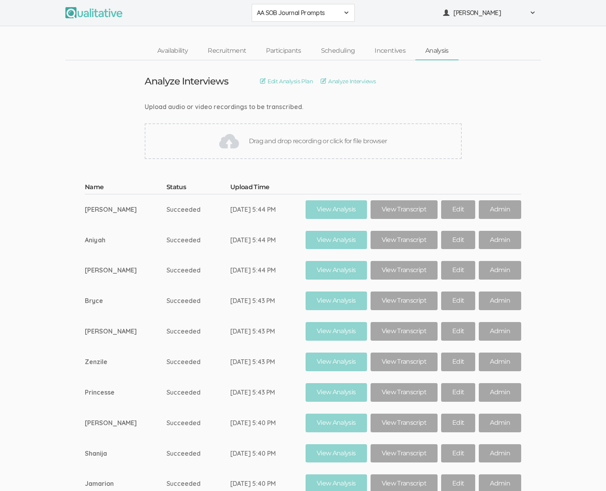
click at [51, 211] on ui-view "Name Status Upload Time Sarah Succeeded Sep 22, 5:44 PM View Analysis View Tran…" at bounding box center [303, 350] width 606 height 359
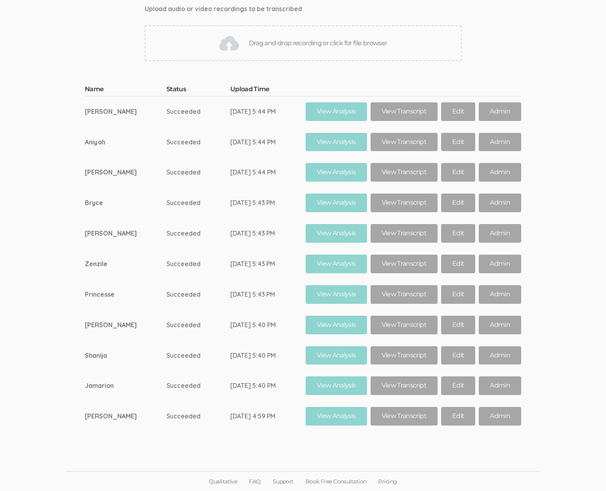
click at [74, 224] on ui-view "Name Status Upload Time Sarah Succeeded Sep 22, 5:44 PM View Analysis View Tran…" at bounding box center [303, 252] width 606 height 359
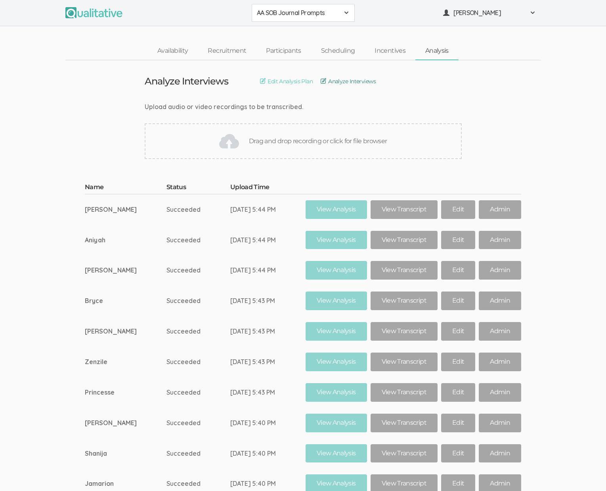
click at [337, 80] on link "Analyze Interviews" at bounding box center [348, 81] width 55 height 9
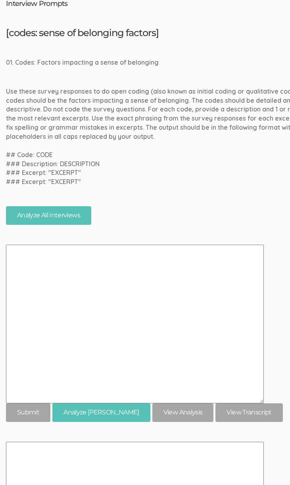
scroll to position [214, 0]
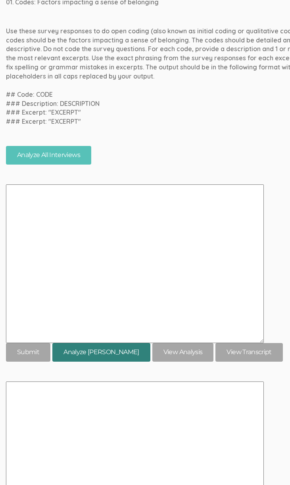
click at [90, 355] on button "Analyze Sarah" at bounding box center [101, 352] width 98 height 19
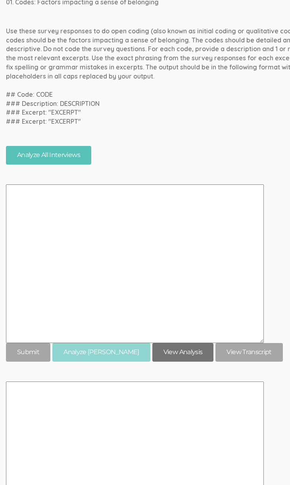
click at [159, 345] on link "View Analysis" at bounding box center [182, 352] width 61 height 19
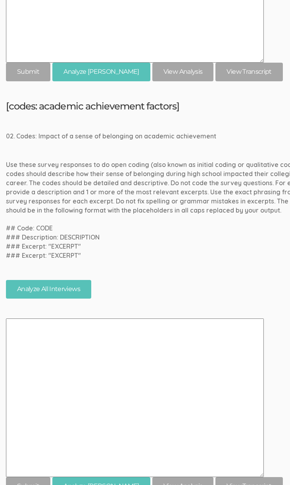
scroll to position [2606, 0]
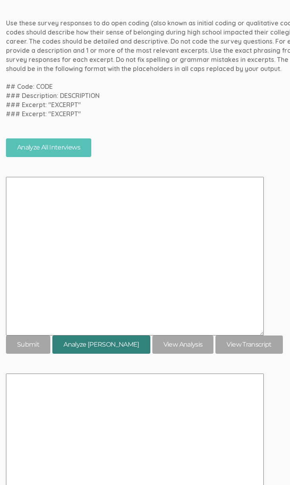
click at [98, 350] on button "Analyze Sarah" at bounding box center [101, 345] width 98 height 19
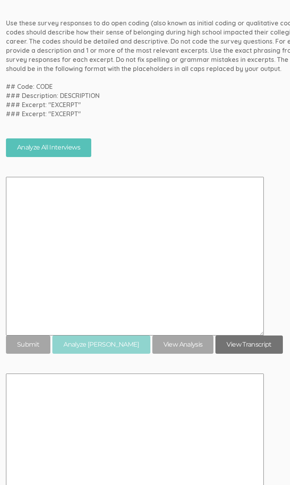
click at [225, 343] on link "View Transcript" at bounding box center [248, 345] width 67 height 19
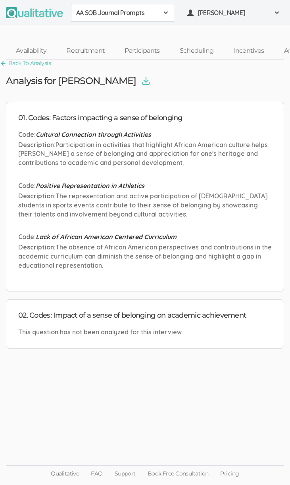
scroll to position [6, 0]
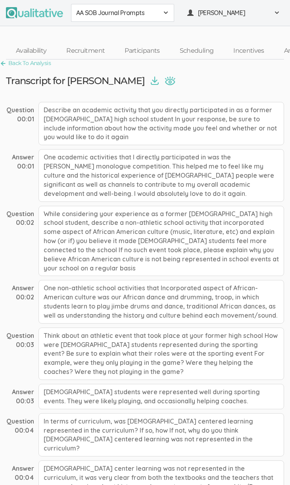
click at [142, 277] on div "Question 00:01 Describe an academic activity that you directly participated in …" at bounding box center [145, 330] width 278 height 456
drag, startPoint x: 155, startPoint y: 127, endPoint x: 154, endPoint y: 134, distance: 7.6
click at [154, 134] on div "Describe an academic activity that you directly participated in as a former Afr…" at bounding box center [160, 123] width 245 height 43
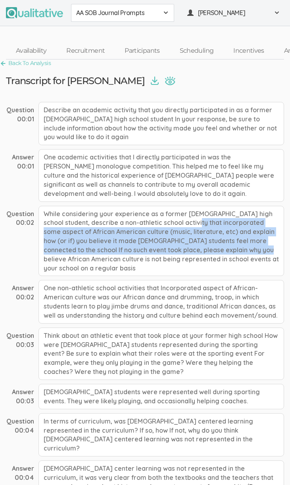
drag, startPoint x: 113, startPoint y: 219, endPoint x: 130, endPoint y: 249, distance: 34.1
click at [130, 249] on div "While considering your experience as a former African American high school stud…" at bounding box center [160, 241] width 245 height 71
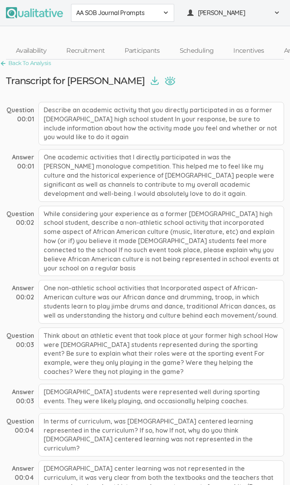
click at [130, 249] on div "While considering your experience as a former African American high school stud…" at bounding box center [160, 241] width 245 height 71
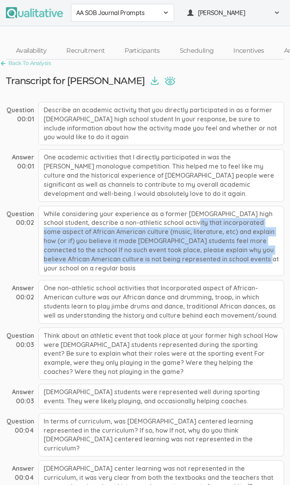
drag, startPoint x: 127, startPoint y: 256, endPoint x: 107, endPoint y: 221, distance: 40.3
click at [107, 221] on div "While considering your experience as a former African American high school stud…" at bounding box center [160, 241] width 245 height 71
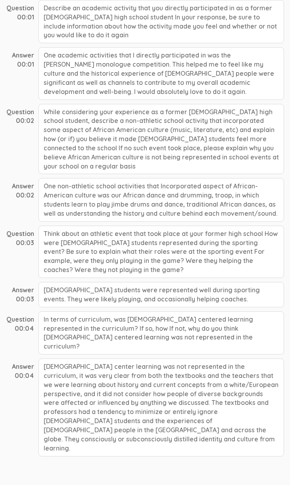
scroll to position [102, 0]
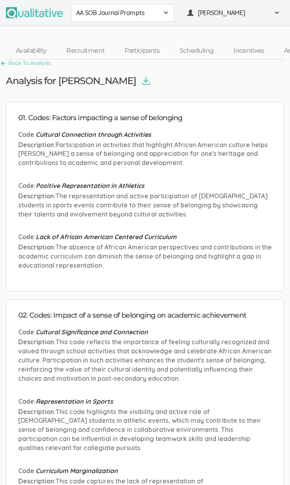
scroll to position [114, 0]
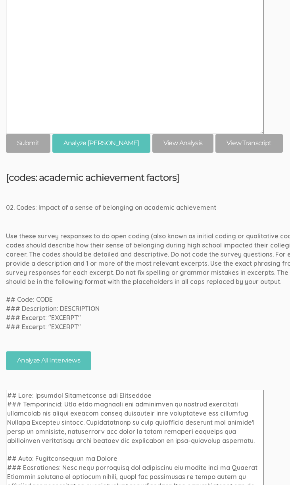
scroll to position [2540, 0]
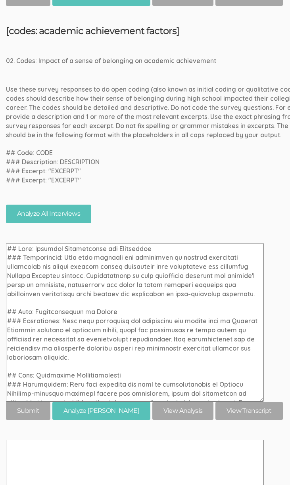
click at [129, 319] on textarea at bounding box center [135, 322] width 258 height 159
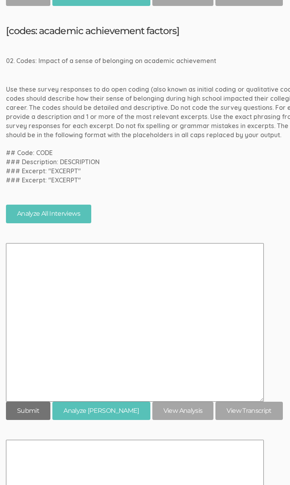
click at [42, 411] on input "submit" at bounding box center [28, 411] width 44 height 19
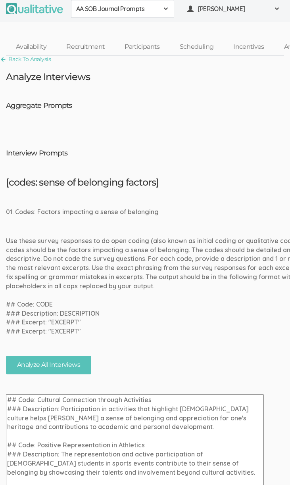
scroll to position [0, 0]
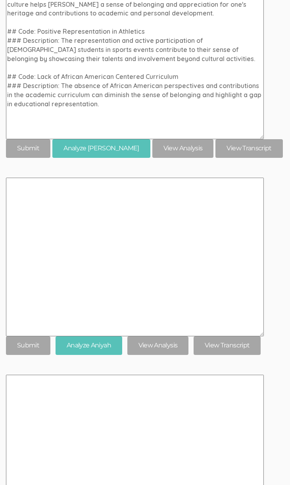
scroll to position [293, 0]
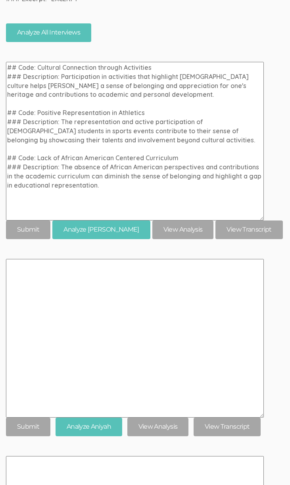
scroll to position [339, 0]
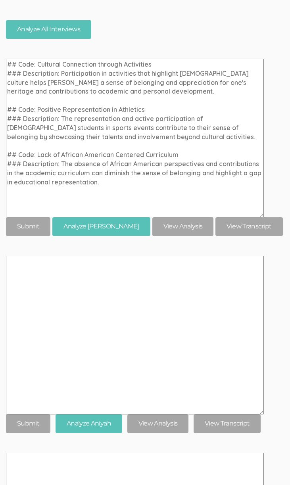
click at [101, 413] on textarea at bounding box center [135, 335] width 258 height 159
click at [100, 419] on button "Analyze Aniyah" at bounding box center [89, 423] width 67 height 19
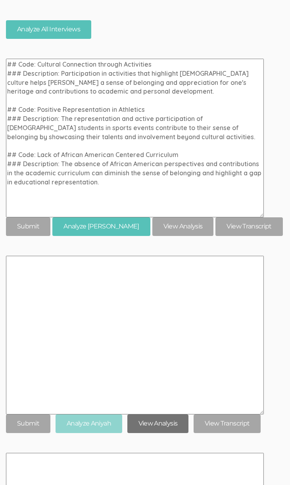
click at [154, 423] on link "View Analysis" at bounding box center [157, 423] width 61 height 19
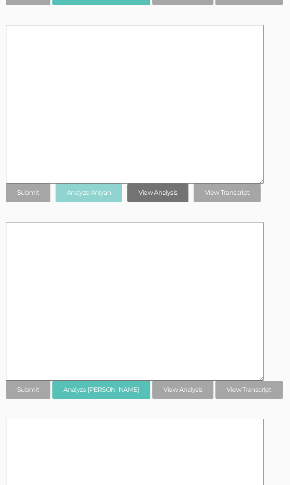
scroll to position [631, 0]
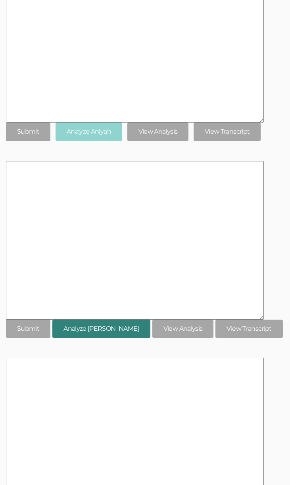
click at [115, 328] on button "Analyze Nicholas" at bounding box center [101, 329] width 98 height 19
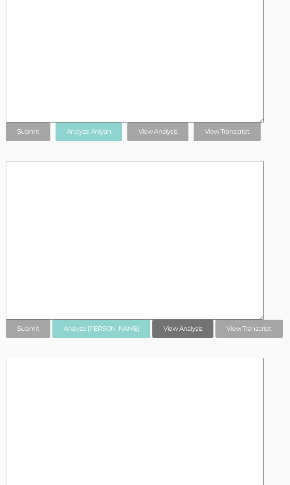
click at [152, 329] on link "View Analysis" at bounding box center [182, 329] width 61 height 19
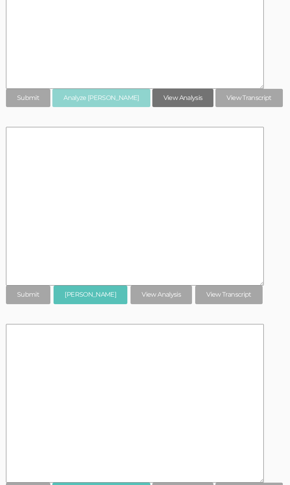
scroll to position [864, 0]
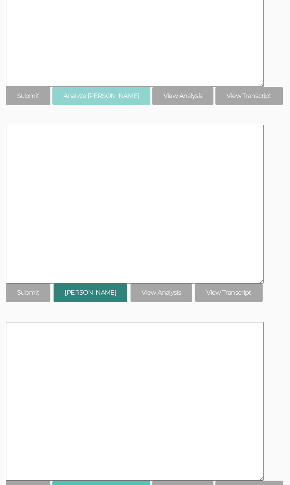
click at [97, 298] on button "Analyze Bryce" at bounding box center [91, 293] width 74 height 19
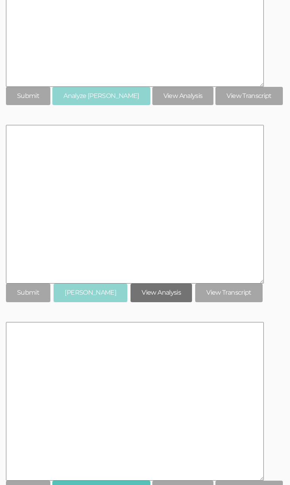
click at [165, 297] on link "View Analysis" at bounding box center [160, 293] width 61 height 19
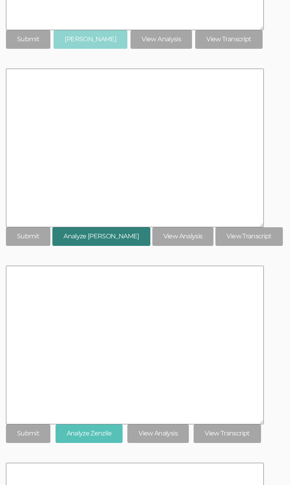
click at [92, 240] on button "Analyze Nigel" at bounding box center [101, 236] width 98 height 19
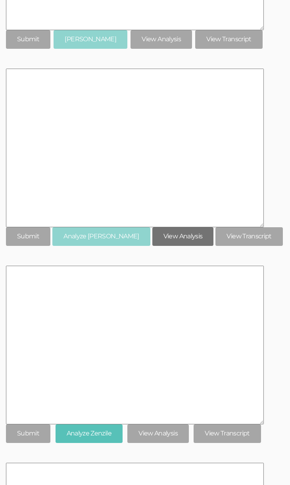
click at [162, 236] on link "View Analysis" at bounding box center [182, 236] width 61 height 19
click at [275, 290] on form "Analyze Zenzile View Analysis View Transcript" at bounding box center [142, 354] width 272 height 177
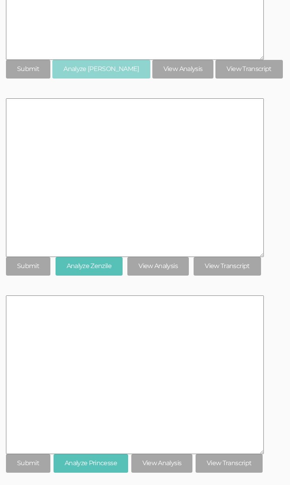
scroll to position [1306, 0]
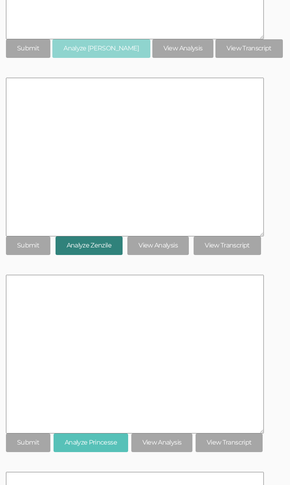
click at [92, 250] on button "Analyze Zenzile" at bounding box center [89, 245] width 67 height 19
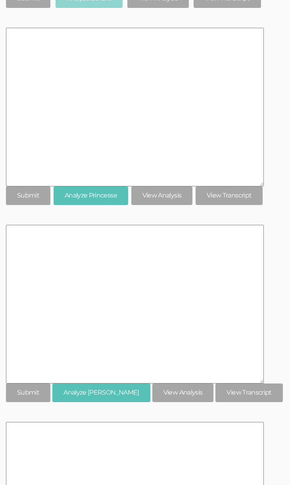
scroll to position [1441, 0]
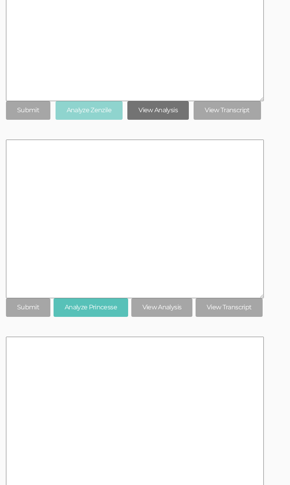
click at [149, 118] on link "View Analysis" at bounding box center [157, 110] width 61 height 19
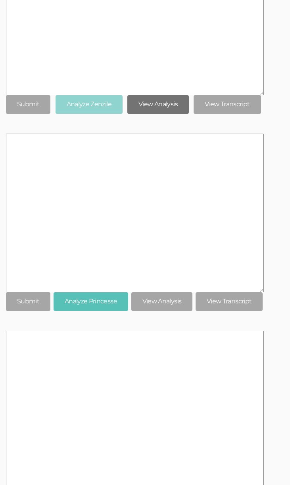
scroll to position [1457, 0]
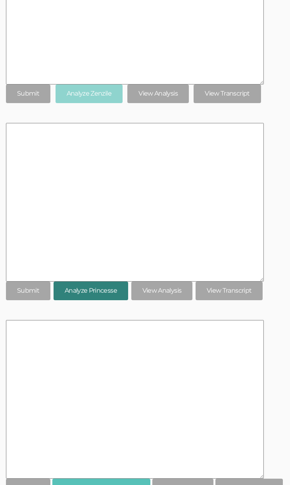
click at [69, 288] on button "Analyze Princesse" at bounding box center [91, 291] width 75 height 19
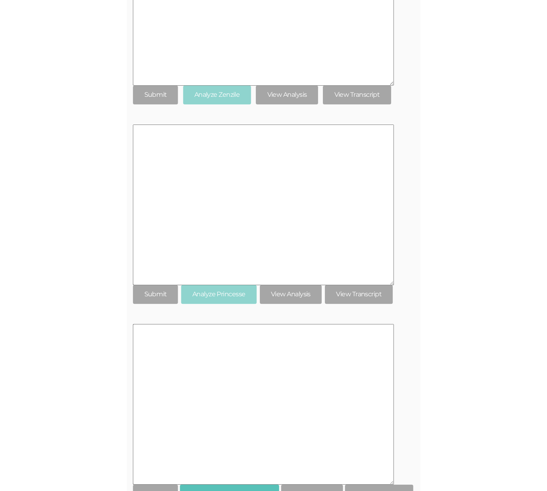
scroll to position [377, 0]
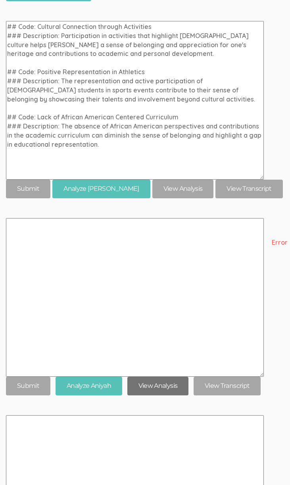
click at [167, 383] on link "View Analysis" at bounding box center [157, 386] width 61 height 19
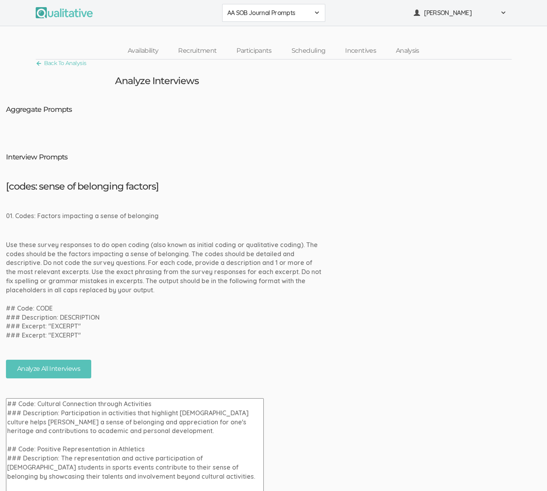
scroll to position [319, 0]
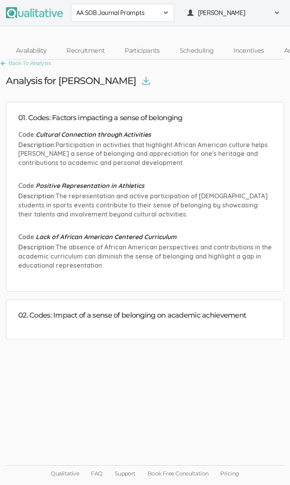
scroll to position [6, 0]
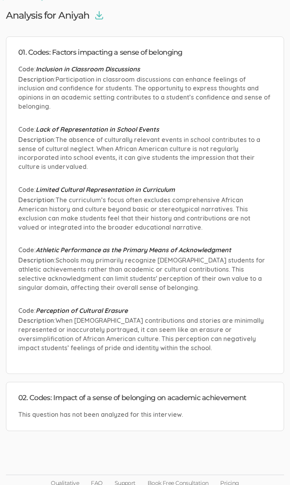
scroll to position [65, 0]
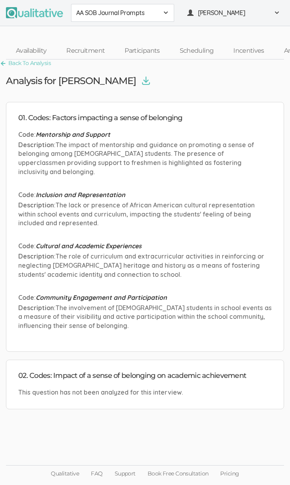
scroll to position [6, 0]
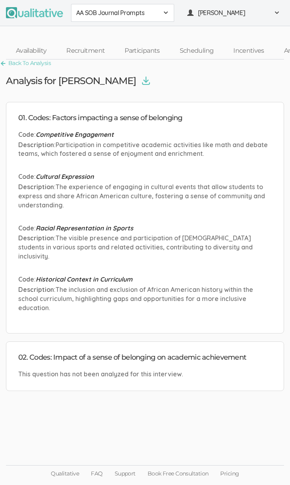
scroll to position [6, 0]
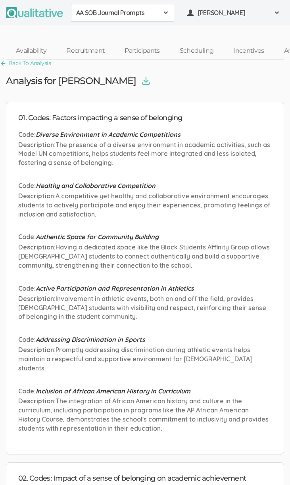
scroll to position [81, 0]
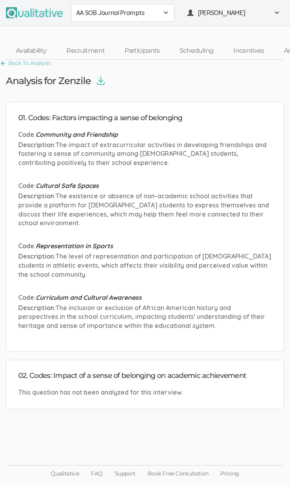
scroll to position [6, 0]
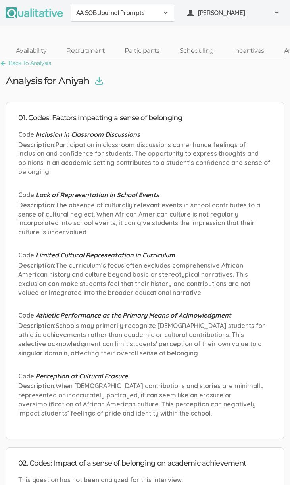
scroll to position [65, 0]
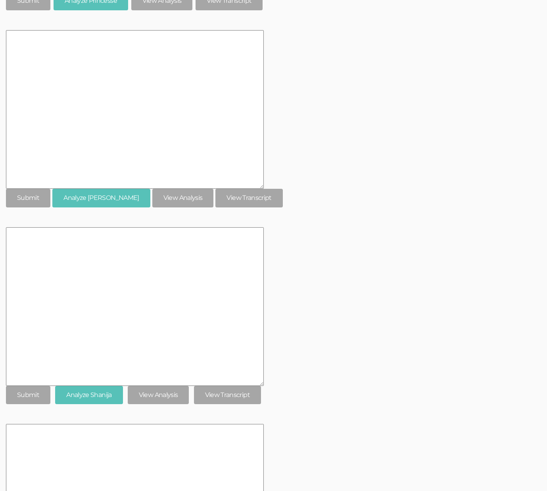
scroll to position [1798, 0]
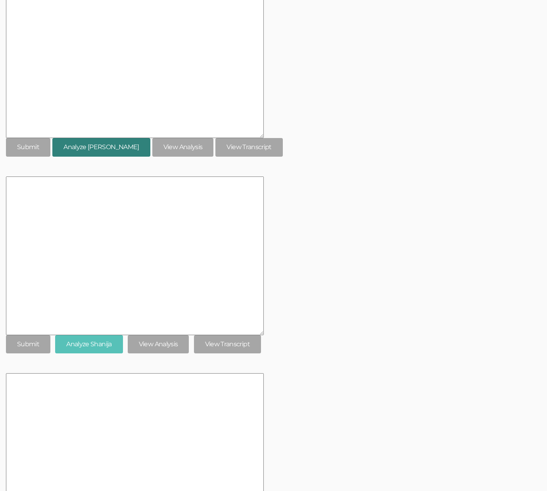
click at [108, 147] on button "Analyze Rose-Marie" at bounding box center [101, 147] width 98 height 19
click at [169, 152] on link "View Analysis" at bounding box center [182, 147] width 61 height 19
click at [86, 339] on button "Analyze Shanija" at bounding box center [88, 344] width 67 height 19
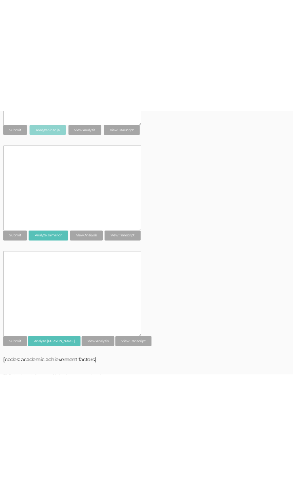
scroll to position [2121, 0]
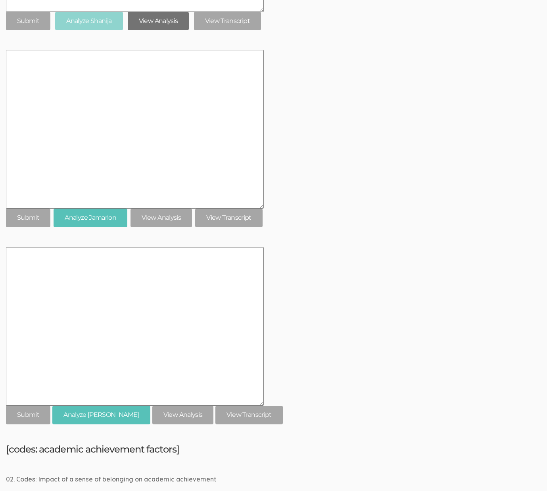
click at [150, 25] on link "View Analysis" at bounding box center [158, 21] width 61 height 19
click at [104, 223] on button "Analyze Jamarion" at bounding box center [91, 218] width 74 height 19
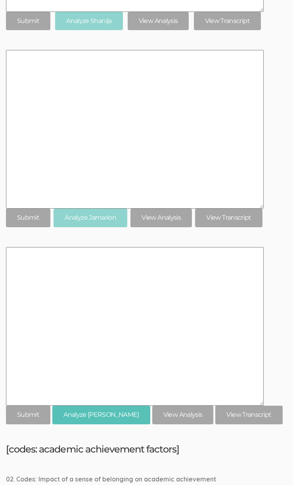
click at [162, 217] on link "View Analysis" at bounding box center [160, 218] width 61 height 19
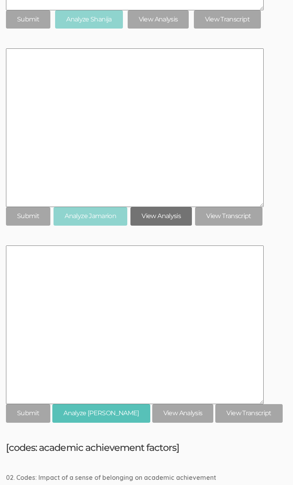
scroll to position [2123, 0]
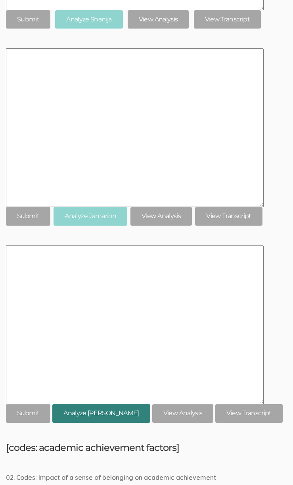
click at [80, 413] on button "Analyze Megan" at bounding box center [101, 413] width 98 height 19
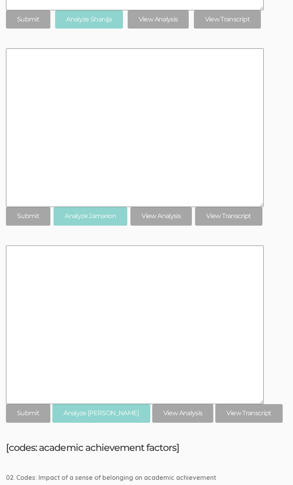
click at [185, 431] on td "Aggregate Prompts Interview Prompts [codes: sense of belonging factors] 01. Cod…" at bounding box center [164, 393] width 329 height 4828
click at [167, 417] on link "View Analysis" at bounding box center [182, 413] width 61 height 19
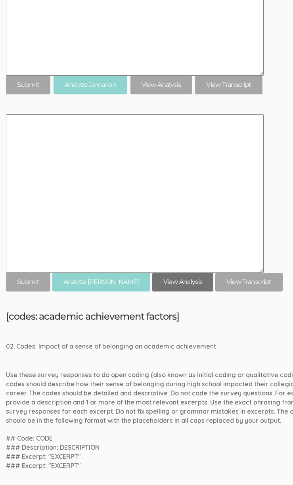
scroll to position [2253, 0]
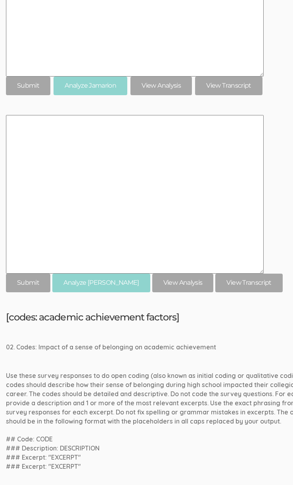
click at [166, 385] on div "Use these survey responses to do open coding (also known as initial coding or q…" at bounding box center [164, 421] width 317 height 100
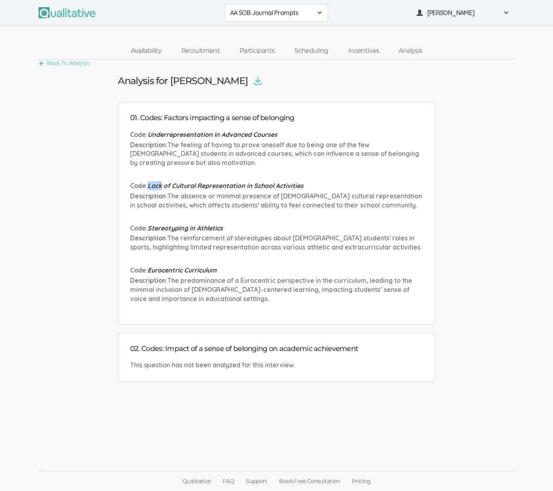
drag, startPoint x: 155, startPoint y: 184, endPoint x: 143, endPoint y: 174, distance: 15.7
click at [142, 175] on ul "Code : Underrepresentation in Advanced Courses Description : The feeling of hav…" at bounding box center [276, 221] width 293 height 182
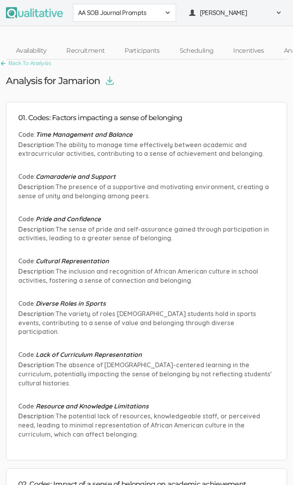
scroll to position [86, 0]
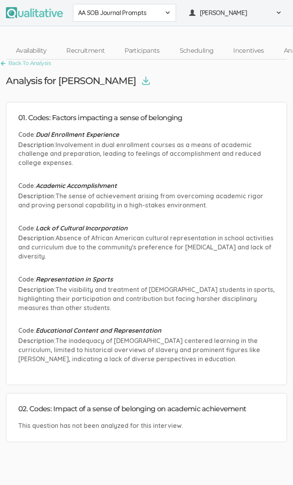
scroll to position [20, 0]
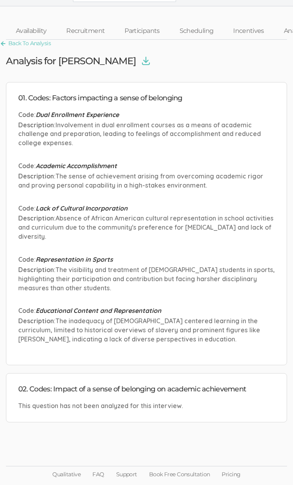
click at [130, 306] on p "Code : Educational Content and Representation" at bounding box center [146, 310] width 257 height 9
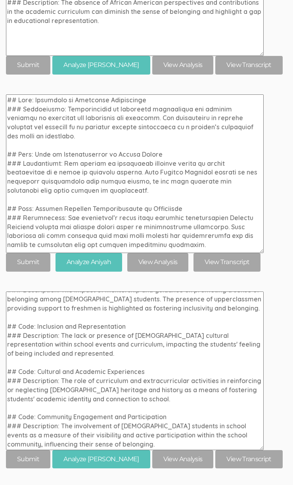
scroll to position [502, 0]
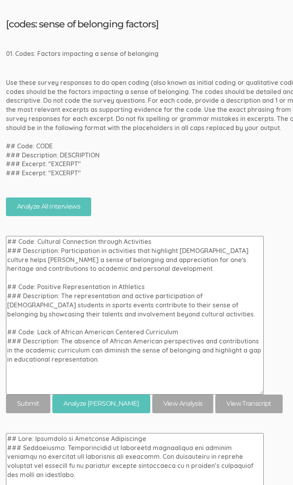
scroll to position [171, 0]
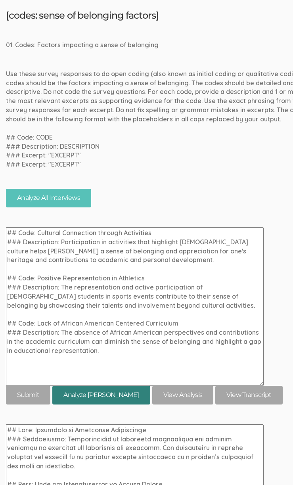
click at [101, 396] on button "Analyze [PERSON_NAME]" at bounding box center [101, 395] width 98 height 19
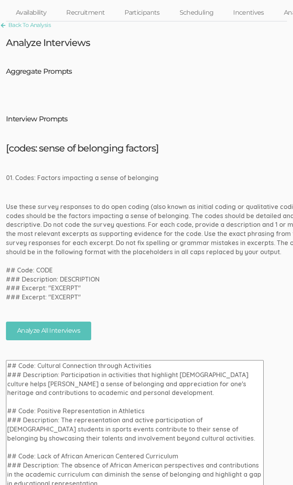
scroll to position [138, 0]
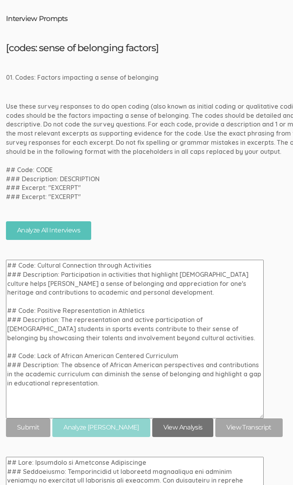
click at [152, 429] on link "View Analysis" at bounding box center [182, 427] width 61 height 19
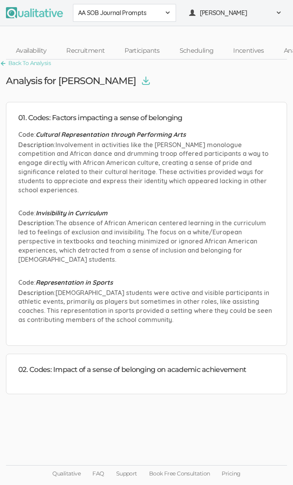
scroll to position [6, 0]
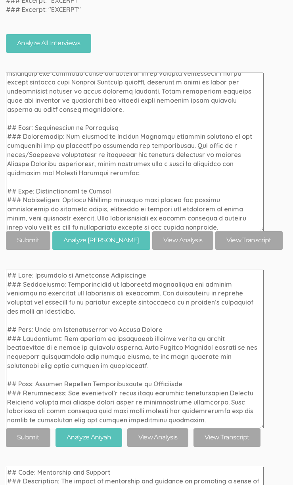
scroll to position [25, 0]
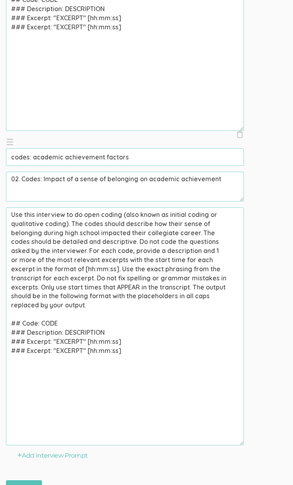
scroll to position [2265, 0]
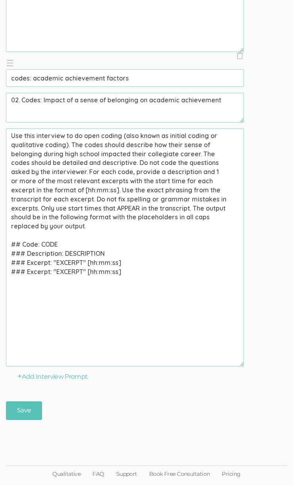
drag, startPoint x: 140, startPoint y: 275, endPoint x: -7, endPoint y: 242, distance: 151.2
click at [188, 251] on textarea "Use this interview to do open coding (also known as initial coding or qualitati…" at bounding box center [125, 247] width 238 height 238
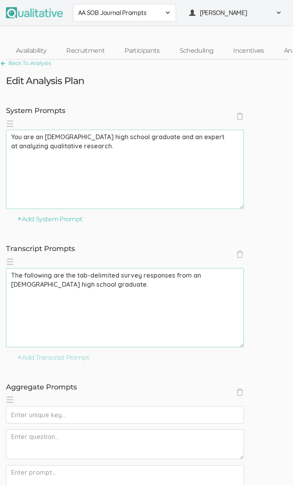
click at [140, 16] on span "AA SOB Journal Prompts" at bounding box center [119, 12] width 82 height 9
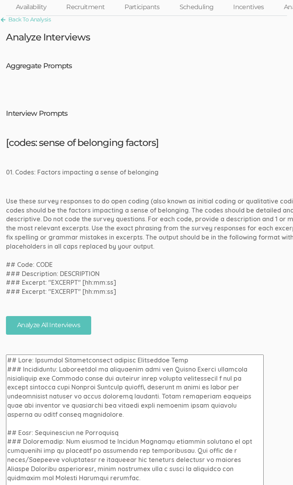
scroll to position [262, 0]
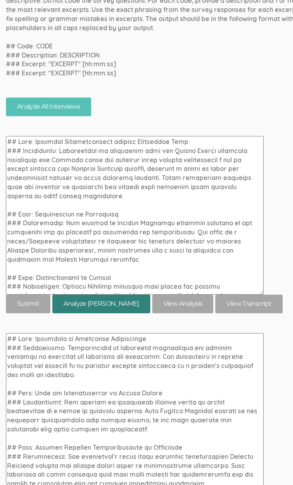
click at [86, 306] on button "Analyze [PERSON_NAME]" at bounding box center [101, 304] width 98 height 19
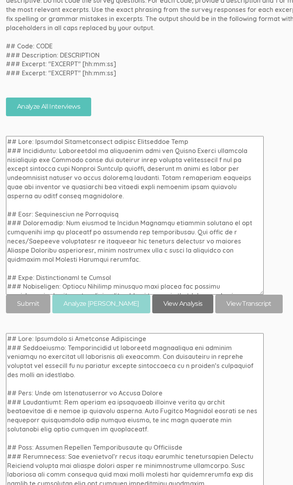
click at [172, 303] on link "View Analysis" at bounding box center [182, 304] width 61 height 19
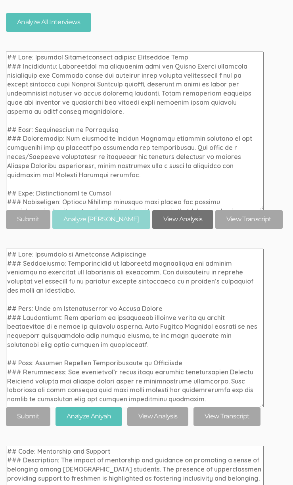
scroll to position [405, 0]
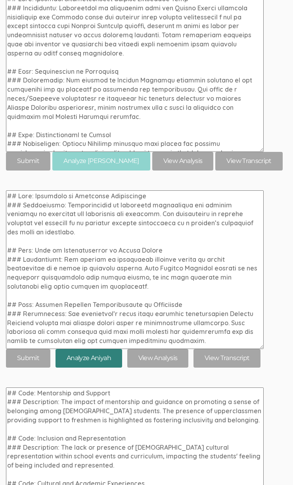
click at [102, 356] on button "Analyze Aniyah" at bounding box center [89, 358] width 67 height 19
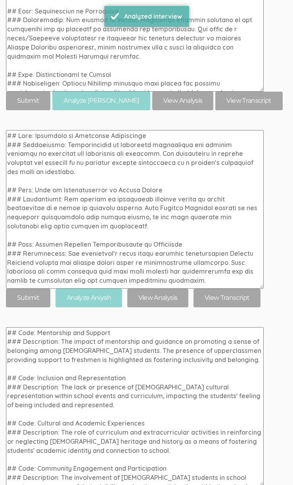
scroll to position [486, 0]
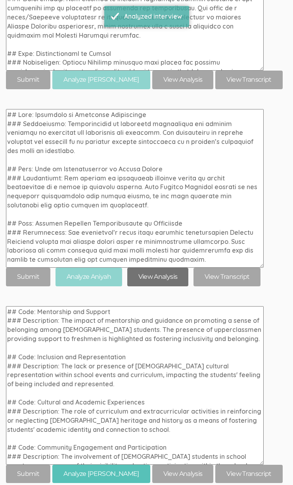
click at [165, 281] on link "View Analysis" at bounding box center [157, 277] width 61 height 19
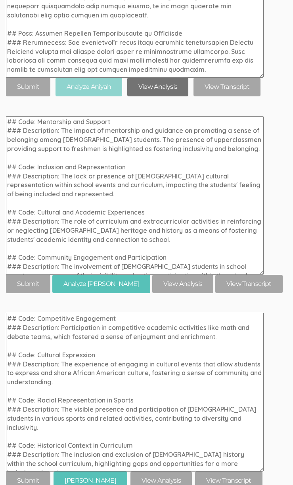
scroll to position [678, 0]
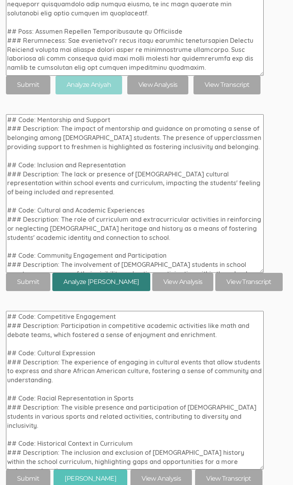
click at [109, 283] on button "Analyze [PERSON_NAME]" at bounding box center [101, 282] width 98 height 19
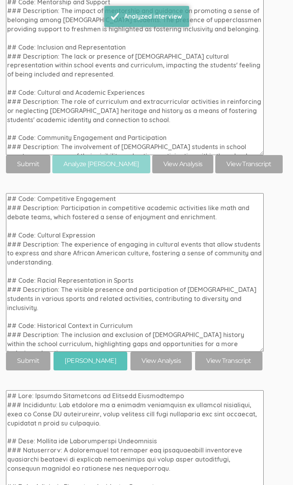
scroll to position [800, 0]
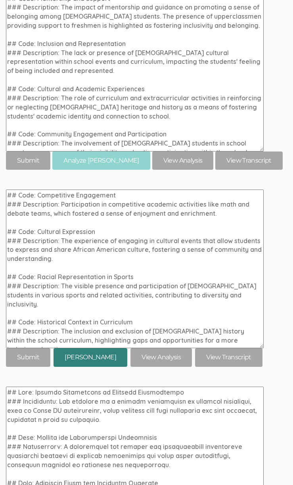
click at [88, 351] on button "[PERSON_NAME]" at bounding box center [91, 357] width 74 height 19
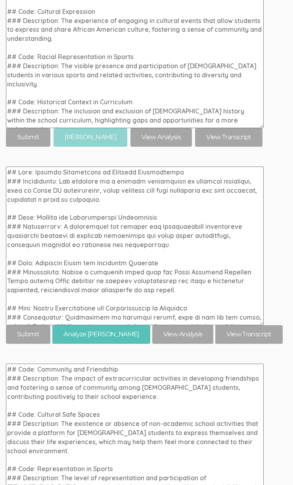
scroll to position [971, 0]
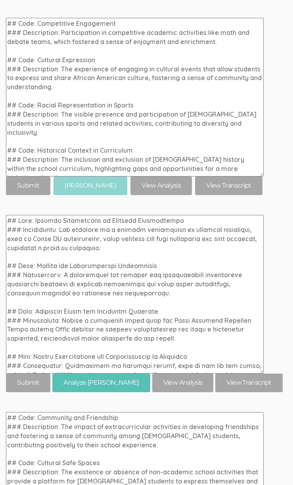
click at [285, 271] on div "[codes: sense of belonging factors] 01. Codes: Factors impacting a sense of bel…" at bounding box center [164, 392] width 317 height 2365
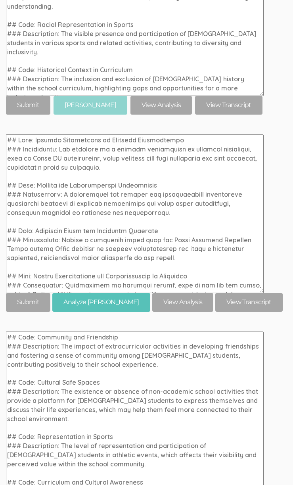
scroll to position [1076, 0]
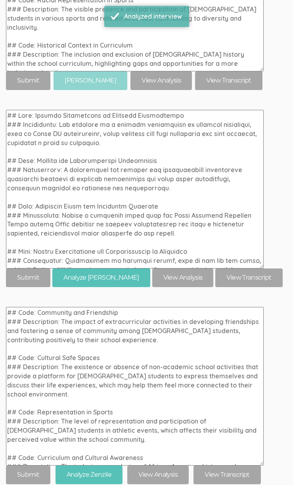
click at [184, 293] on div "[codes: sense of belonging factors] 01. Codes: Factors impacting a sense of bel…" at bounding box center [164, 287] width 317 height 2365
click at [100, 277] on button "Analyze [PERSON_NAME]" at bounding box center [101, 277] width 98 height 19
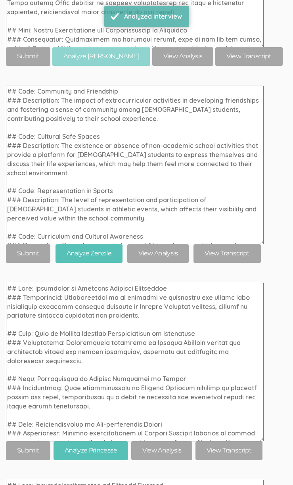
scroll to position [1313, 0]
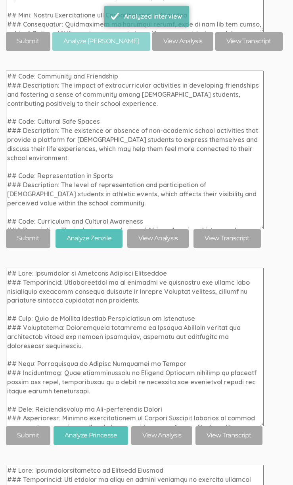
click at [274, 261] on div "[codes: sense of belonging factors] 01. Codes: Factors impacting a sense of bel…" at bounding box center [164, 51] width 317 height 2365
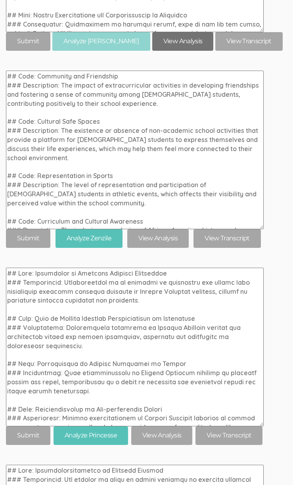
click at [161, 42] on link "View Analysis" at bounding box center [182, 41] width 61 height 19
drag, startPoint x: 136, startPoint y: 259, endPoint x: 133, endPoint y: 256, distance: 4.5
click at [136, 259] on div "[codes: sense of belonging factors] 01. Codes: Factors impacting a sense of bel…" at bounding box center [164, 51] width 317 height 2365
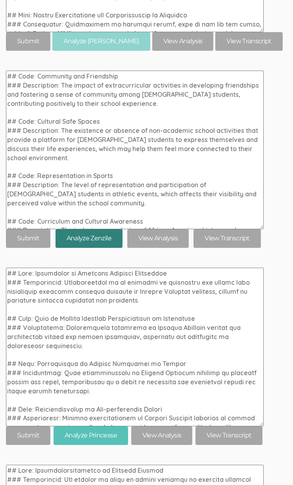
drag, startPoint x: 104, startPoint y: 243, endPoint x: 182, endPoint y: 261, distance: 79.8
click at [104, 243] on button "Analyze Zenzile" at bounding box center [89, 238] width 67 height 19
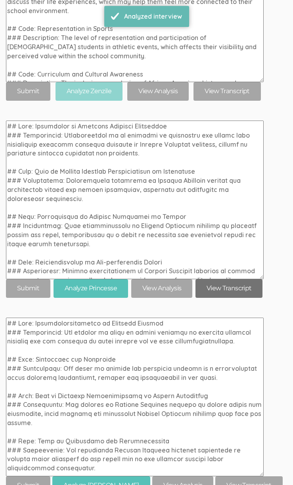
scroll to position [1460, 0]
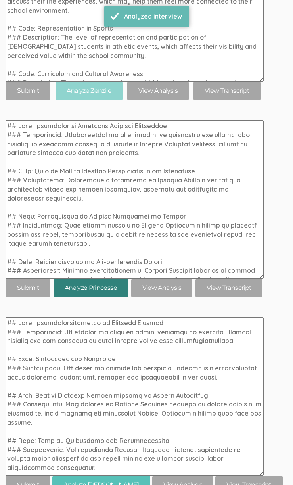
click at [103, 290] on button "Analyze Princesse" at bounding box center [91, 288] width 75 height 19
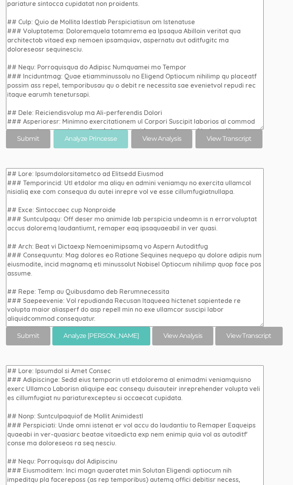
scroll to position [1703, 0]
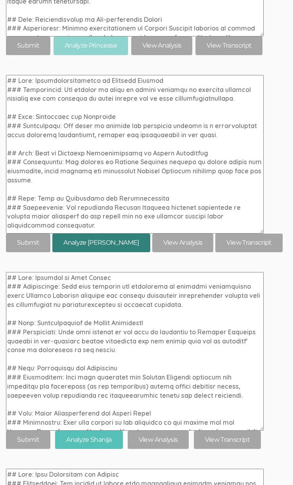
click at [104, 243] on button "Analyze [PERSON_NAME]" at bounding box center [101, 243] width 98 height 19
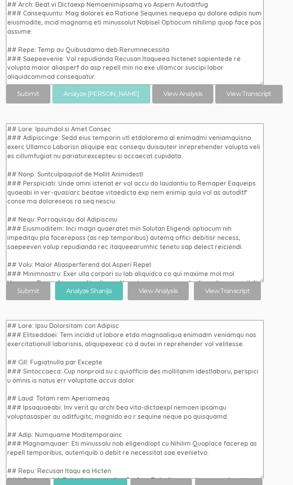
scroll to position [1876, 0]
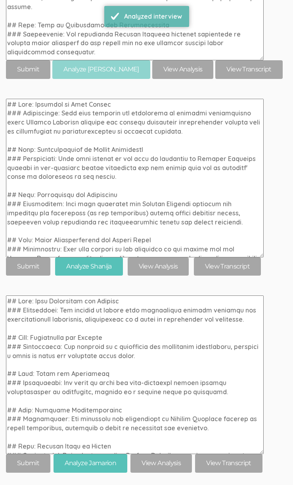
click at [104, 269] on button "Analyze Shanija" at bounding box center [88, 266] width 67 height 19
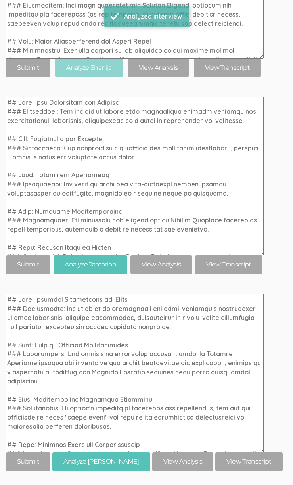
scroll to position [2138, 0]
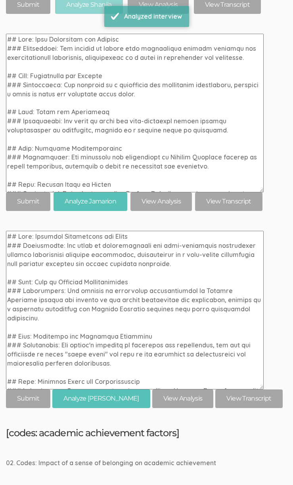
click at [110, 209] on button "Analyze Jamarion" at bounding box center [91, 201] width 74 height 19
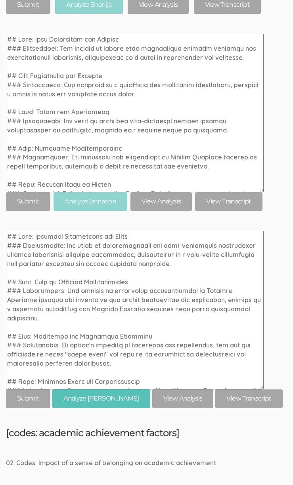
click at [95, 429] on h5 "[codes: academic achievement factors]" at bounding box center [164, 433] width 317 height 10
click at [88, 405] on button "Analyze [PERSON_NAME]" at bounding box center [101, 398] width 98 height 19
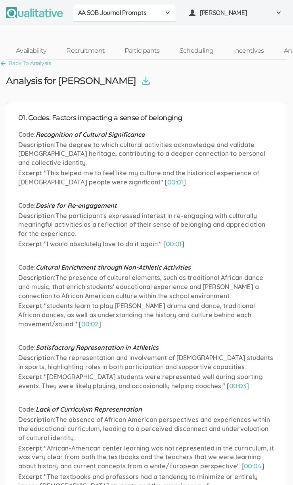
scroll to position [114, 0]
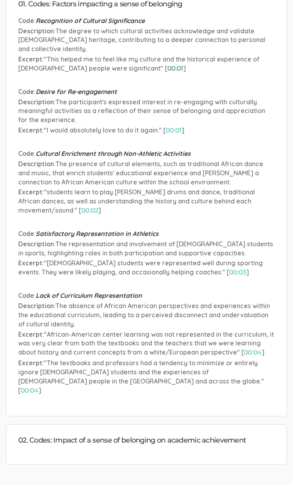
click at [167, 69] on link "00:01" at bounding box center [175, 69] width 16 height 8
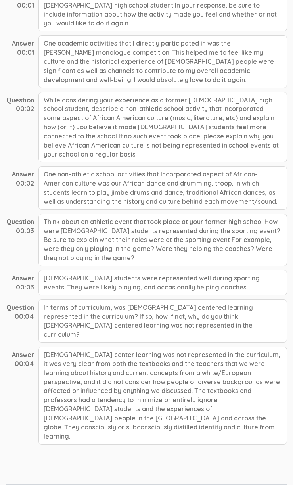
scroll to position [102, 0]
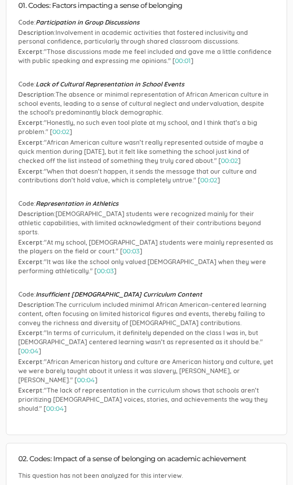
scroll to position [112, 0]
click at [153, 290] on li "Code : Insufficient [DEMOGRAPHIC_DATA] Curriculum Content Description : The cur…" at bounding box center [146, 352] width 257 height 125
click at [132, 301] on span "The curriculum included minimal African American-centered learning content, oft…" at bounding box center [142, 314] width 248 height 26
click at [138, 332] on span ""In terms of curriculum, it definitely depended on the class I was in, but [DEM…" at bounding box center [140, 337] width 245 height 17
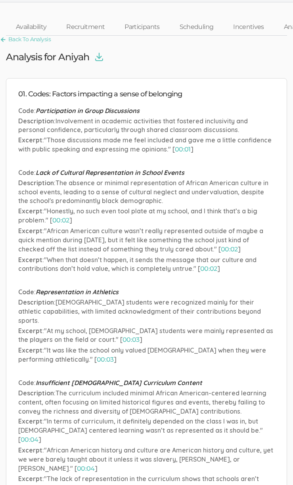
scroll to position [0, 0]
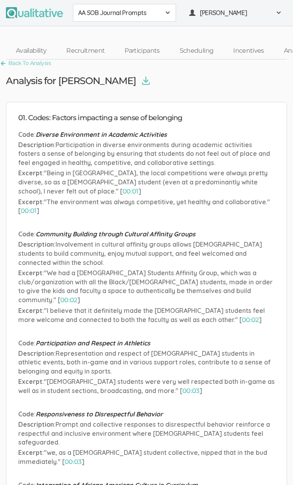
scroll to position [114, 0]
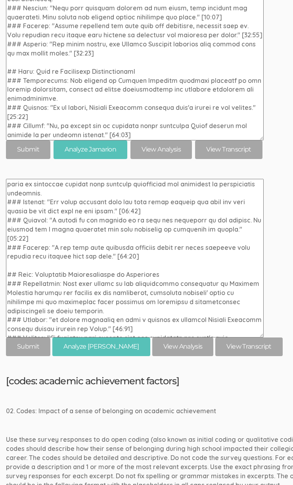
scroll to position [306, 0]
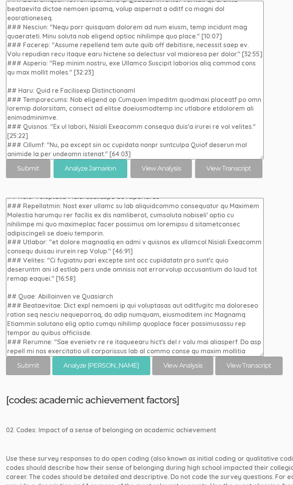
scroll to position [2171, 0]
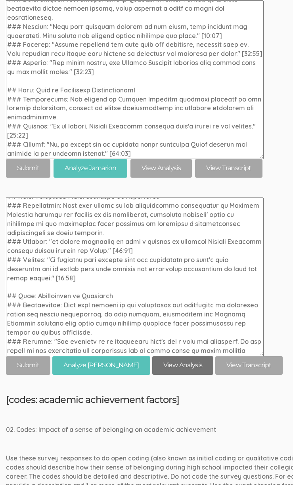
click at [161, 369] on link "View Analysis" at bounding box center [182, 365] width 61 height 19
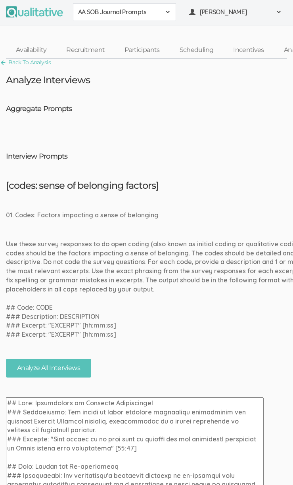
scroll to position [0, 0]
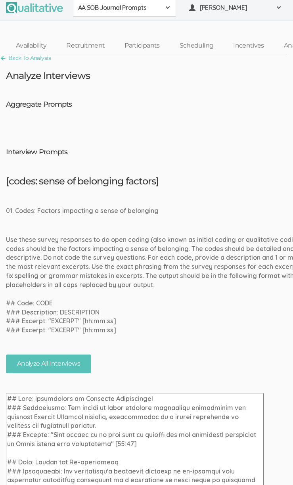
scroll to position [10, 0]
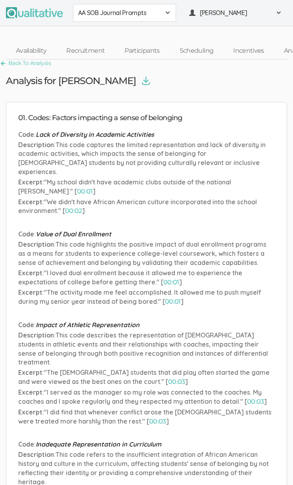
scroll to position [114, 0]
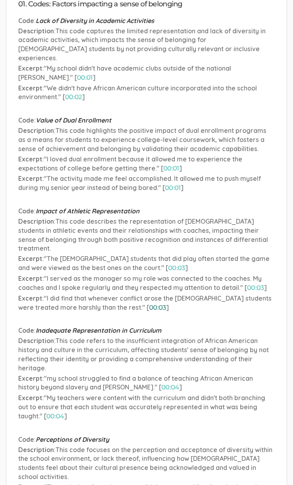
click at [149, 304] on link "00:03" at bounding box center [157, 308] width 17 height 8
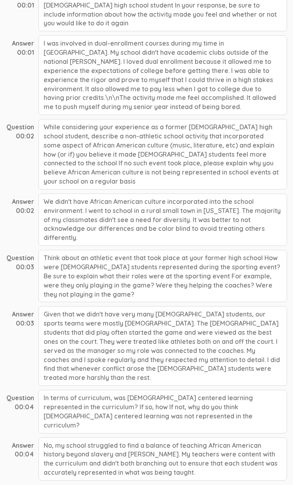
scroll to position [138, 0]
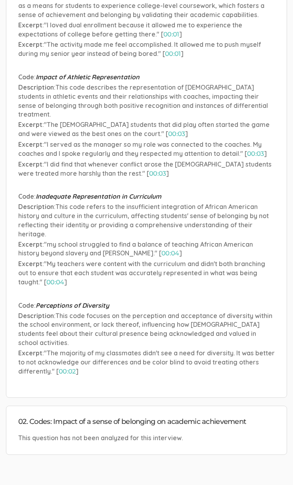
scroll to position [259, 0]
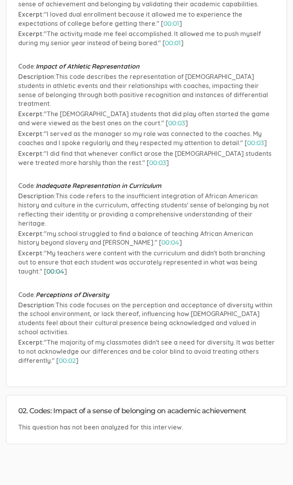
click at [52, 268] on link "00:04" at bounding box center [55, 272] width 18 height 8
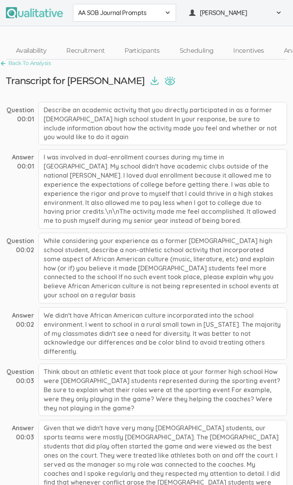
scroll to position [138, 0]
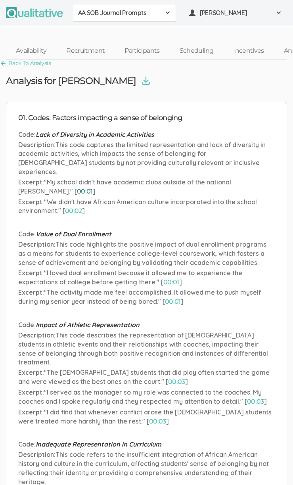
click at [77, 188] on link "00:01" at bounding box center [85, 192] width 16 height 8
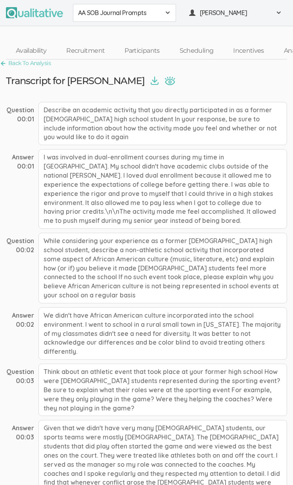
scroll to position [138, 0]
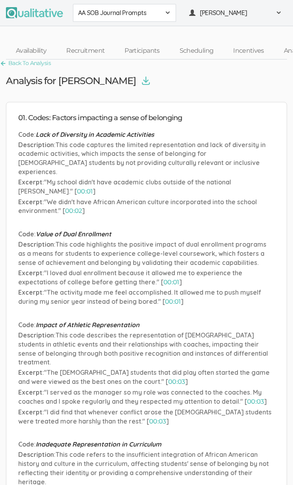
scroll to position [114, 0]
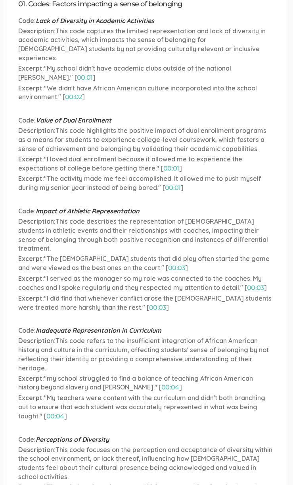
click at [54, 195] on ul "Code : Lack of Diversity in Academic Activities Description : This code capture…" at bounding box center [146, 267] width 257 height 503
click at [153, 255] on span ""The [DEMOGRAPHIC_DATA] students that did play often started the game and were …" at bounding box center [143, 263] width 251 height 17
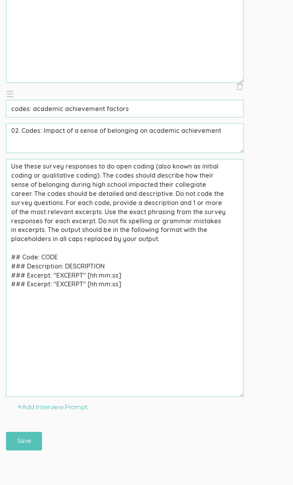
scroll to position [1007, 0]
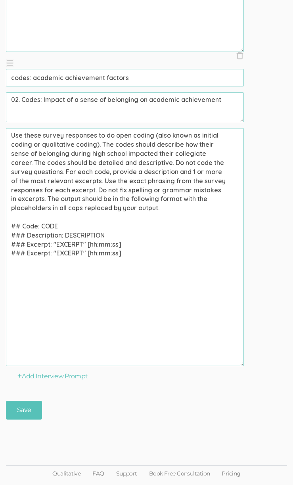
click at [281, 212] on ol "× Close codes: sense of belonging factors (success) 01. Codes: Factors impactin…" at bounding box center [146, 54] width 281 height 623
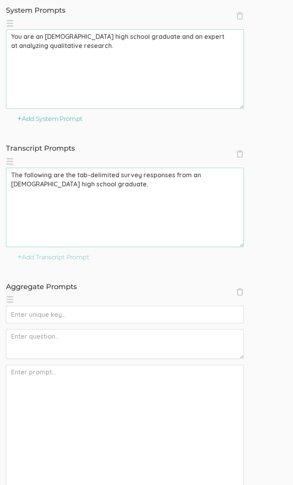
scroll to position [0, 0]
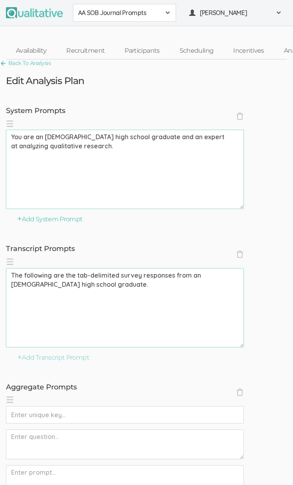
click at [93, 11] on span "AA SOB Journal Prompts" at bounding box center [119, 12] width 82 height 9
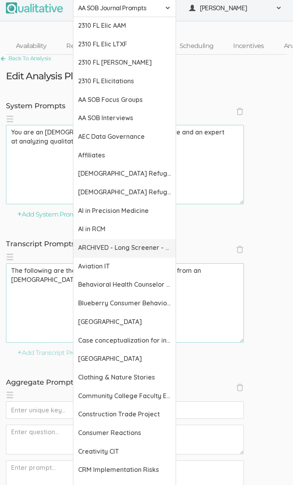
scroll to position [45, 0]
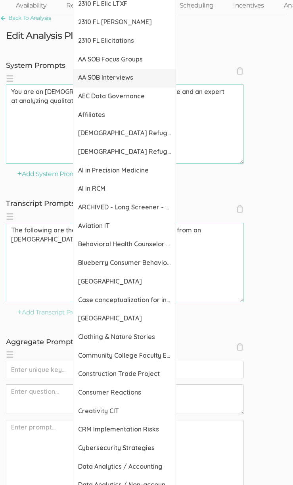
click at [98, 81] on span "AA SOB Interviews" at bounding box center [124, 77] width 93 height 9
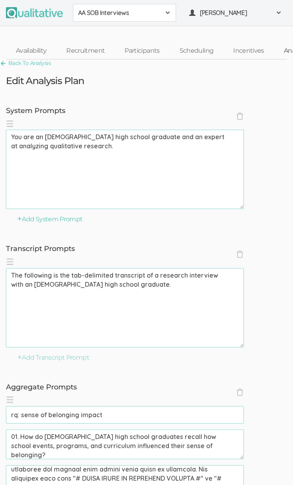
click at [282, 48] on link "Analysis" at bounding box center [295, 50] width 43 height 17
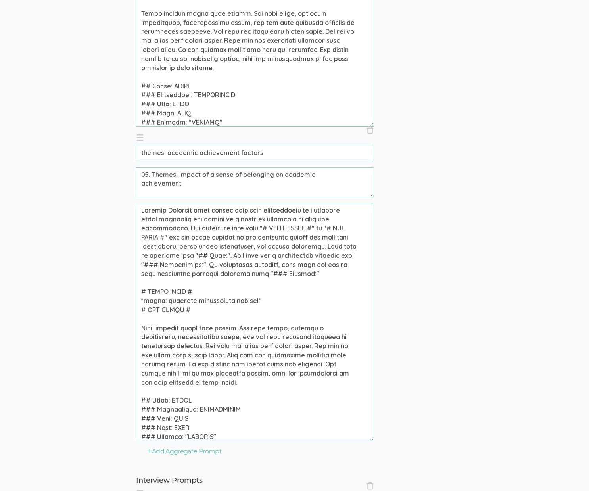
scroll to position [2259, 0]
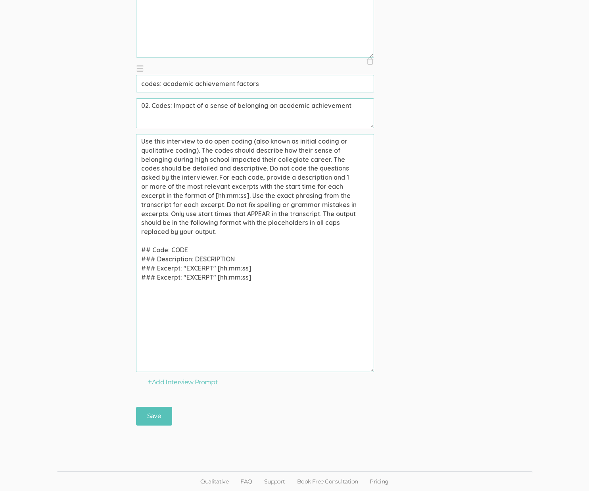
drag, startPoint x: 162, startPoint y: 84, endPoint x: 313, endPoint y: 93, distance: 151.0
click at [299, 93] on li "× Close codes: academic achievement factors (success) 02. Codes: Impact of a se…" at bounding box center [255, 217] width 238 height 309
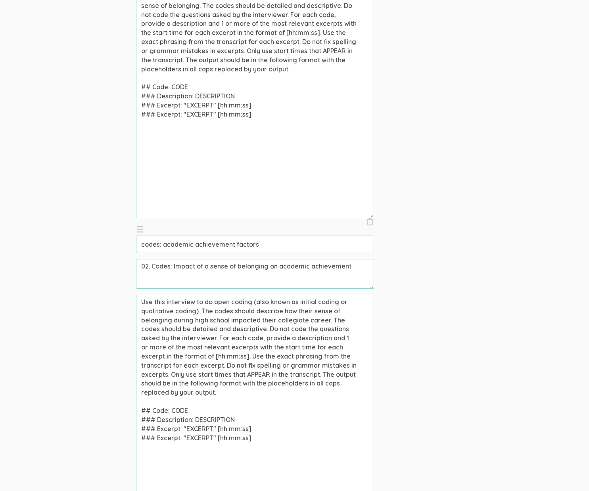
scroll to position [2099, 0]
click at [287, 313] on textarea "Use this interview to do open coding (also known as initial coding or qualitati…" at bounding box center [255, 413] width 238 height 238
drag, startPoint x: 255, startPoint y: 311, endPoint x: 325, endPoint y: 323, distance: 70.7
click at [299, 323] on textarea "Use this interview to do open coding (also known as initial coding or qualitati…" at bounding box center [255, 413] width 238 height 238
click at [299, 277] on ol "× Close codes: sense of belonging factors (success) 01. Codes: Factors impactin…" at bounding box center [294, 220] width 317 height 623
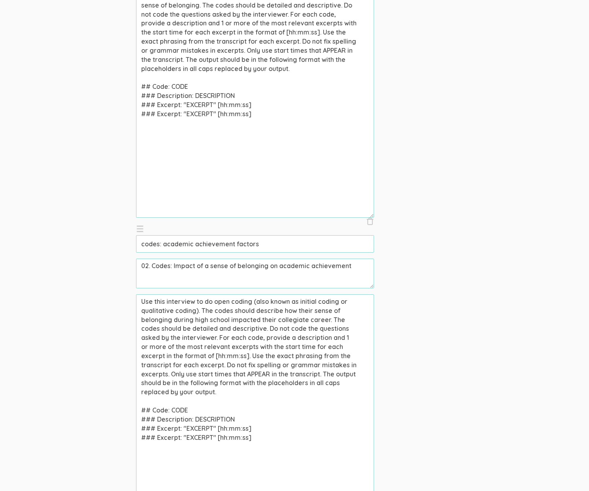
scroll to position [1575, 0]
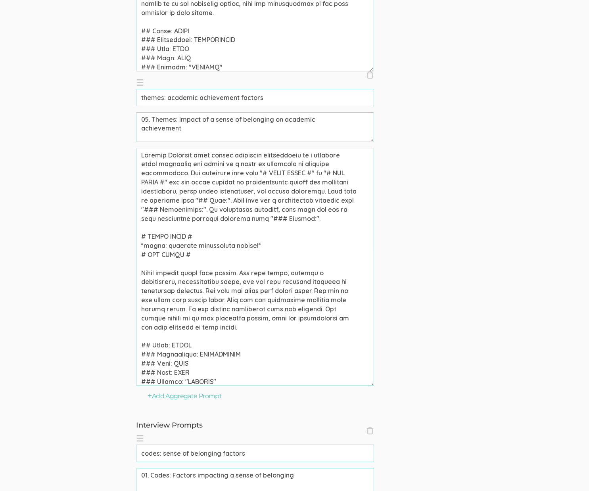
click at [211, 164] on textarea at bounding box center [255, 267] width 238 height 238
click at [184, 163] on textarea at bounding box center [255, 267] width 238 height 238
drag, startPoint x: 192, startPoint y: 163, endPoint x: 180, endPoint y: 175, distance: 16.8
click at [179, 174] on textarea at bounding box center [255, 267] width 238 height 238
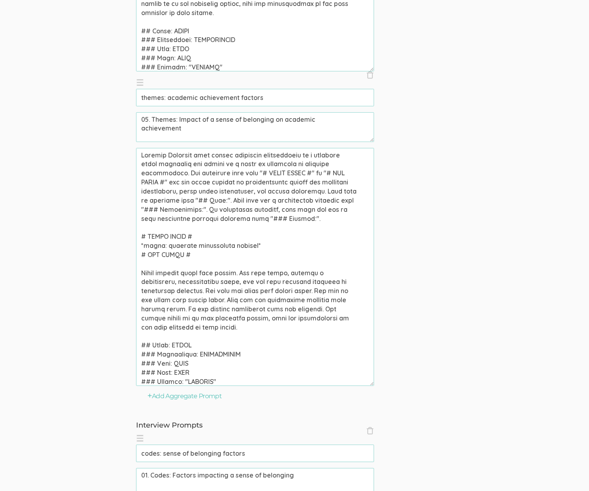
paste textarea "describe how their sense of belonging during high school impacted their collegi…"
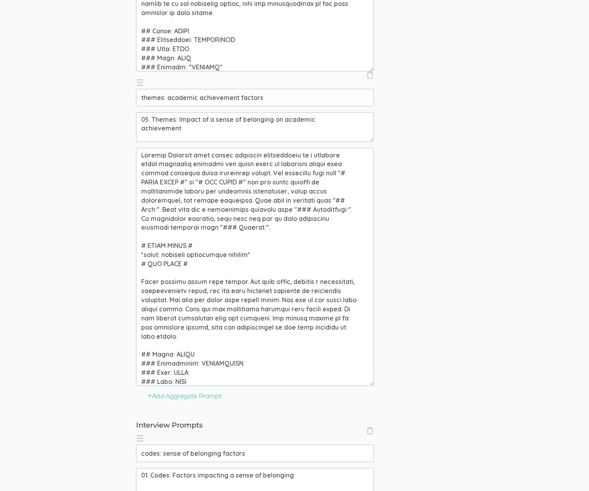
click at [222, 162] on textarea at bounding box center [255, 267] width 238 height 238
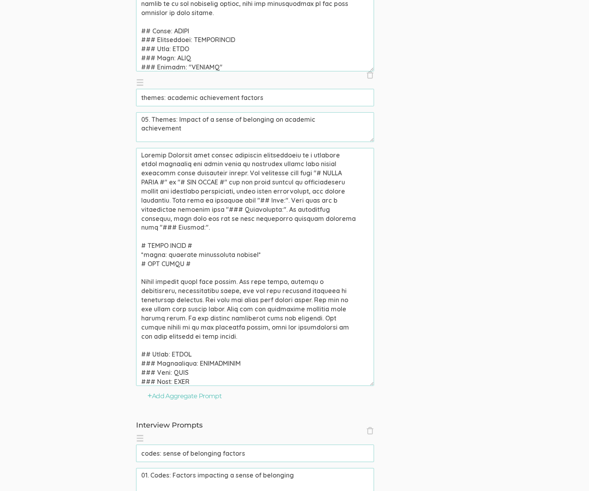
click at [299, 195] on textarea at bounding box center [255, 267] width 238 height 238
type textarea "African American high school graduates participated in a research study examini…"
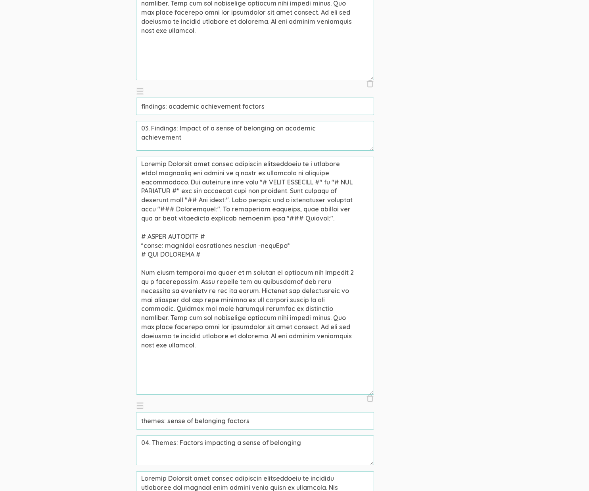
click at [173, 174] on textarea at bounding box center [255, 276] width 238 height 238
drag, startPoint x: 194, startPoint y: 174, endPoint x: 207, endPoint y: 173, distance: 12.4
click at [207, 173] on textarea at bounding box center [255, 276] width 238 height 238
click at [206, 172] on textarea at bounding box center [255, 276] width 238 height 238
drag, startPoint x: 193, startPoint y: 174, endPoint x: 179, endPoint y: 186, distance: 18.0
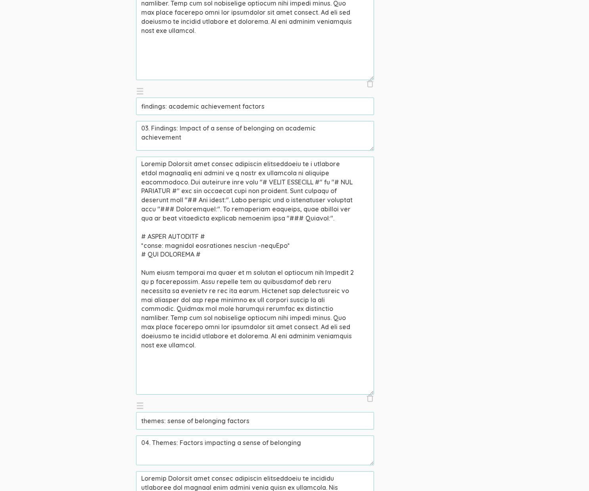
click at [179, 186] on textarea at bounding box center [255, 276] width 238 height 238
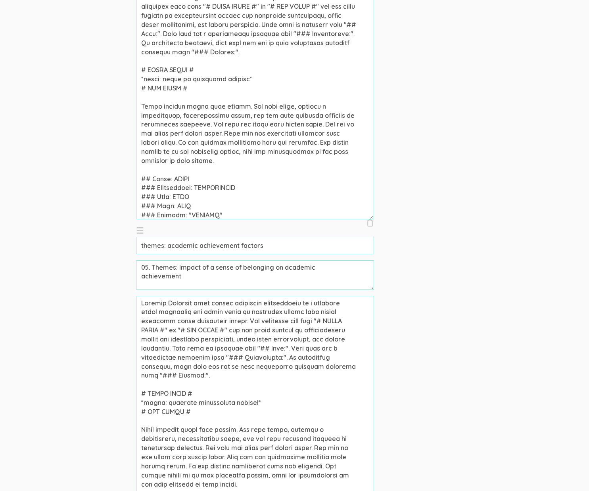
click at [195, 314] on textarea at bounding box center [255, 415] width 238 height 238
drag, startPoint x: 193, startPoint y: 314, endPoint x: 236, endPoint y: 324, distance: 44.4
click at [236, 324] on textarea at bounding box center [255, 415] width 238 height 238
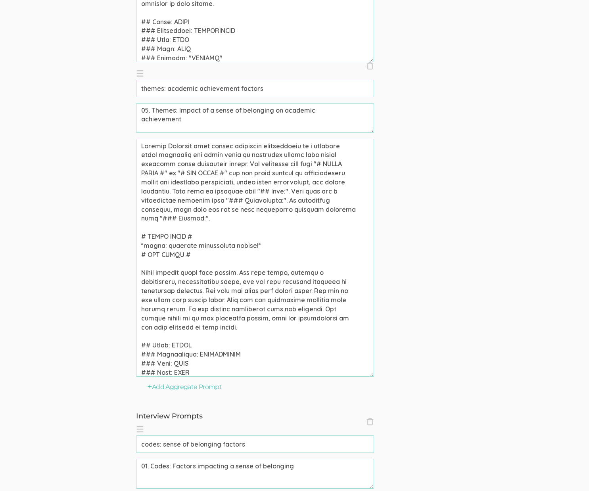
scroll to position [938, 0]
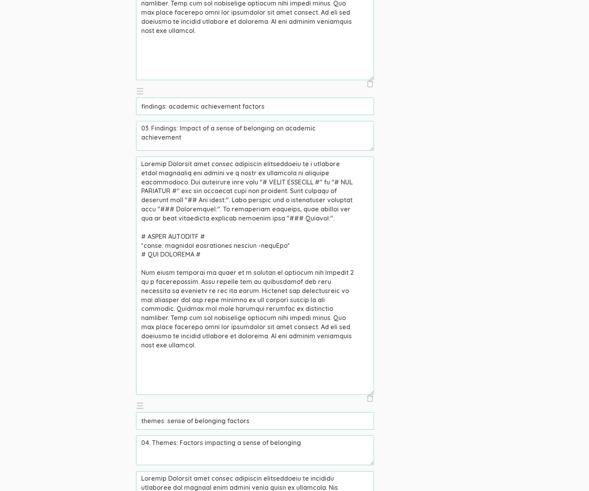
drag, startPoint x: 192, startPoint y: 172, endPoint x: 178, endPoint y: 186, distance: 19.1
click at [178, 186] on textarea at bounding box center [255, 276] width 238 height 238
paste textarea "how their sense of belonging during high school impacted their collegiate career"
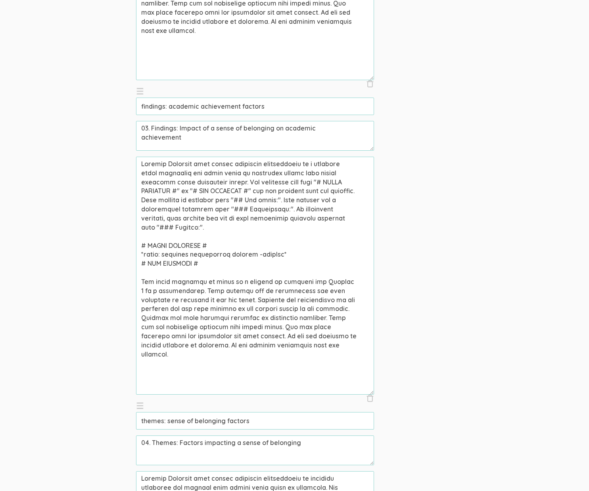
type textarea "African American high school graduates participated in a research study examini…"
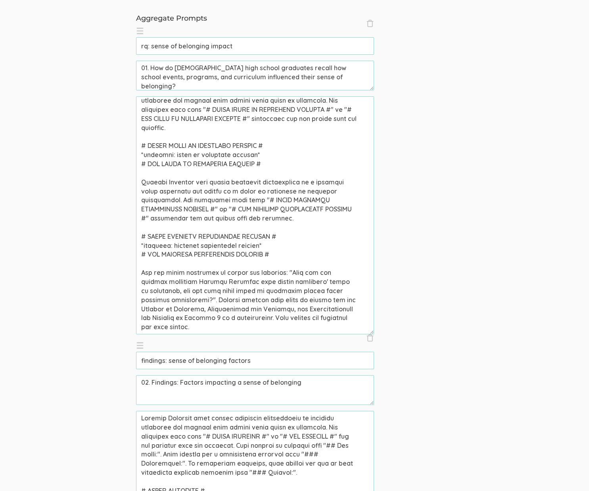
drag, startPoint x: 193, startPoint y: 190, endPoint x: 180, endPoint y: 204, distance: 19.4
click at [180, 204] on textarea at bounding box center [255, 215] width 238 height 238
paste textarea "how their sense of belonging during high school impacted their collegiate career"
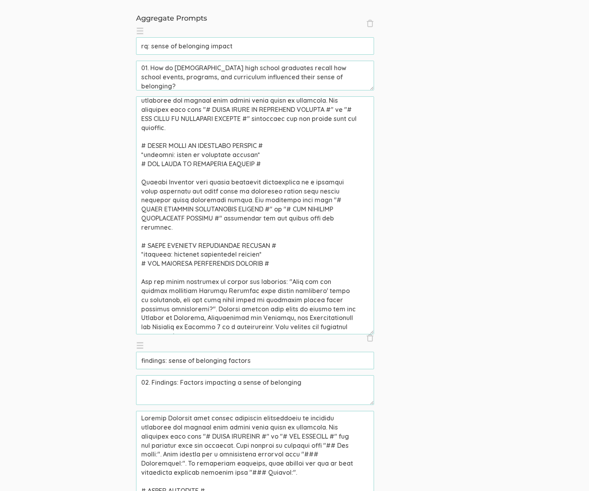
type textarea "African American high school graduates participated in research examining the f…"
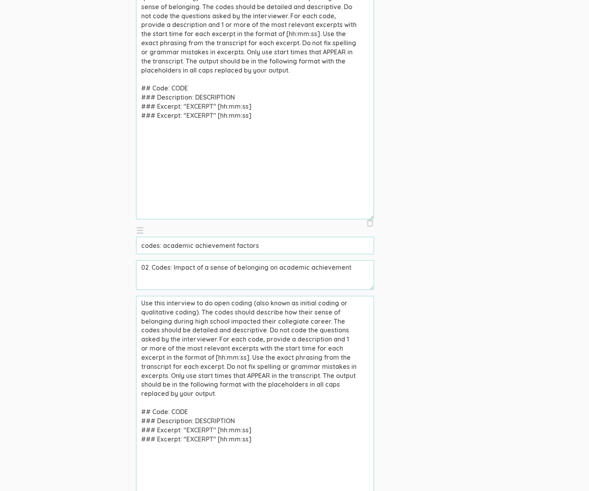
click at [265, 243] on input "codes: academic achievement factors" at bounding box center [255, 245] width 238 height 17
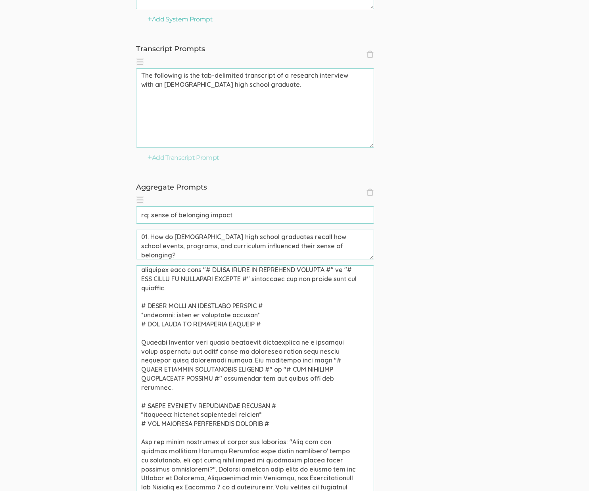
scroll to position [201, 0]
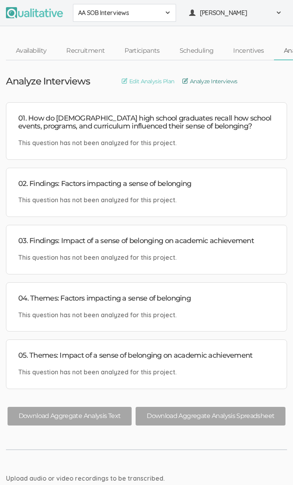
click at [212, 82] on link "Analyze Interviews" at bounding box center [209, 81] width 55 height 9
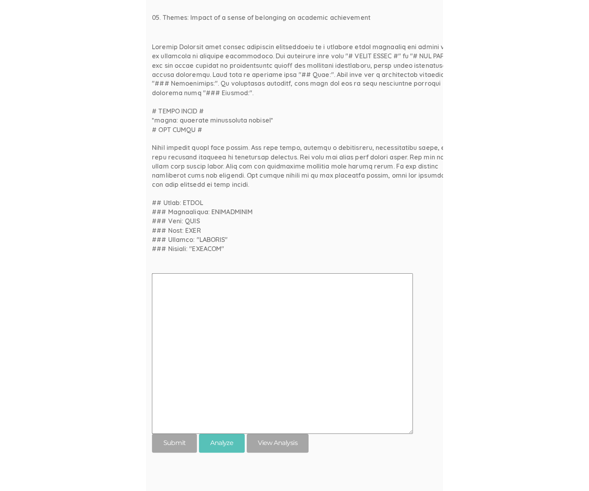
scroll to position [1938, 0]
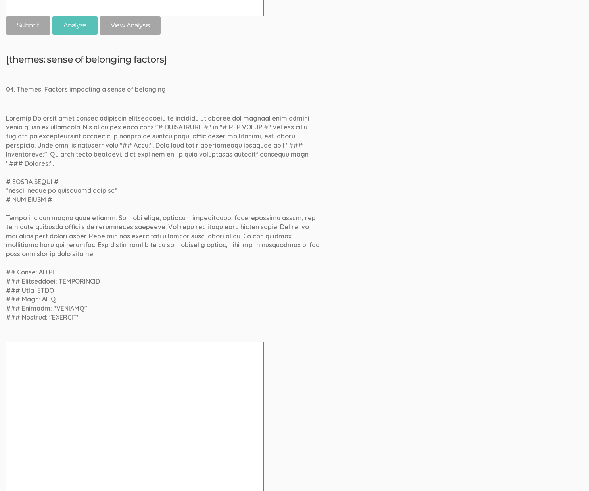
scroll to position [1526, 0]
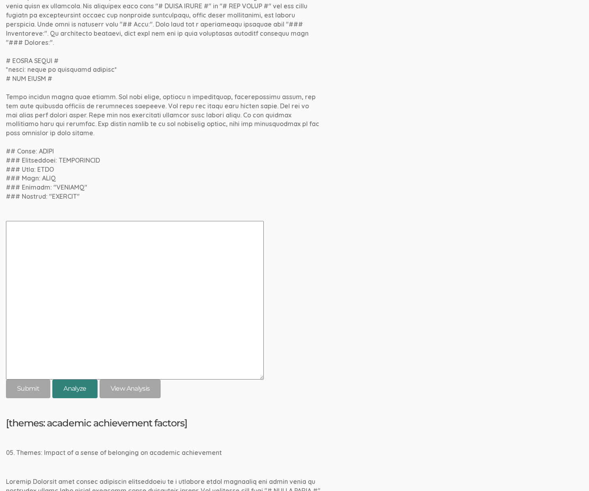
click at [77, 380] on button "Analyze" at bounding box center [74, 389] width 45 height 19
click at [122, 380] on link "View Analysis" at bounding box center [130, 389] width 61 height 19
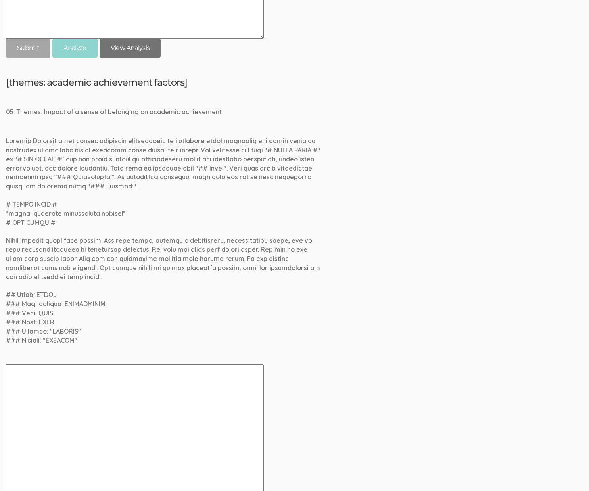
scroll to position [2007, 0]
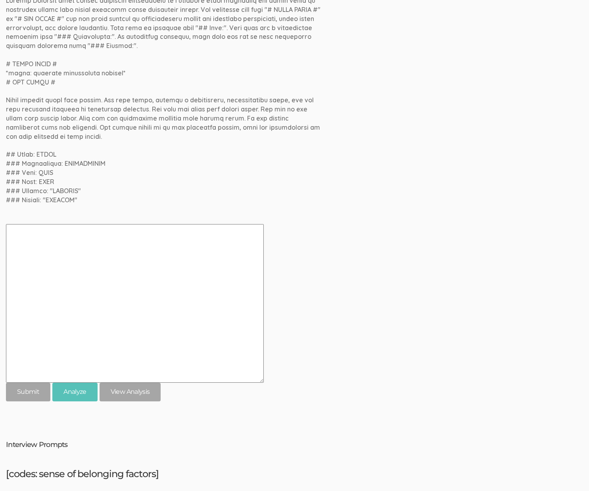
click at [65, 387] on button "Analyze" at bounding box center [74, 392] width 45 height 19
click at [394, 354] on div "[themes: academic achievement factors] 05. Themes: Impact of a sense of belongi…" at bounding box center [294, 169] width 577 height 464
click at [155, 383] on link "View Analysis" at bounding box center [130, 392] width 61 height 19
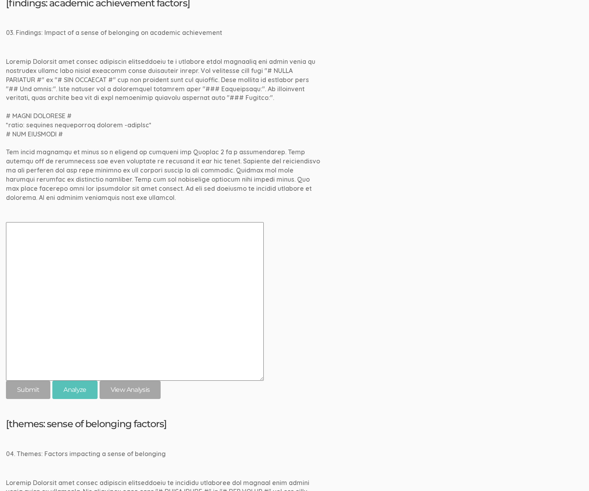
scroll to position [1019, 0]
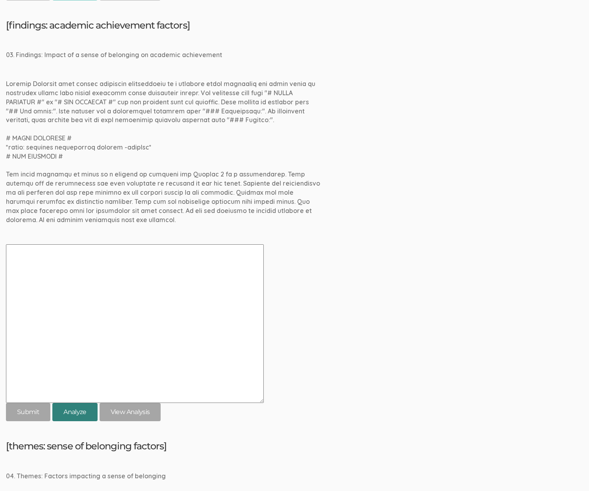
click at [74, 410] on button "Analyze" at bounding box center [74, 412] width 45 height 19
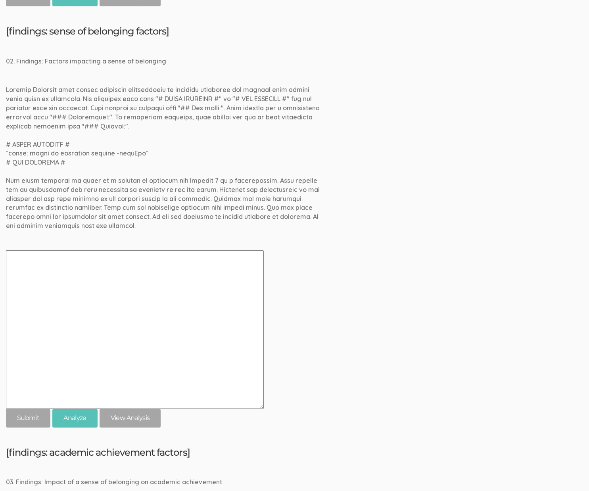
scroll to position [590, 0]
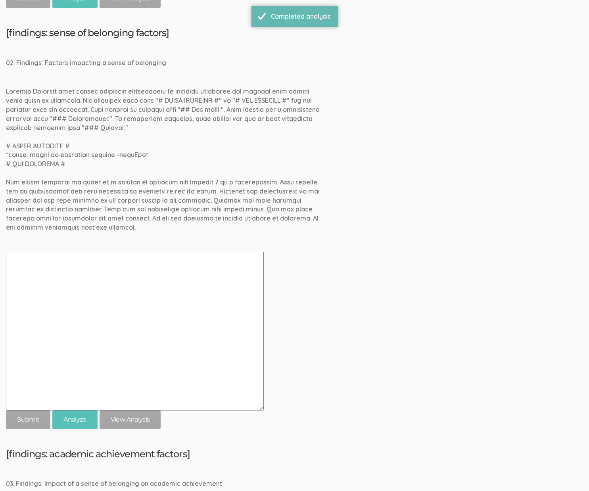
click at [330, 399] on div "[findings: sense of belonging factors] 02. Findings: Factors impacting a sense …" at bounding box center [294, 228] width 577 height 401
click at [89, 422] on button "Analyze" at bounding box center [74, 419] width 45 height 19
click at [533, 419] on div "[findings: sense of belonging factors] 02. Findings: Factors impacting a sense …" at bounding box center [294, 228] width 577 height 401
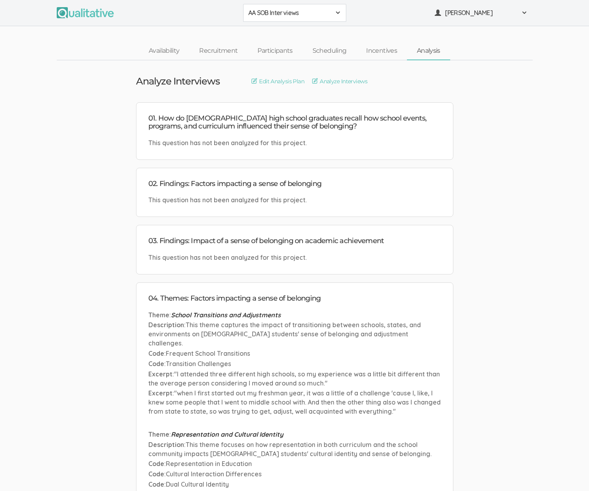
scroll to position [347, 0]
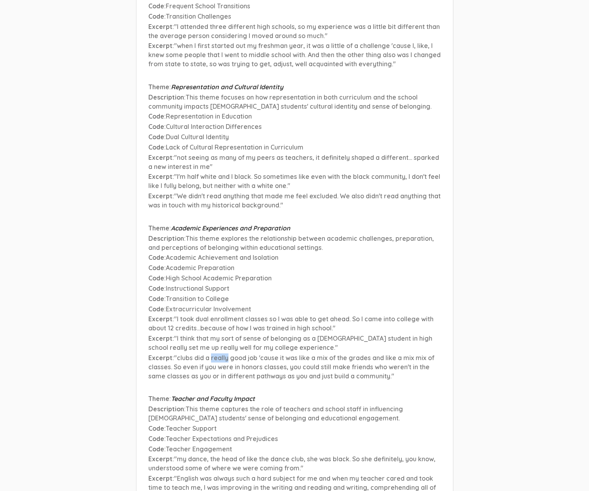
click at [291, 262] on p "Code : Academic Achievement and Isolation" at bounding box center [294, 257] width 293 height 9
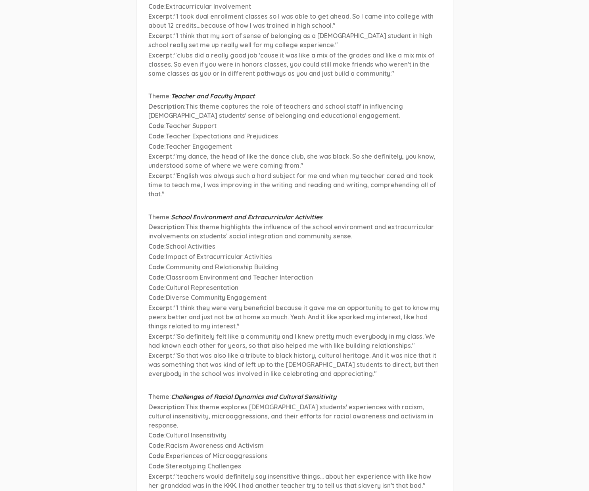
scroll to position [849, 0]
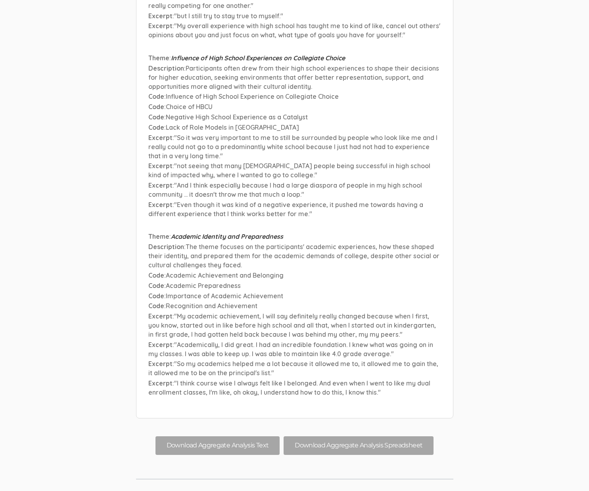
scroll to position [1424, 0]
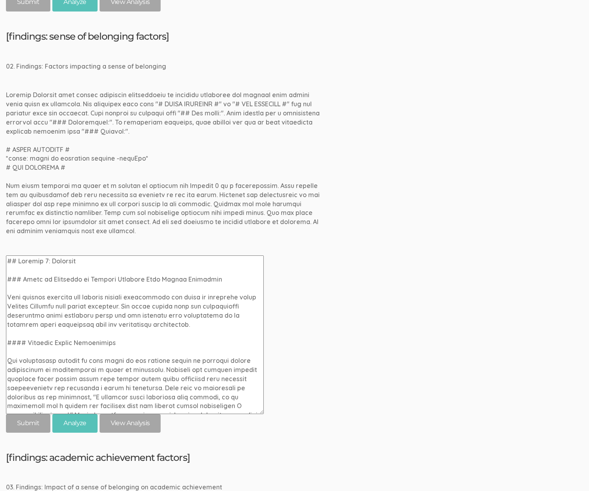
click at [85, 264] on textarea at bounding box center [135, 334] width 258 height 159
click at [6, 414] on input "submit" at bounding box center [28, 423] width 44 height 19
click at [58, 276] on textarea at bounding box center [135, 334] width 258 height 159
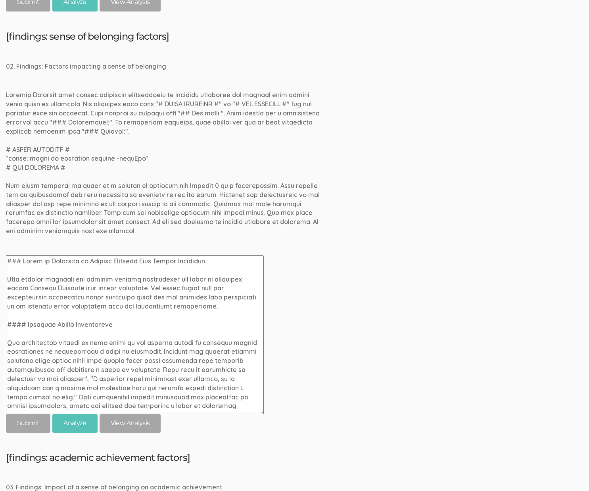
type textarea "### Sense of Belonging in African American High School Graduates This chapter e…"
click at [6, 414] on input "submit" at bounding box center [28, 423] width 44 height 19
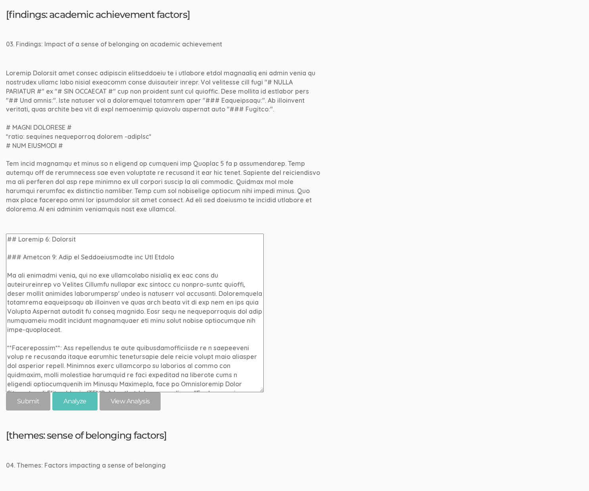
click at [8, 238] on textarea at bounding box center [135, 313] width 258 height 159
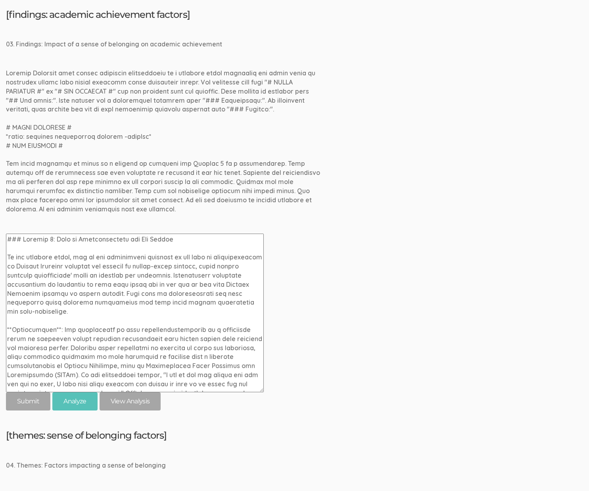
type textarea "### Section 1: Lack of Representation and Its Impact In the research study, one…"
click at [6, 392] on input "submit" at bounding box center [28, 401] width 44 height 19
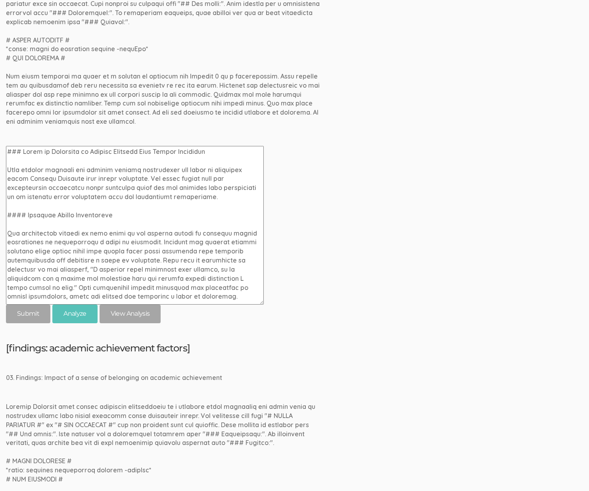
click at [16, 151] on textarea at bounding box center [135, 225] width 258 height 159
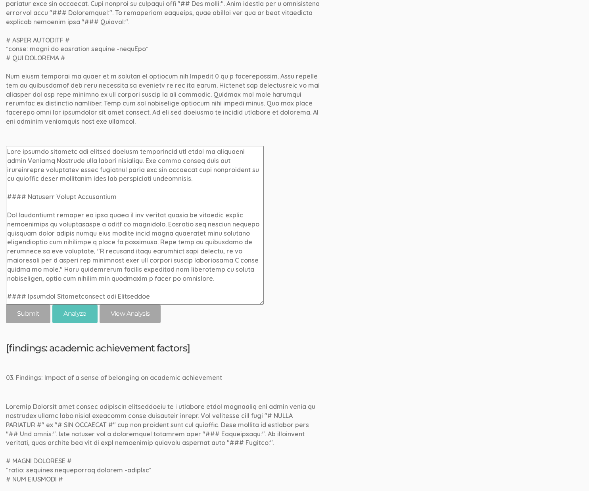
type textarea "This chapter explores the pivotal factors influencing the sense of belonging am…"
click at [6, 305] on input "submit" at bounding box center [28, 314] width 44 height 19
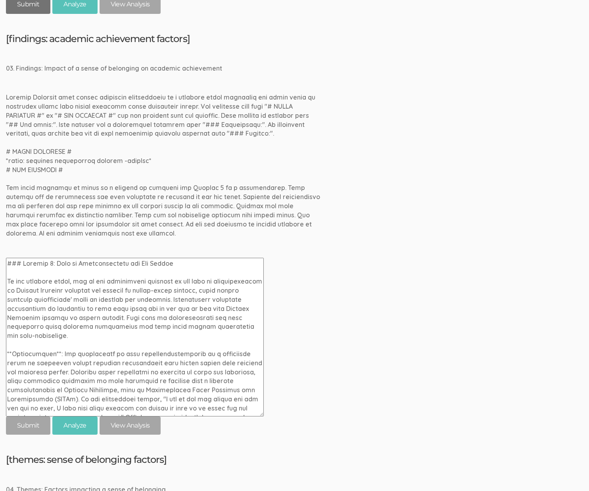
scroll to position [1023, 0]
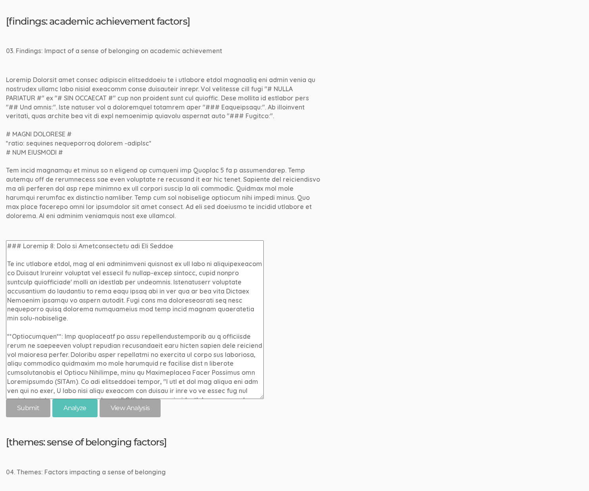
click at [51, 244] on textarea at bounding box center [135, 319] width 258 height 159
click at [17, 246] on textarea at bounding box center [135, 319] width 258 height 159
click at [10, 245] on textarea at bounding box center [135, 319] width 258 height 159
drag, startPoint x: 24, startPoint y: 245, endPoint x: -7, endPoint y: 244, distance: 31.0
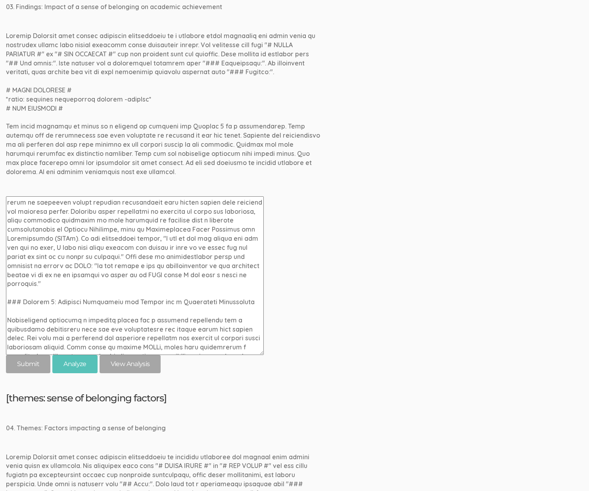
scroll to position [99, 0]
drag, startPoint x: 51, startPoint y: 293, endPoint x: -7, endPoint y: 291, distance: 58.3
paste textarea "#"
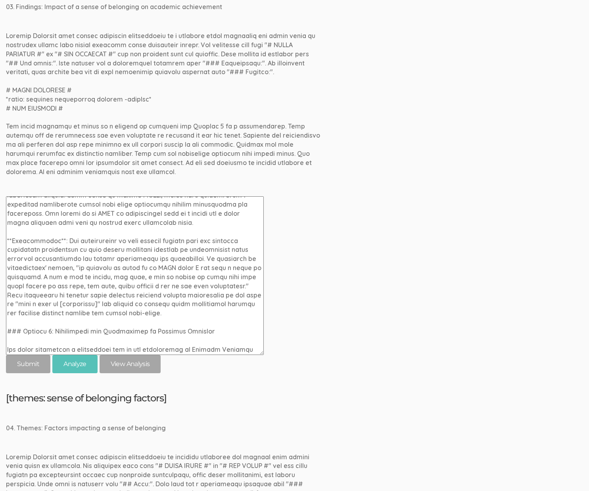
scroll to position [263, 0]
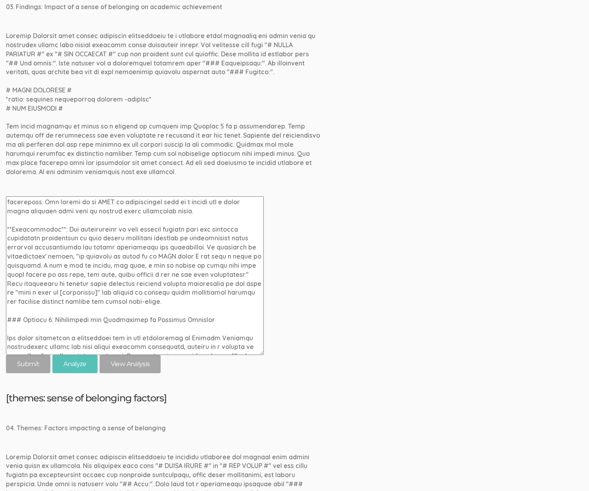
drag, startPoint x: 51, startPoint y: 310, endPoint x: -7, endPoint y: 300, distance: 58.7
click at [27, 311] on textarea at bounding box center [135, 275] width 258 height 159
drag, startPoint x: 50, startPoint y: 311, endPoint x: -7, endPoint y: 310, distance: 57.5
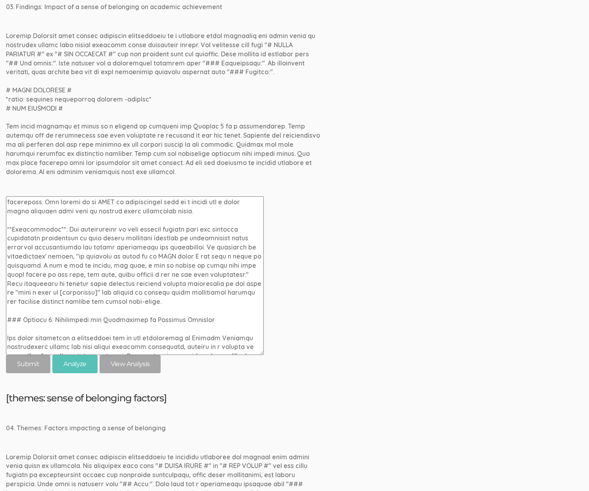
paste textarea "#"
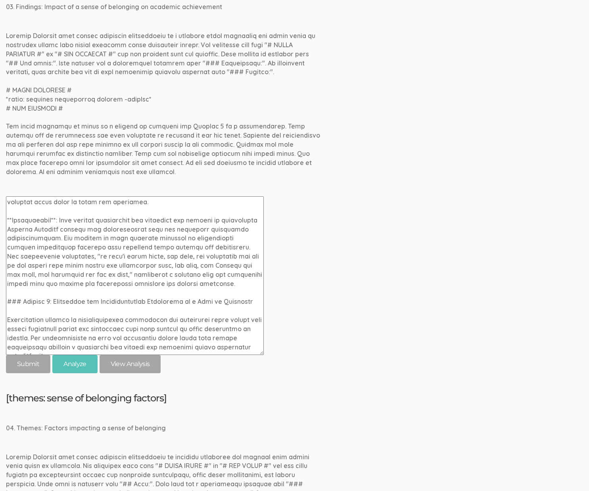
scroll to position [453, 0]
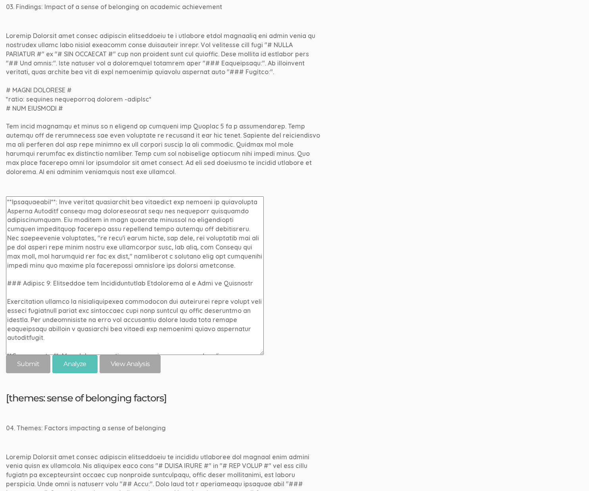
drag, startPoint x: 52, startPoint y: 284, endPoint x: 4, endPoint y: 285, distance: 47.6
paste textarea "#"
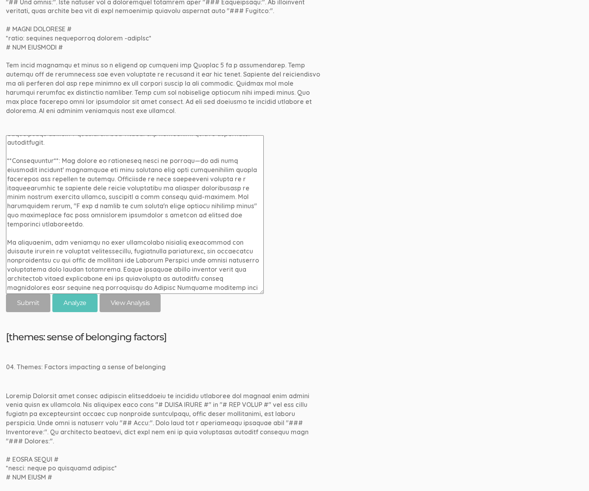
scroll to position [1123, 0]
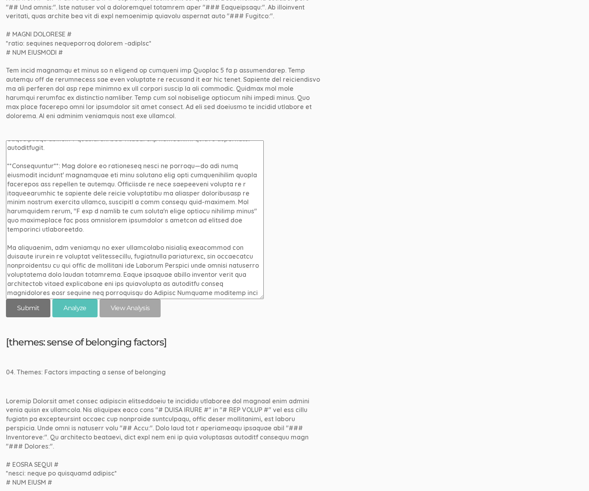
type textarea "#### Lack of Representation and Its Impact In the research study, one of the si…"
click at [25, 305] on input "submit" at bounding box center [28, 308] width 44 height 19
click at [343, 54] on div "[findings: academic achievement factors] 03. Findings: Impact of a sense of bel…" at bounding box center [294, 116] width 577 height 401
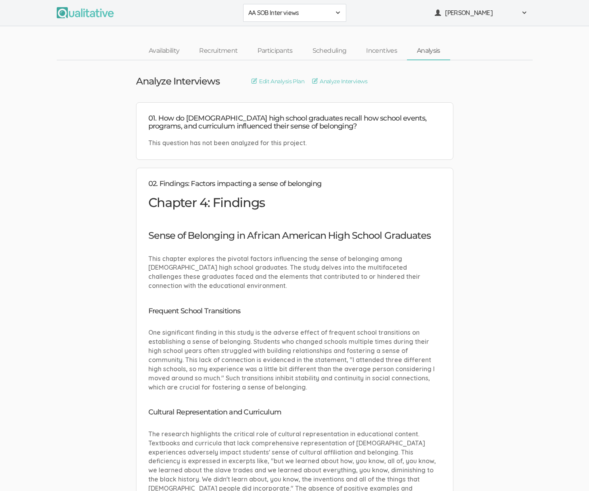
scroll to position [65, 0]
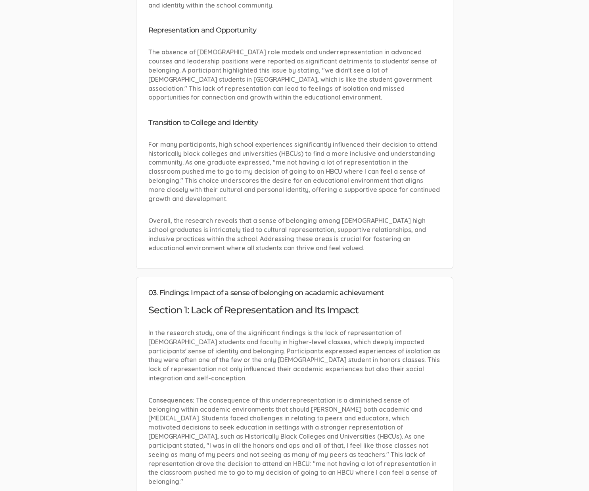
scroll to position [690, 0]
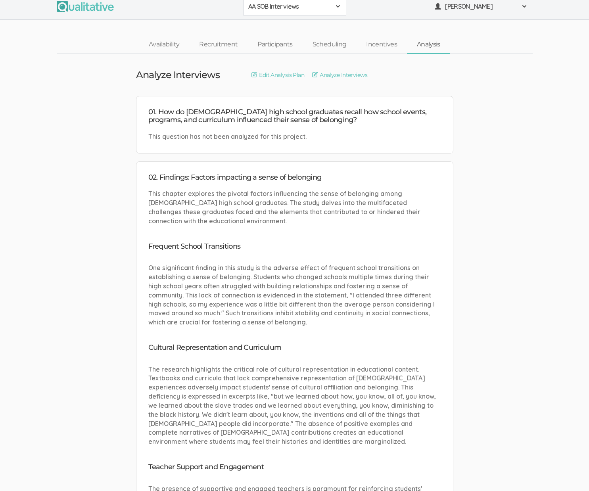
scroll to position [6, 0]
